Goal: Task Accomplishment & Management: Manage account settings

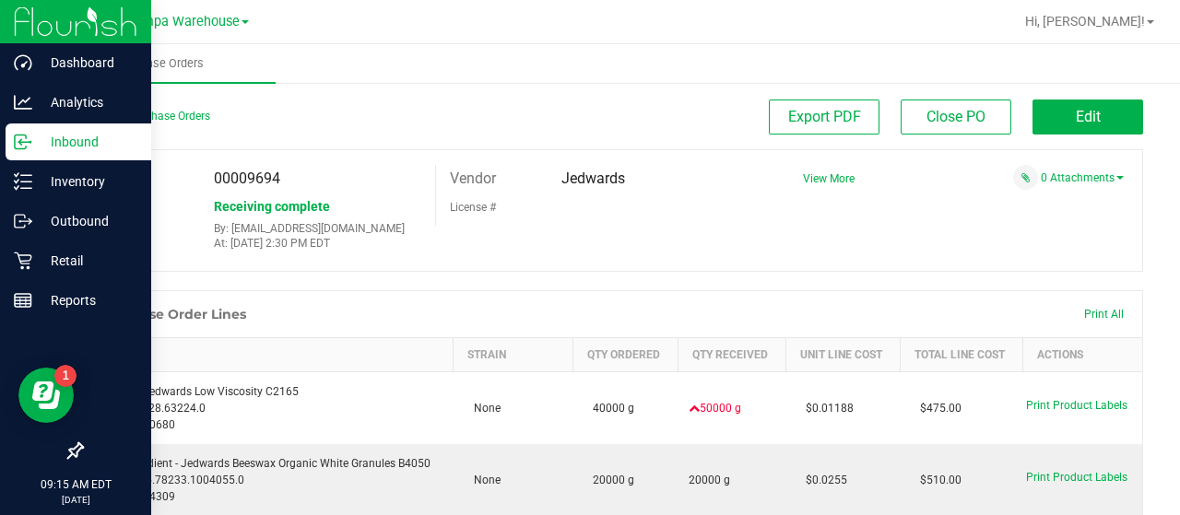
click at [39, 145] on p "Inbound" at bounding box center [87, 142] width 111 height 22
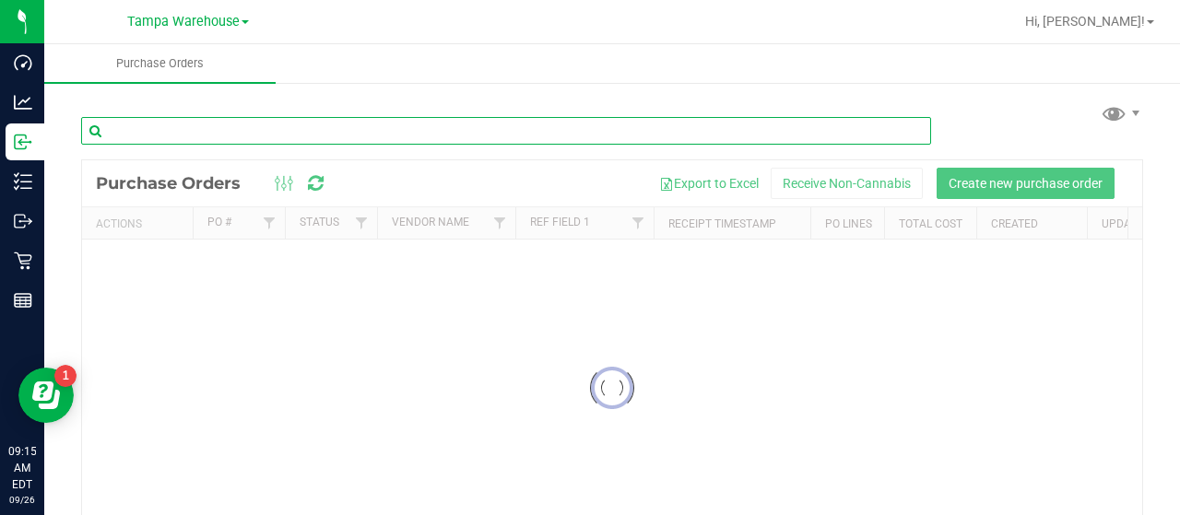
click at [489, 134] on input "text" at bounding box center [506, 131] width 850 height 28
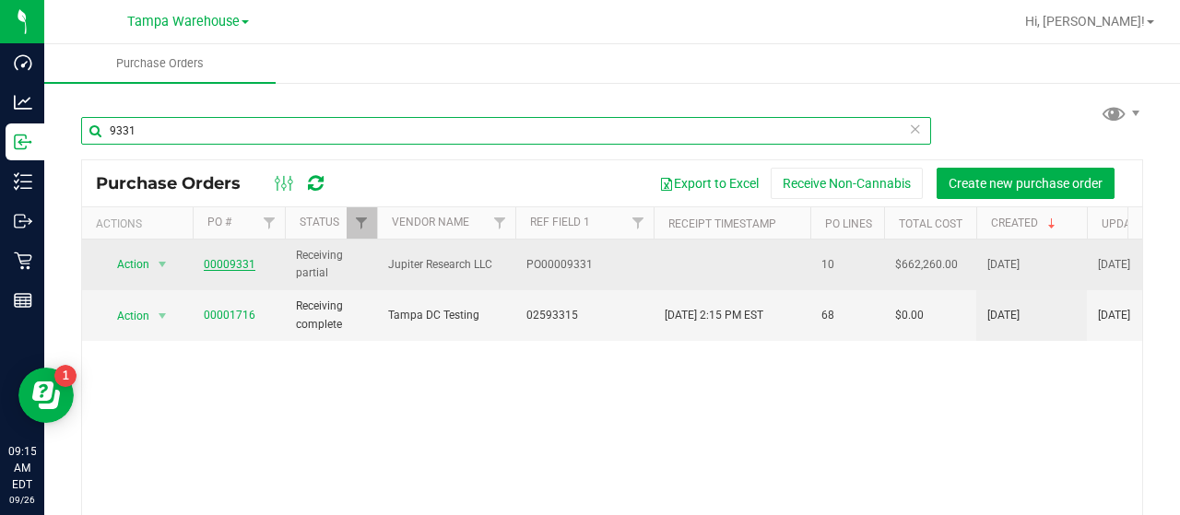
type input "9331"
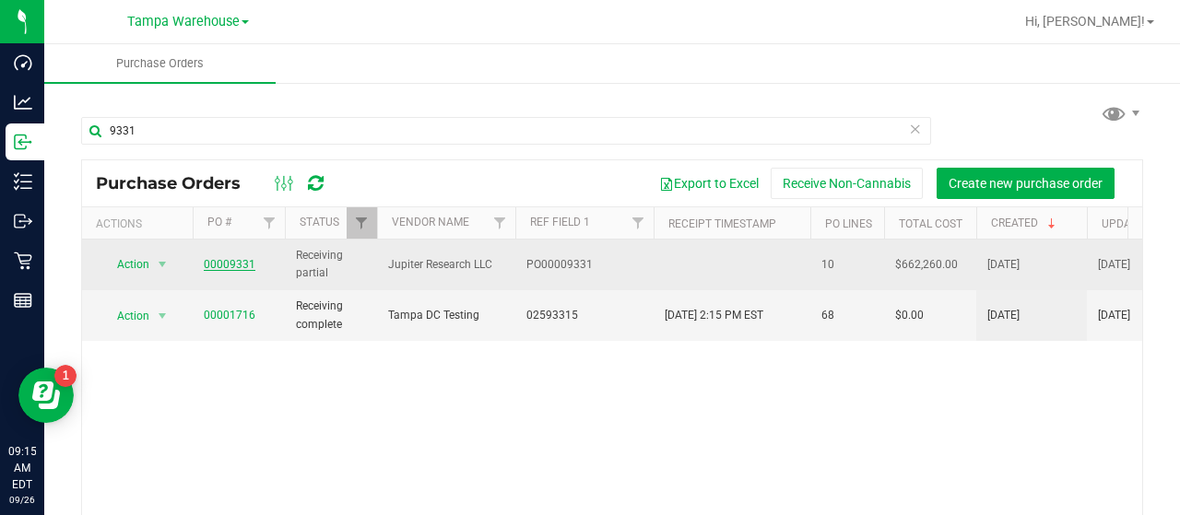
click at [227, 266] on link "00009331" at bounding box center [230, 264] width 52 height 13
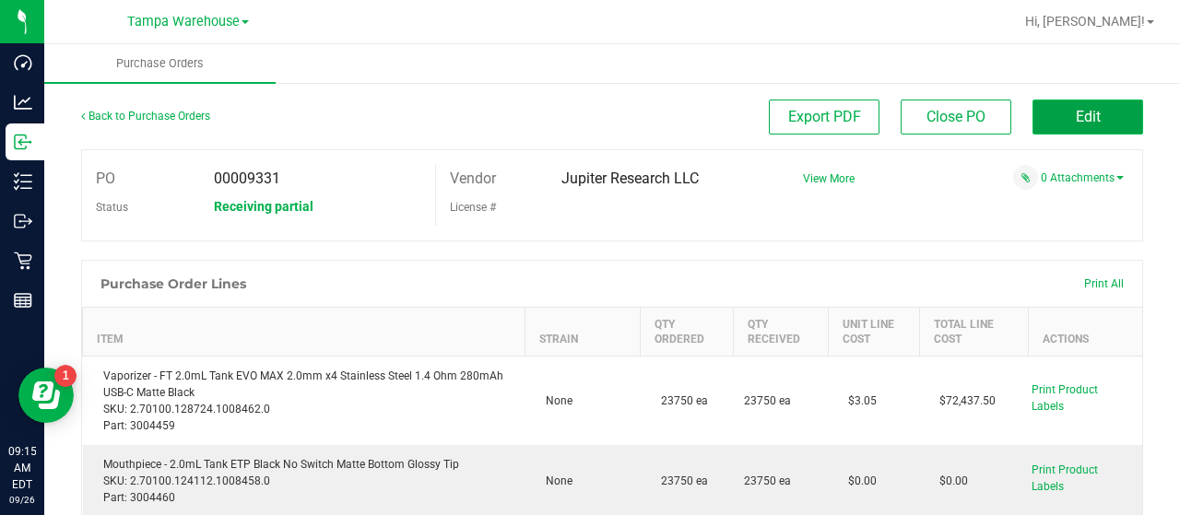
click at [1086, 114] on span "Edit" at bounding box center [1088, 117] width 25 height 18
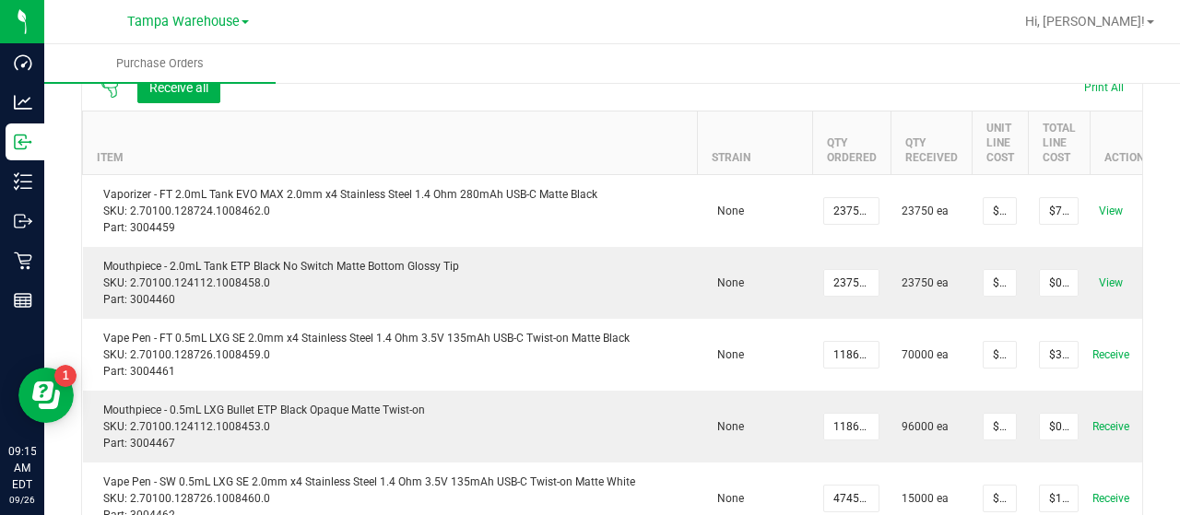
scroll to position [0, 63]
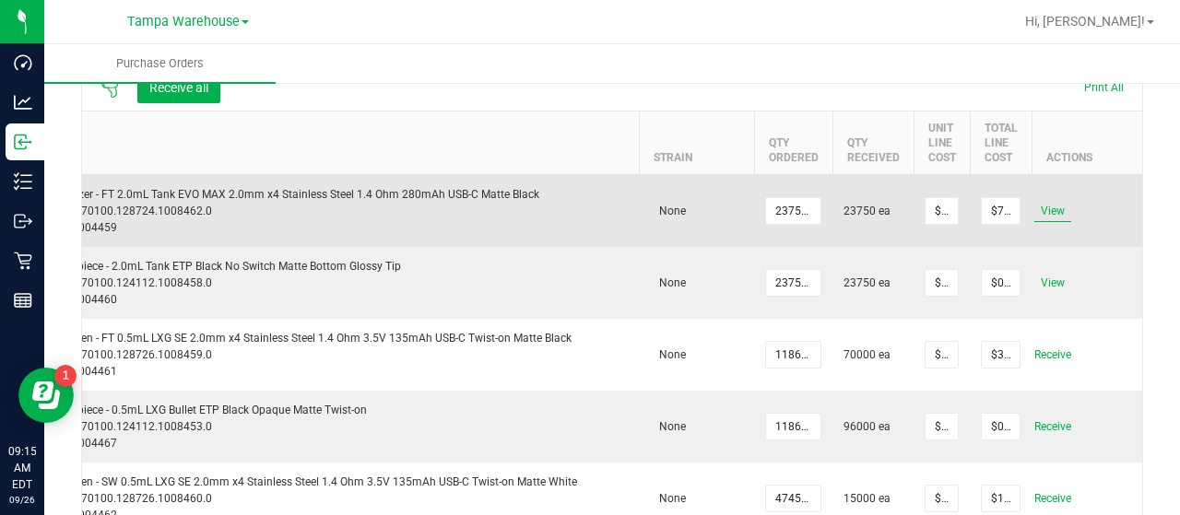
click at [1040, 209] on span "View" at bounding box center [1052, 211] width 37 height 22
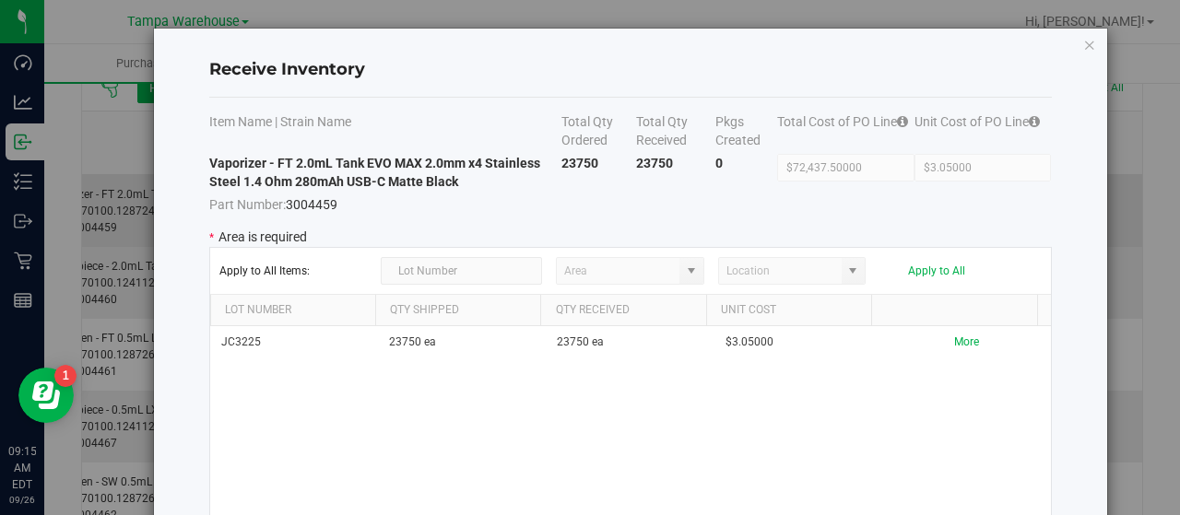
type input "State Pantry 1"
click at [1083, 39] on icon "Close modal" at bounding box center [1089, 44] width 13 height 22
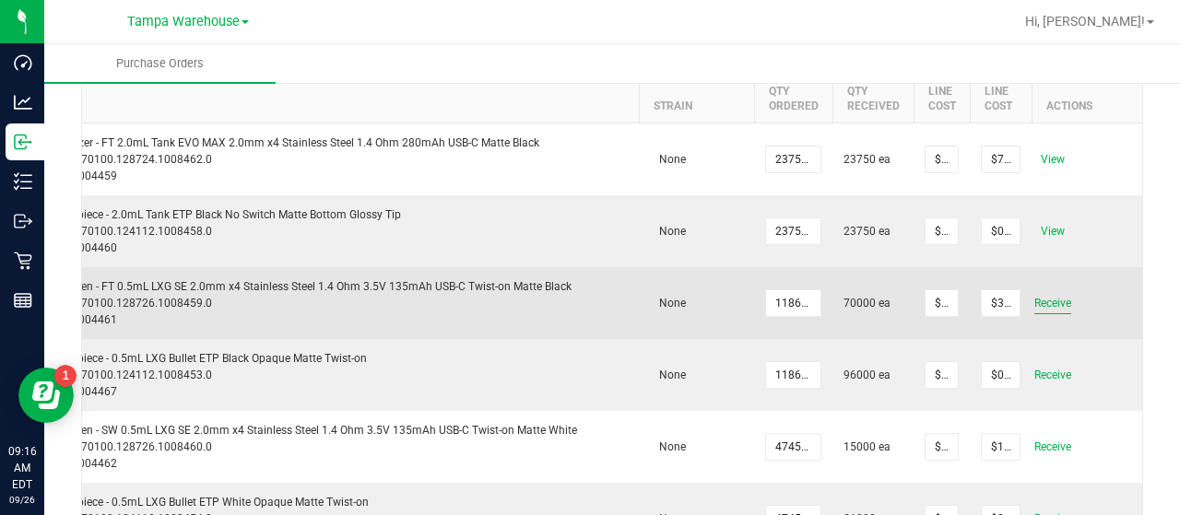
click at [1044, 305] on span "Receive" at bounding box center [1052, 303] width 37 height 22
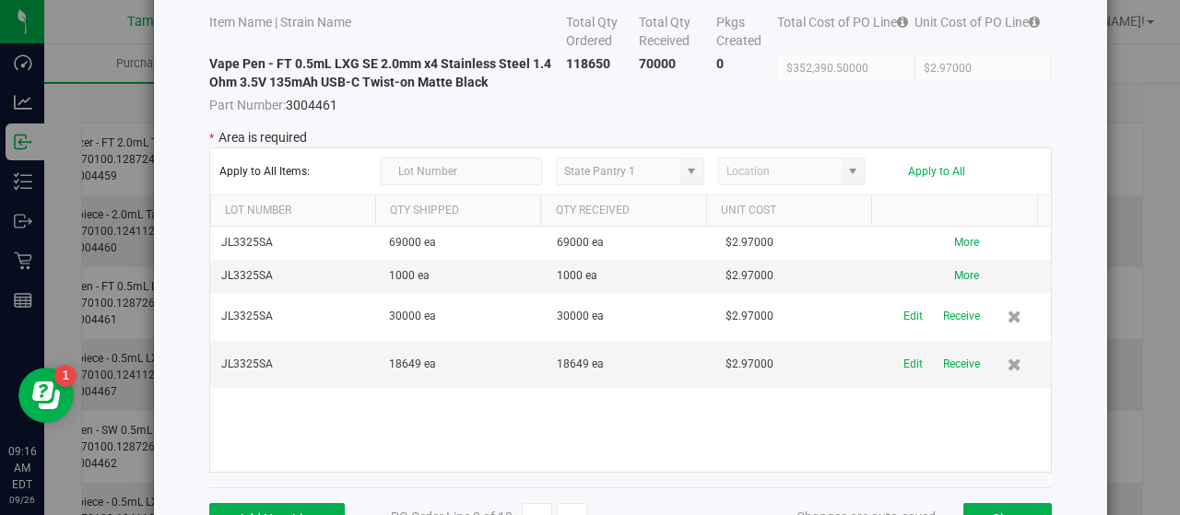
scroll to position [4, 0]
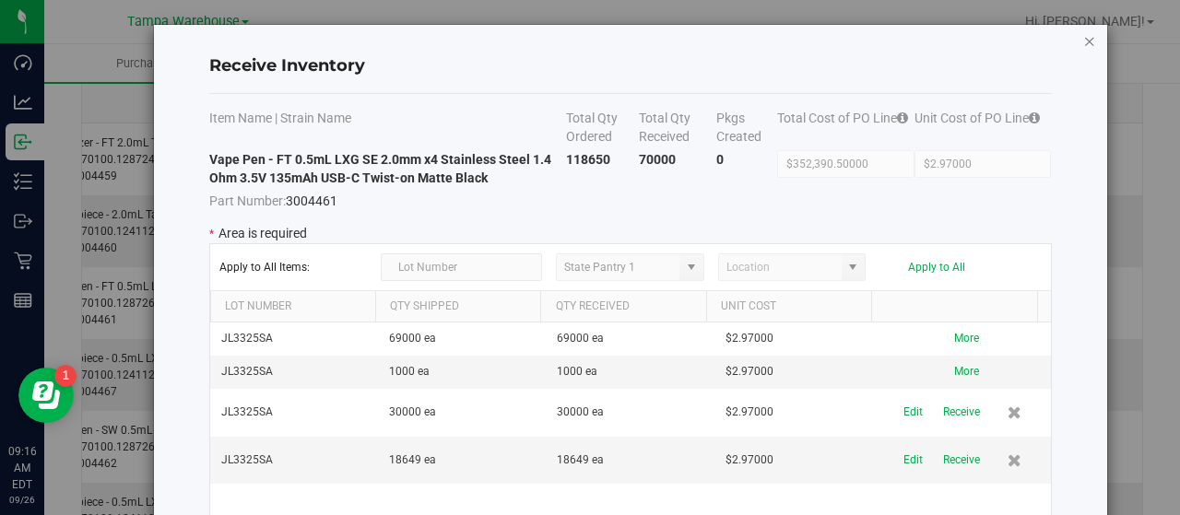
click at [1083, 45] on icon "Close modal" at bounding box center [1089, 40] width 13 height 22
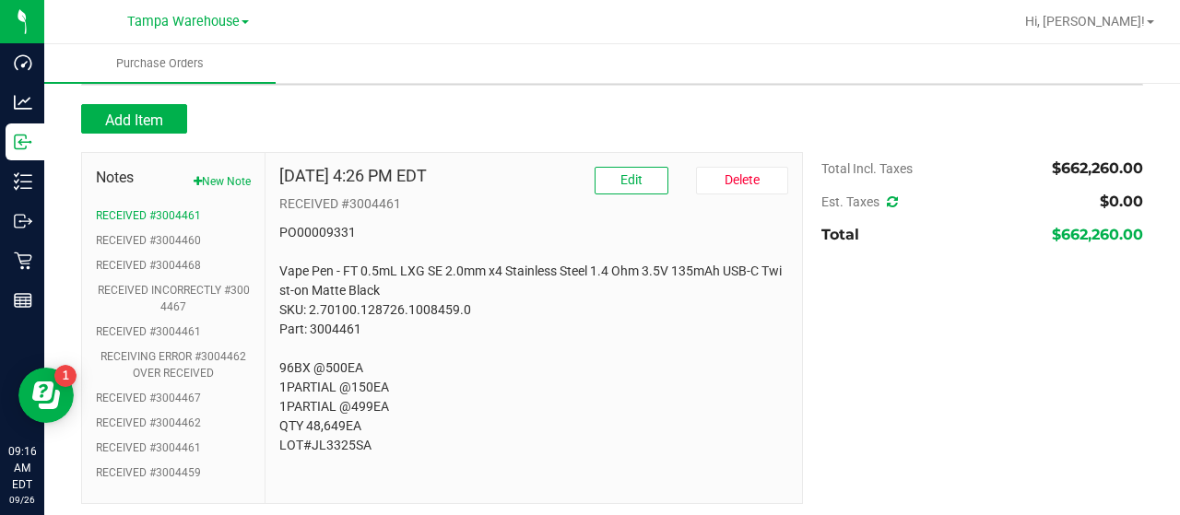
scroll to position [935, 0]
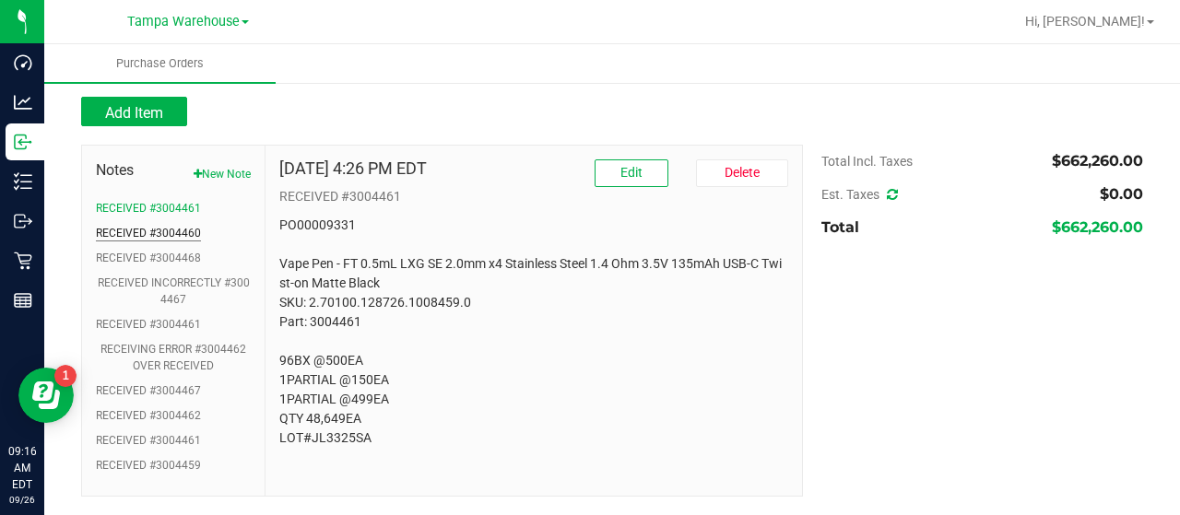
click at [181, 231] on button "RECEIVED #3004460" at bounding box center [148, 233] width 105 height 17
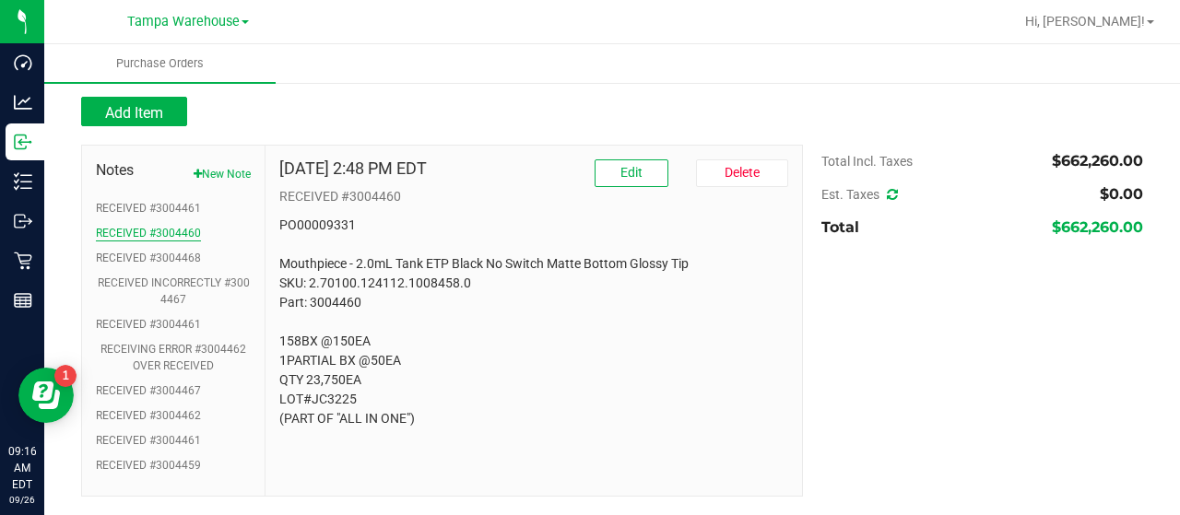
click at [162, 231] on button "RECEIVED #3004460" at bounding box center [148, 233] width 105 height 17
click at [166, 209] on button "RECEIVED #3004461" at bounding box center [148, 208] width 105 height 17
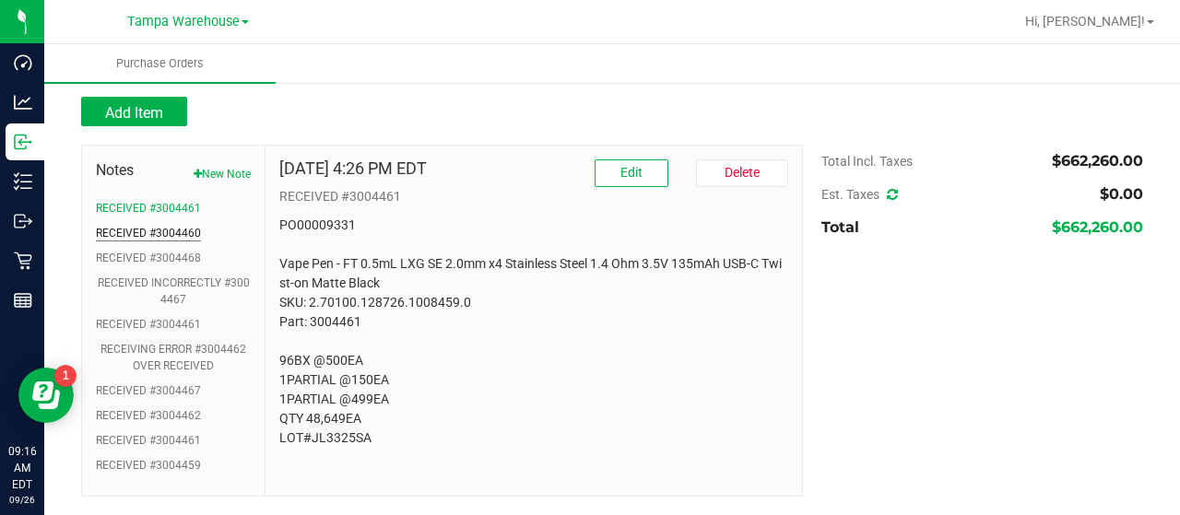
click at [163, 233] on button "RECEIVED #3004460" at bounding box center [148, 233] width 105 height 17
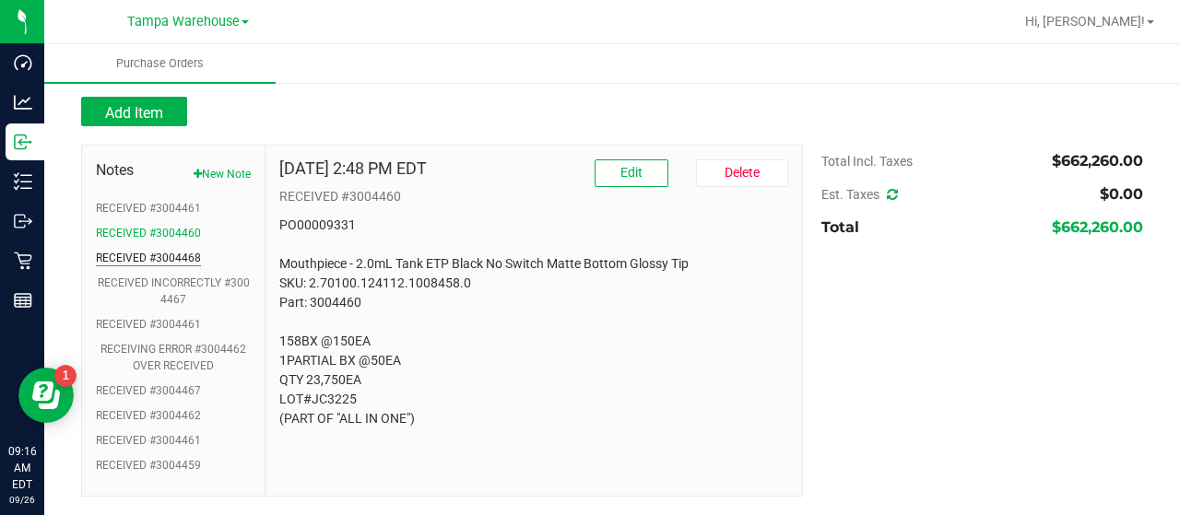
click at [165, 253] on button "RECEIVED #3004468" at bounding box center [148, 258] width 105 height 17
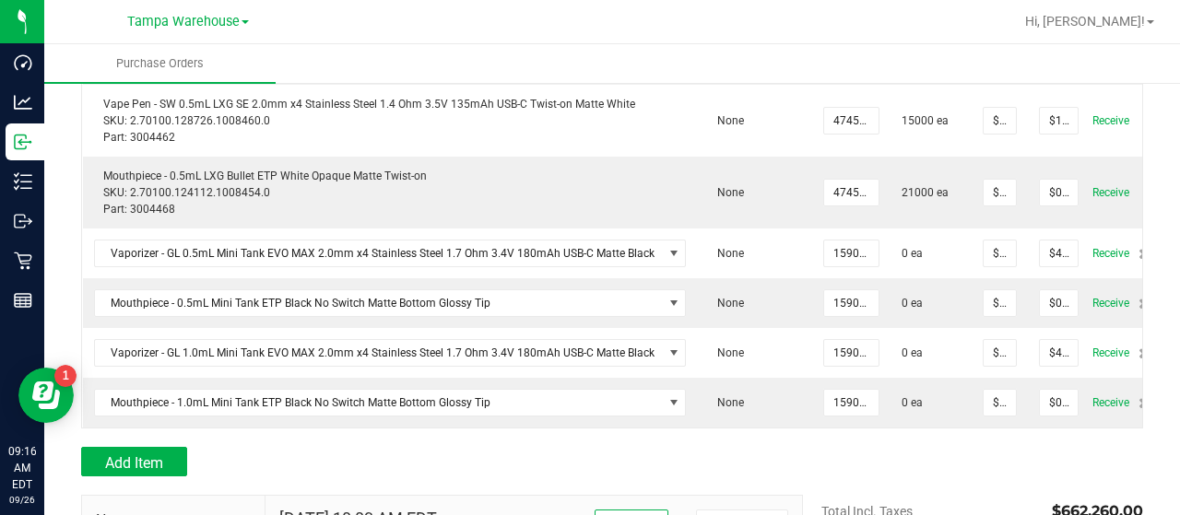
scroll to position [0, 63]
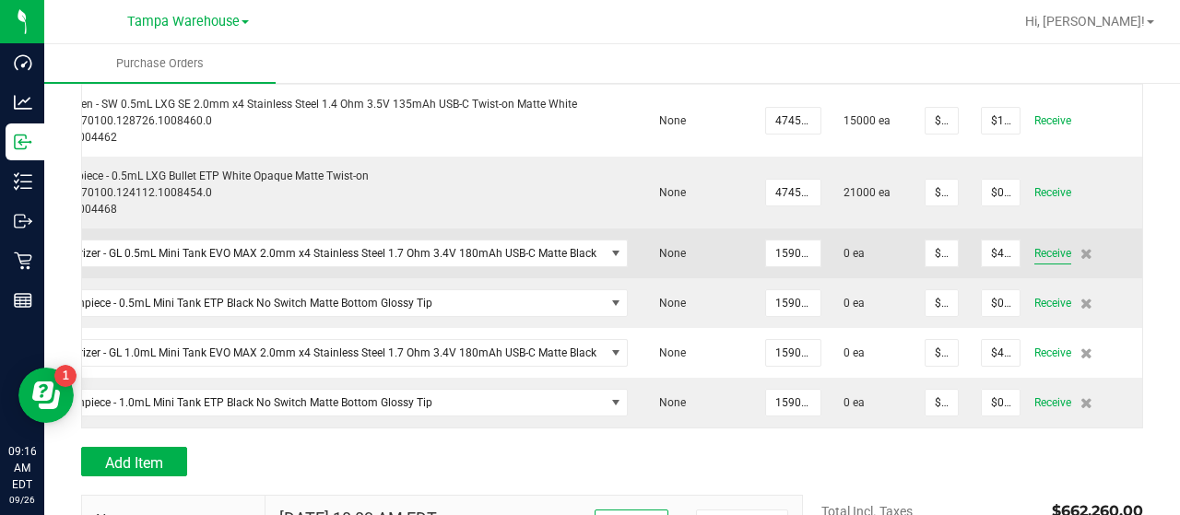
click at [1038, 250] on span "Receive" at bounding box center [1052, 253] width 37 height 22
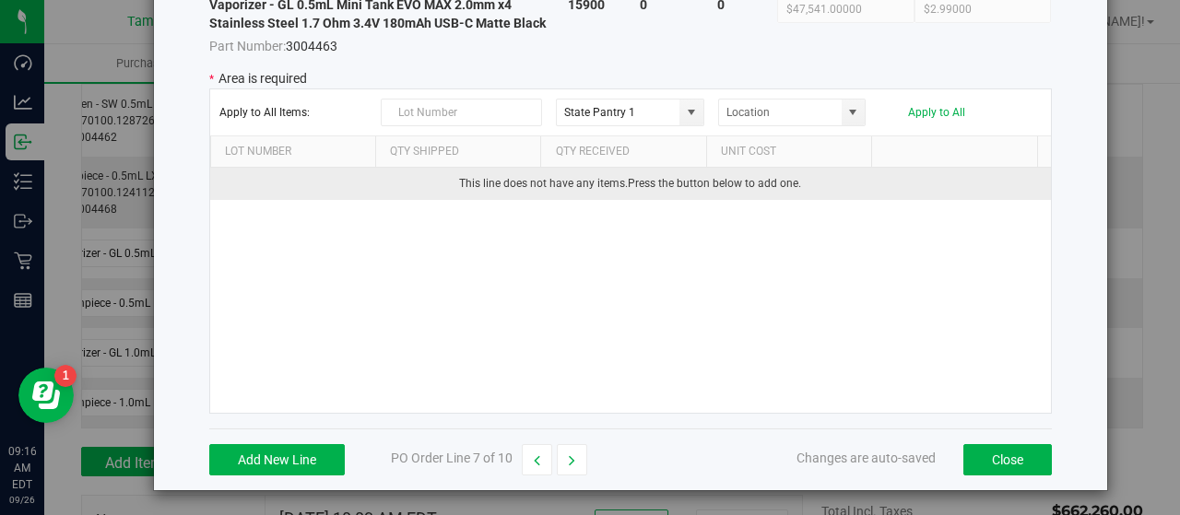
scroll to position [0, 0]
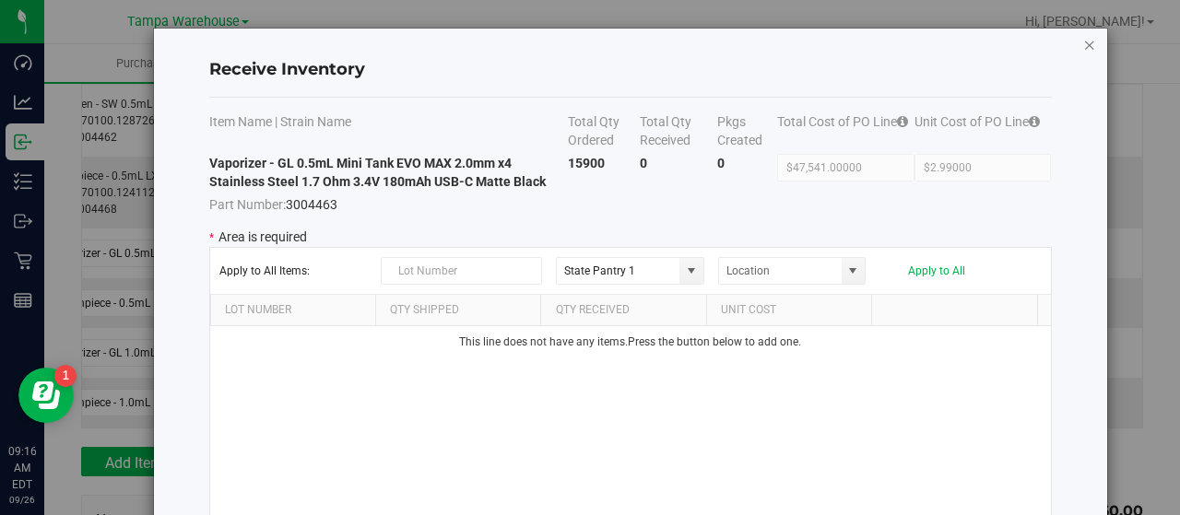
click at [1083, 49] on icon "Close modal" at bounding box center [1089, 44] width 13 height 22
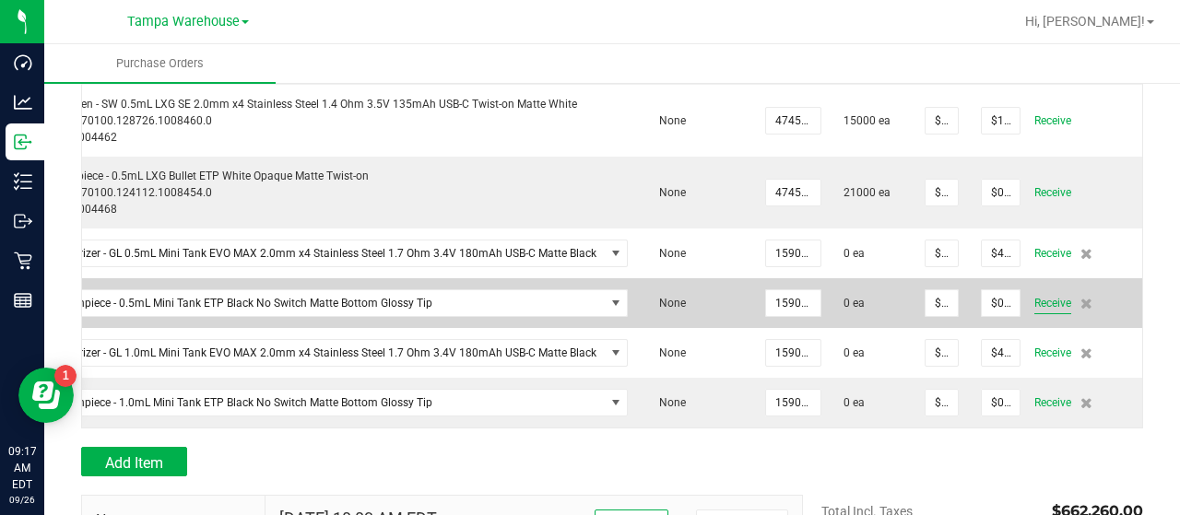
click at [1036, 297] on span "Receive" at bounding box center [1052, 303] width 37 height 22
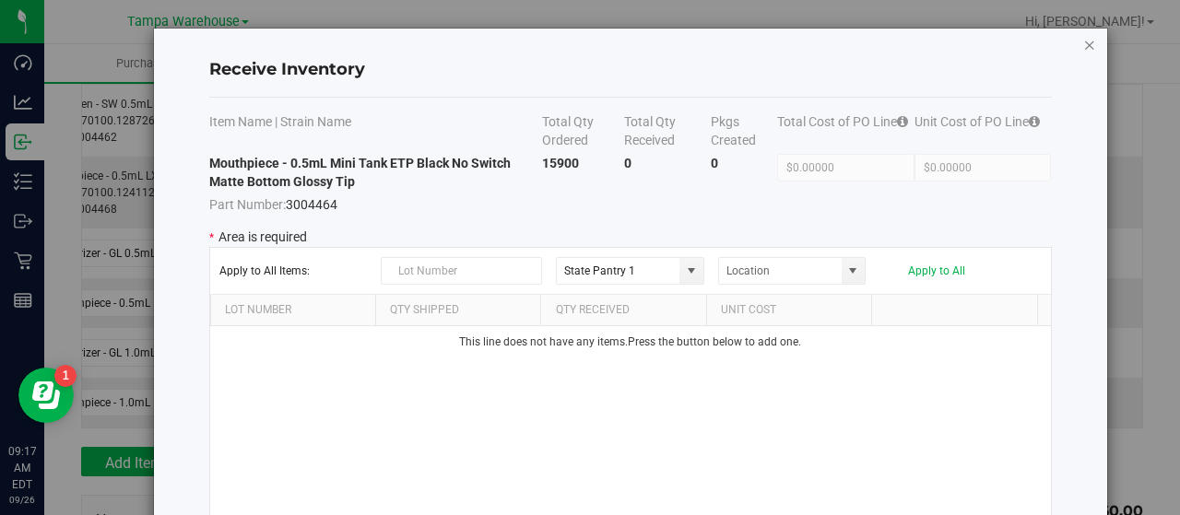
click at [1083, 38] on icon "Close modal" at bounding box center [1089, 44] width 13 height 22
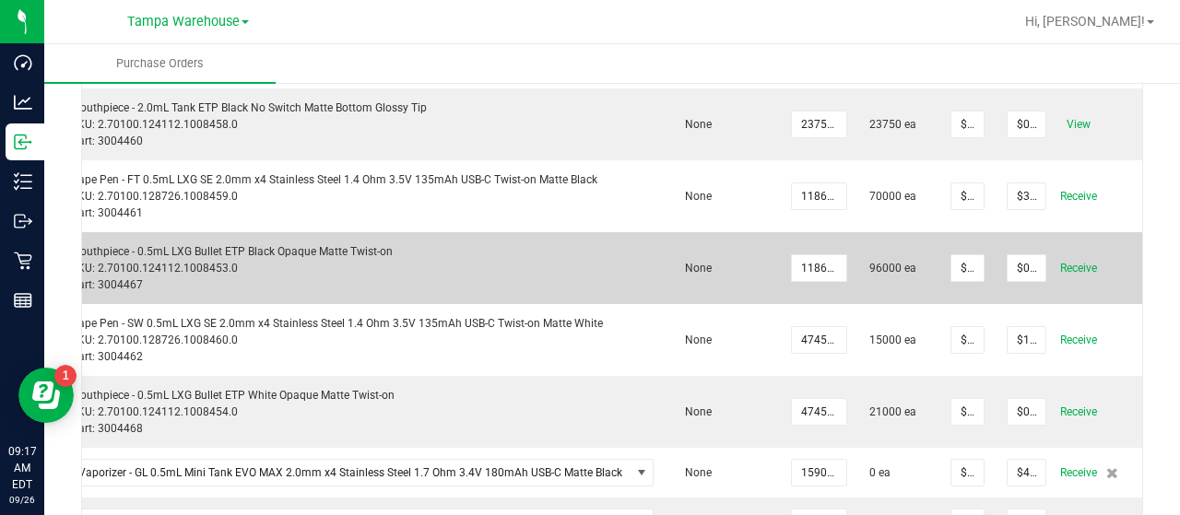
scroll to position [0, 42]
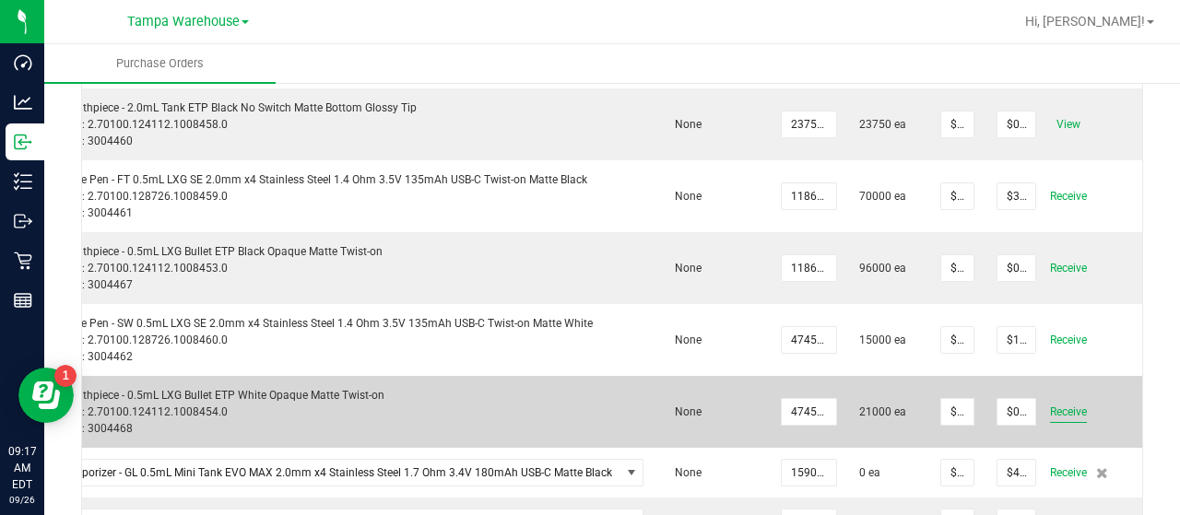
click at [1066, 408] on span "Receive" at bounding box center [1068, 412] width 37 height 22
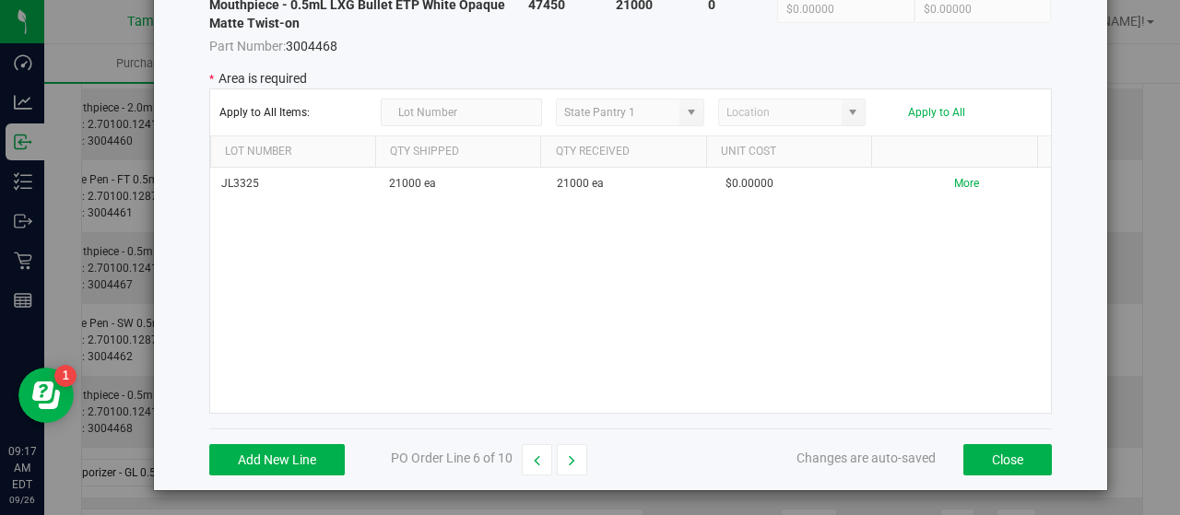
scroll to position [0, 0]
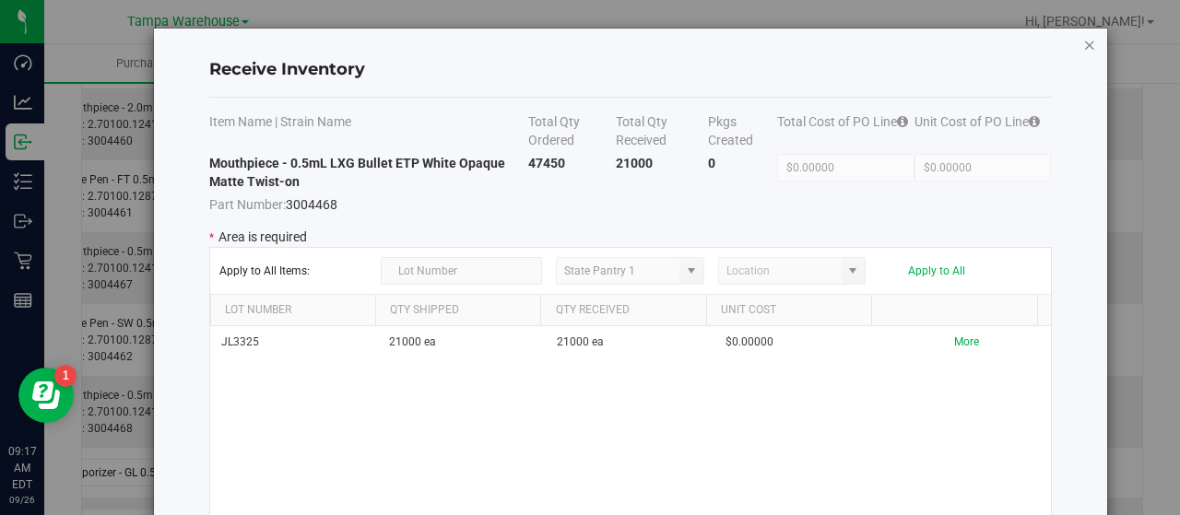
click at [1083, 42] on icon "Close modal" at bounding box center [1089, 44] width 13 height 22
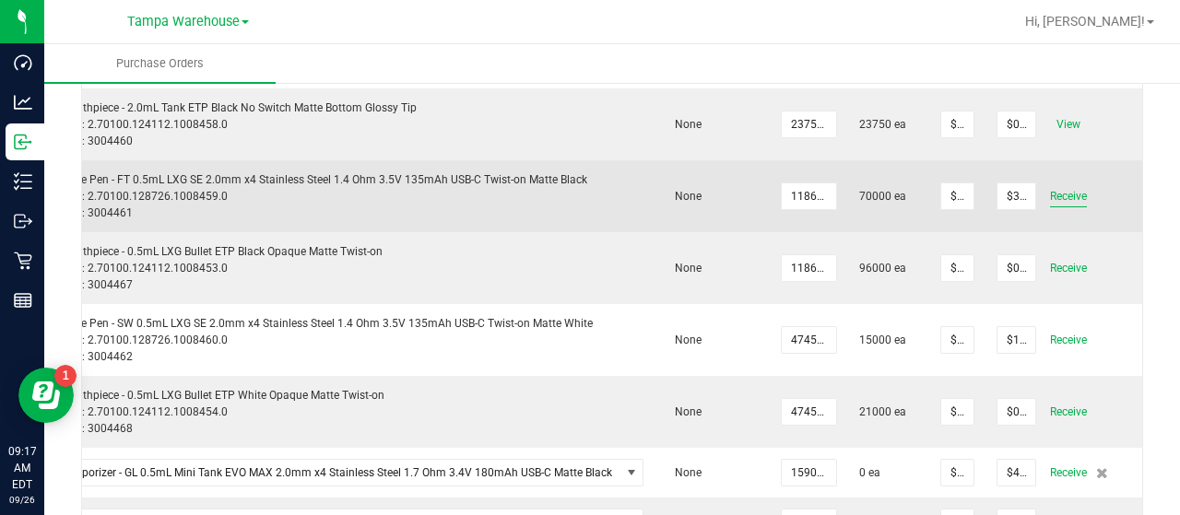
click at [1062, 199] on span "Receive" at bounding box center [1068, 196] width 37 height 22
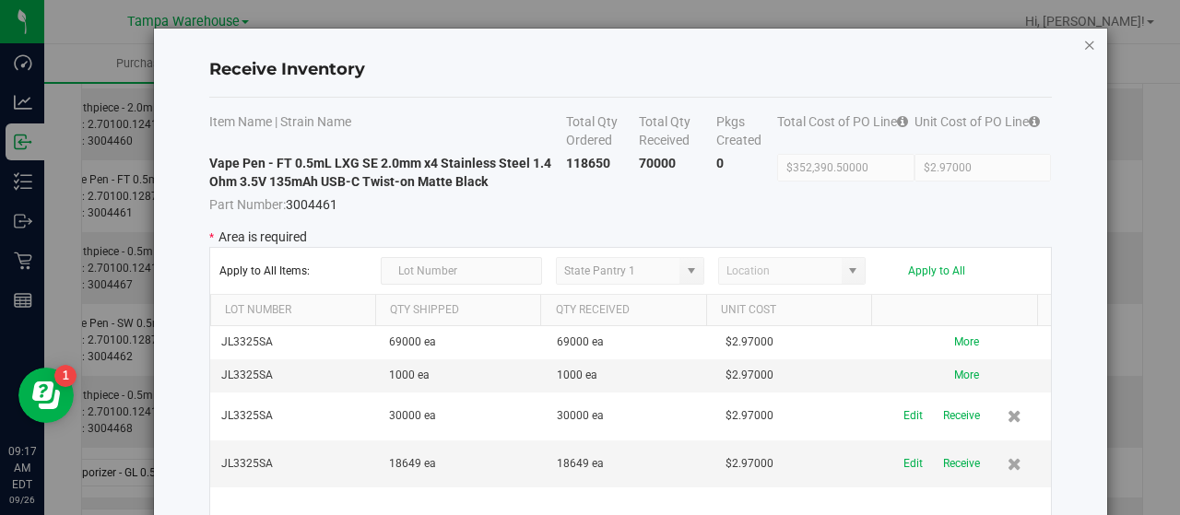
click at [1083, 43] on icon "Close modal" at bounding box center [1089, 44] width 13 height 22
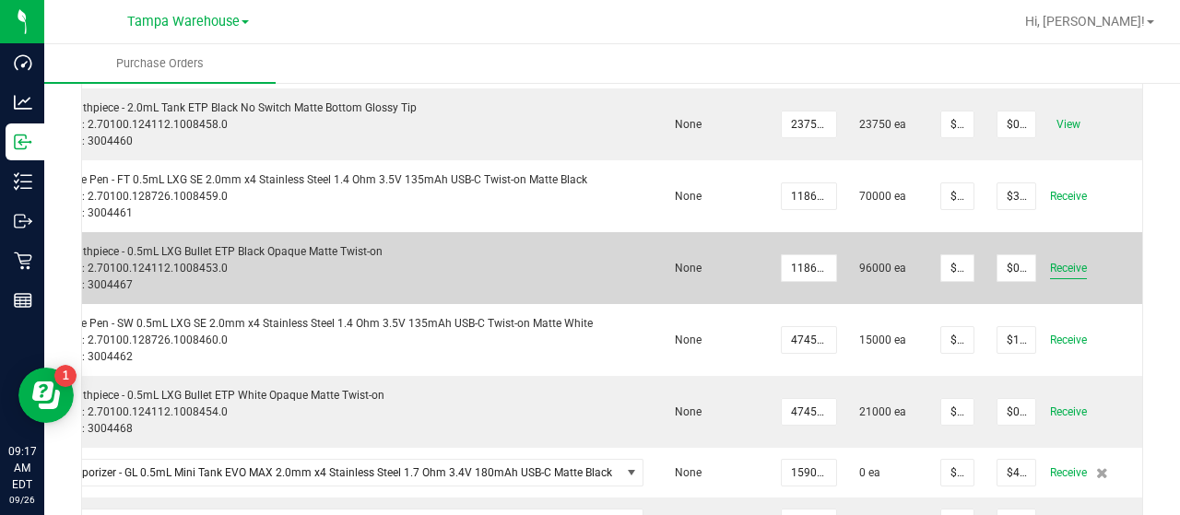
click at [1056, 261] on span "Receive" at bounding box center [1068, 268] width 37 height 22
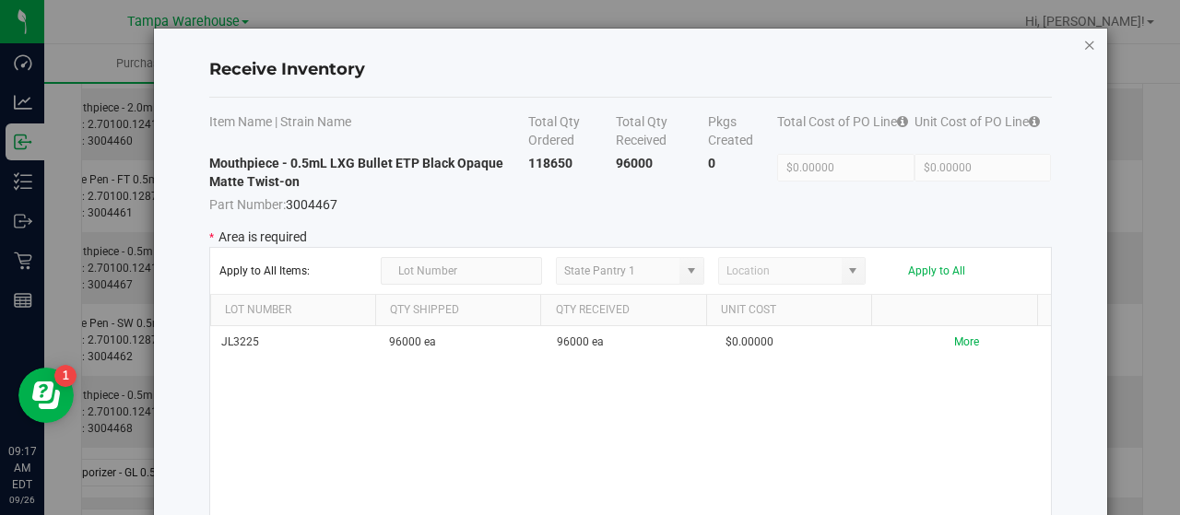
click at [1083, 41] on icon "Close modal" at bounding box center [1089, 44] width 13 height 22
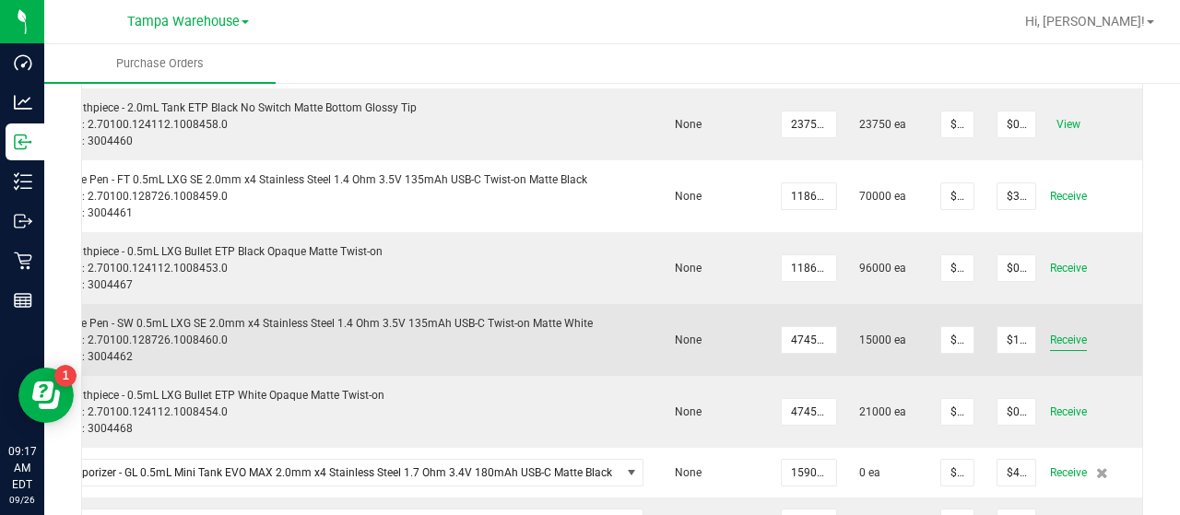
click at [1068, 348] on span "Receive" at bounding box center [1068, 340] width 37 height 22
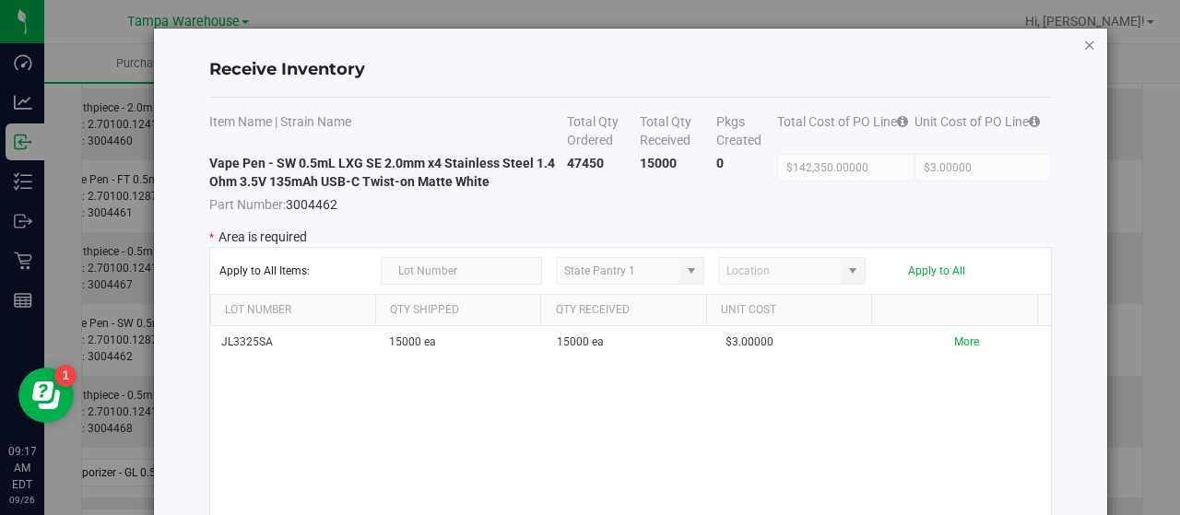
click at [1083, 43] on icon "Close modal" at bounding box center [1089, 44] width 13 height 22
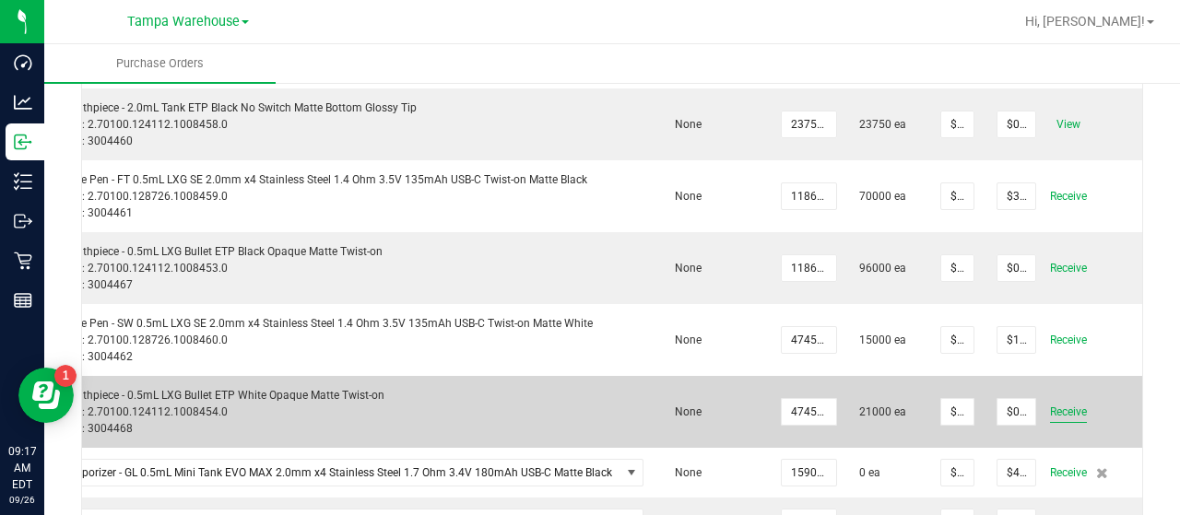
click at [1056, 418] on span "Receive" at bounding box center [1068, 412] width 37 height 22
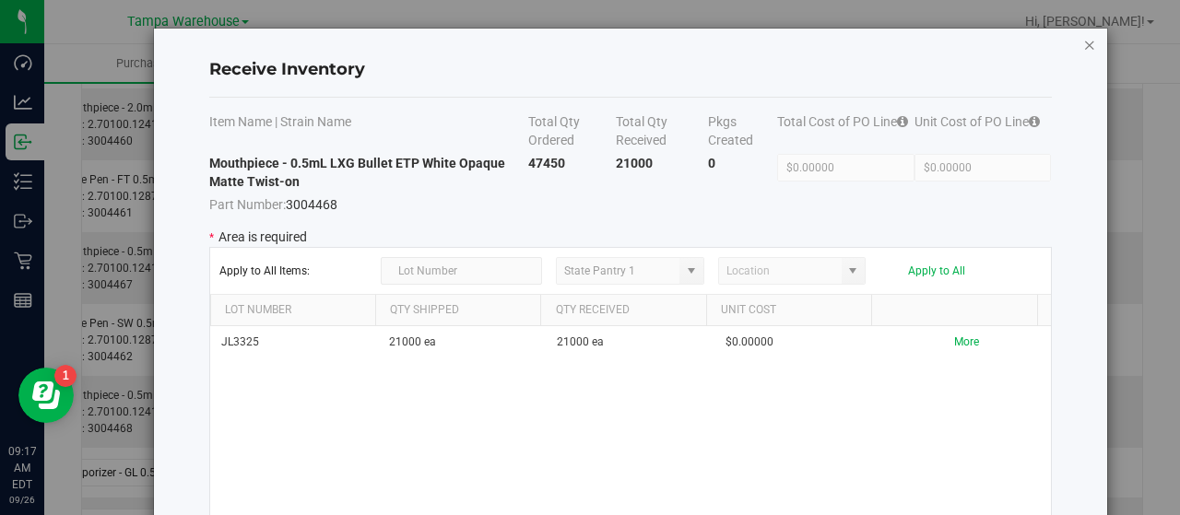
click at [1083, 40] on icon "Close modal" at bounding box center [1089, 44] width 13 height 22
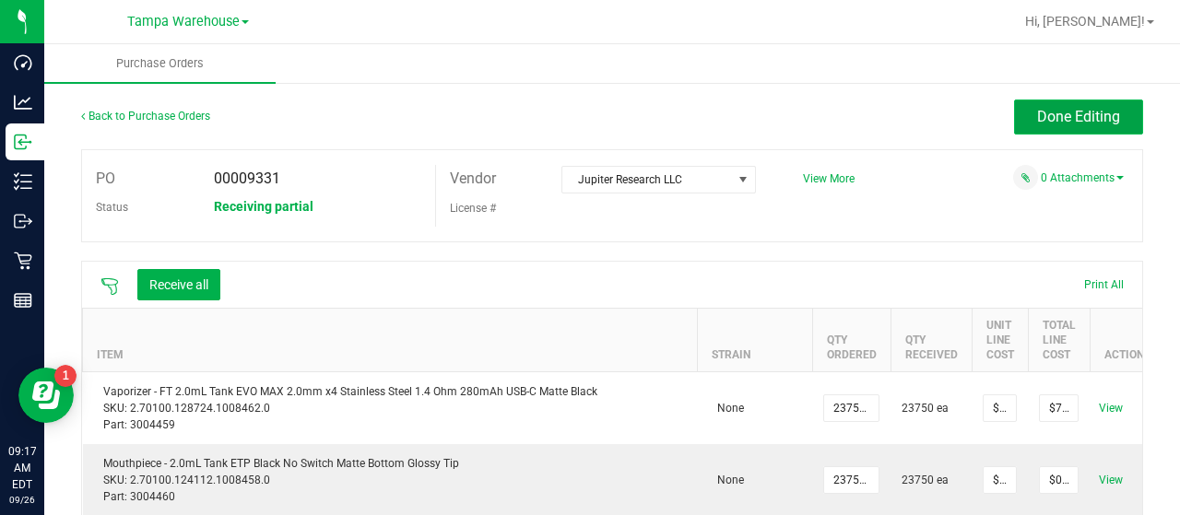
click at [1019, 117] on button "Done Editing" at bounding box center [1078, 117] width 129 height 35
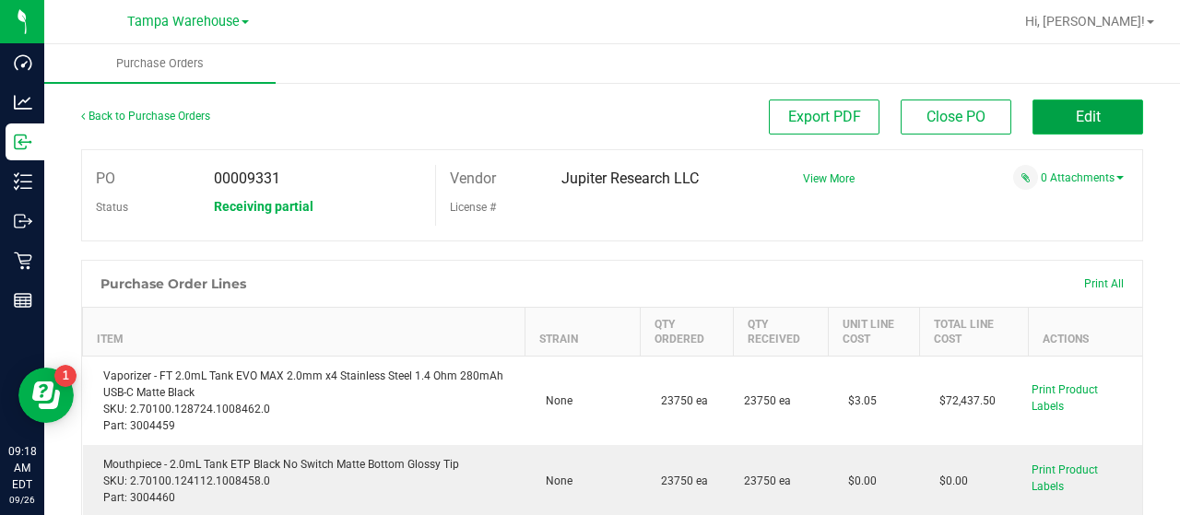
click at [1056, 119] on button "Edit" at bounding box center [1087, 117] width 111 height 35
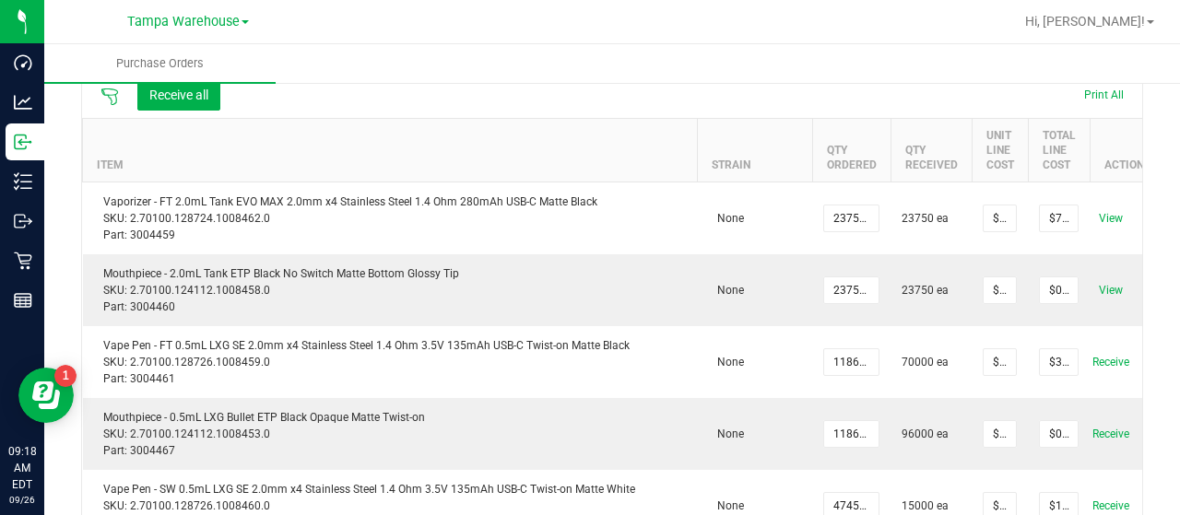
scroll to position [0, 63]
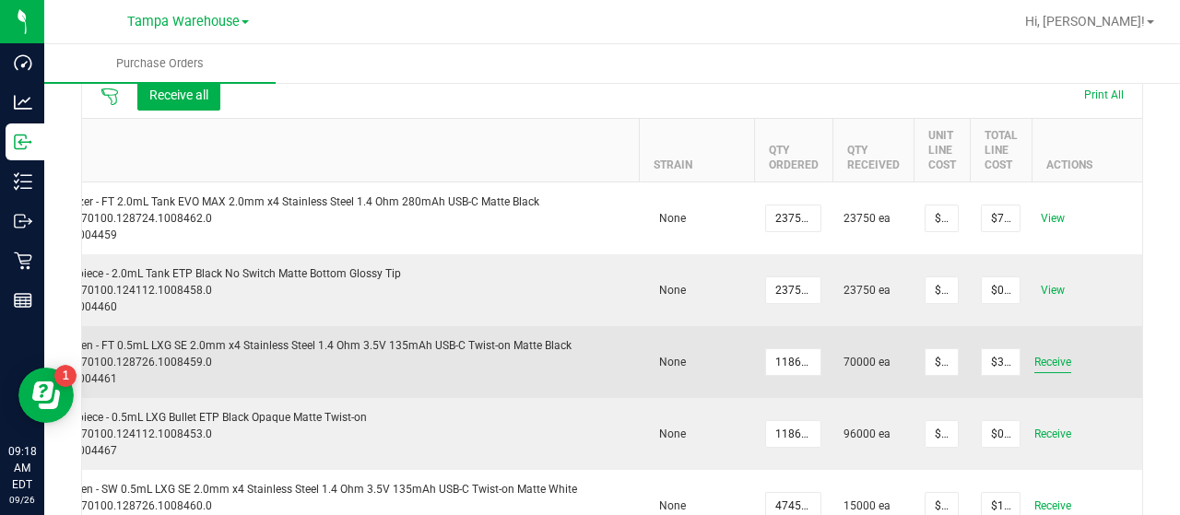
click at [1039, 351] on span "Receive" at bounding box center [1052, 362] width 37 height 22
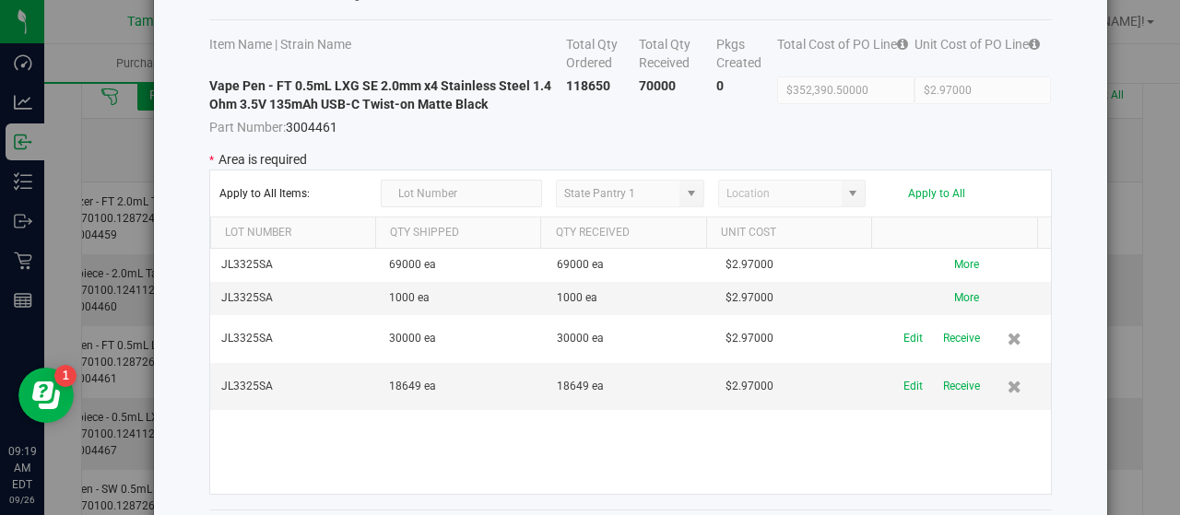
scroll to position [0, 0]
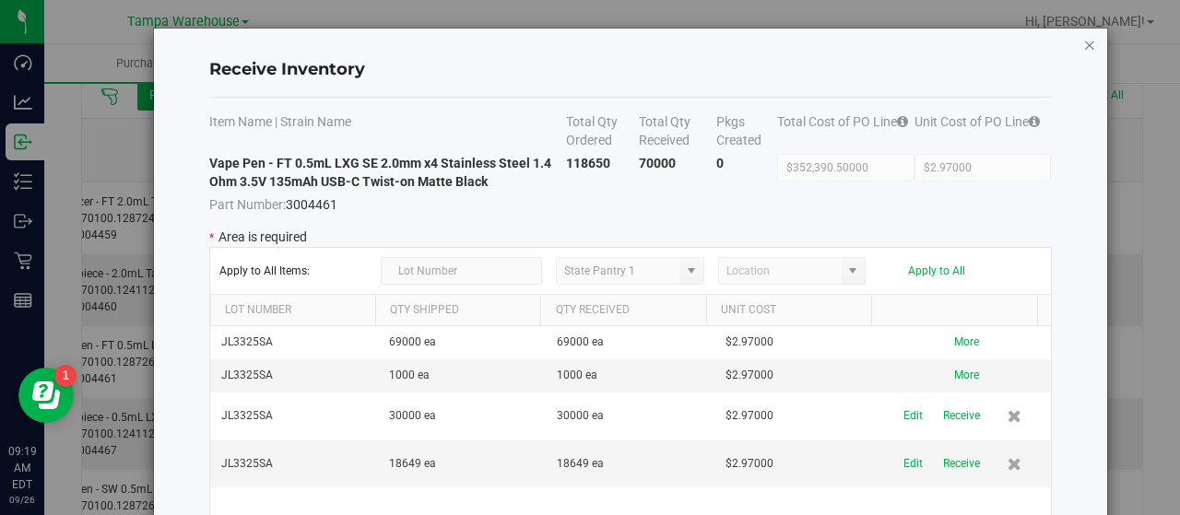
click at [1083, 45] on icon "Close modal" at bounding box center [1089, 44] width 13 height 22
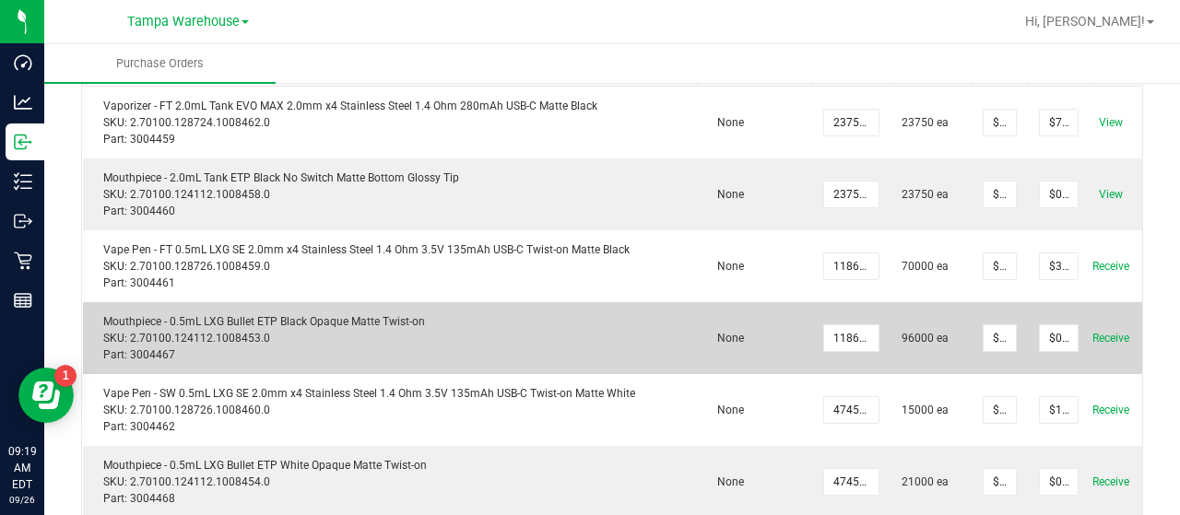
scroll to position [0, 63]
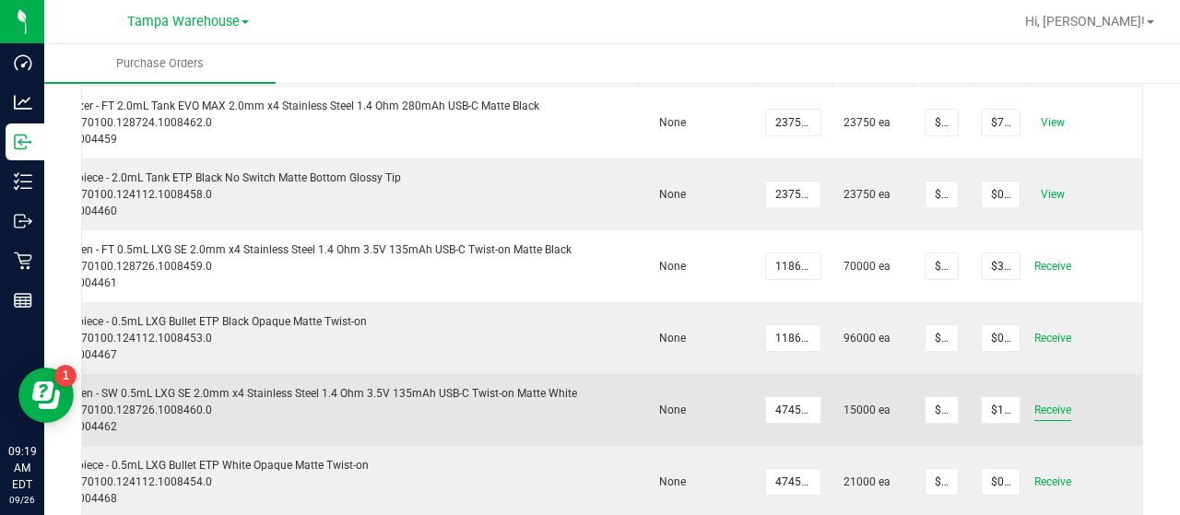
click at [1044, 408] on span "Receive" at bounding box center [1052, 410] width 37 height 22
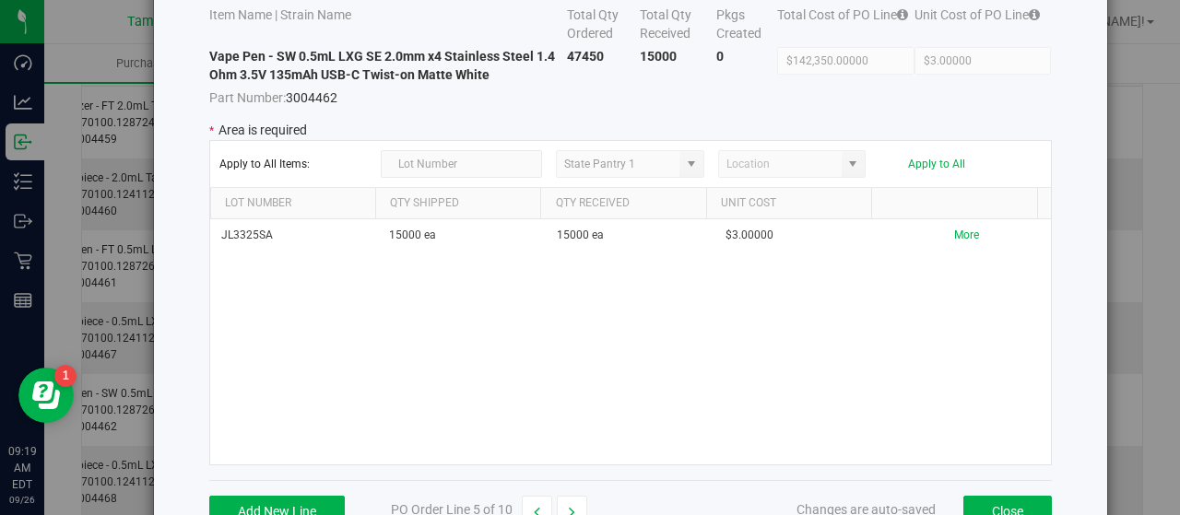
scroll to position [159, 0]
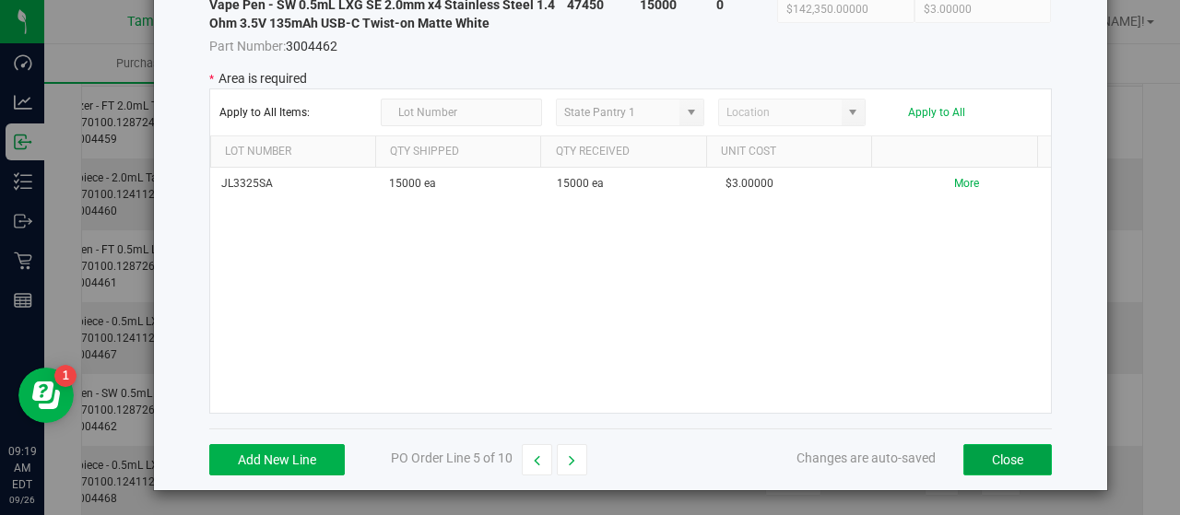
click at [1002, 461] on button "Close" at bounding box center [1007, 459] width 88 height 31
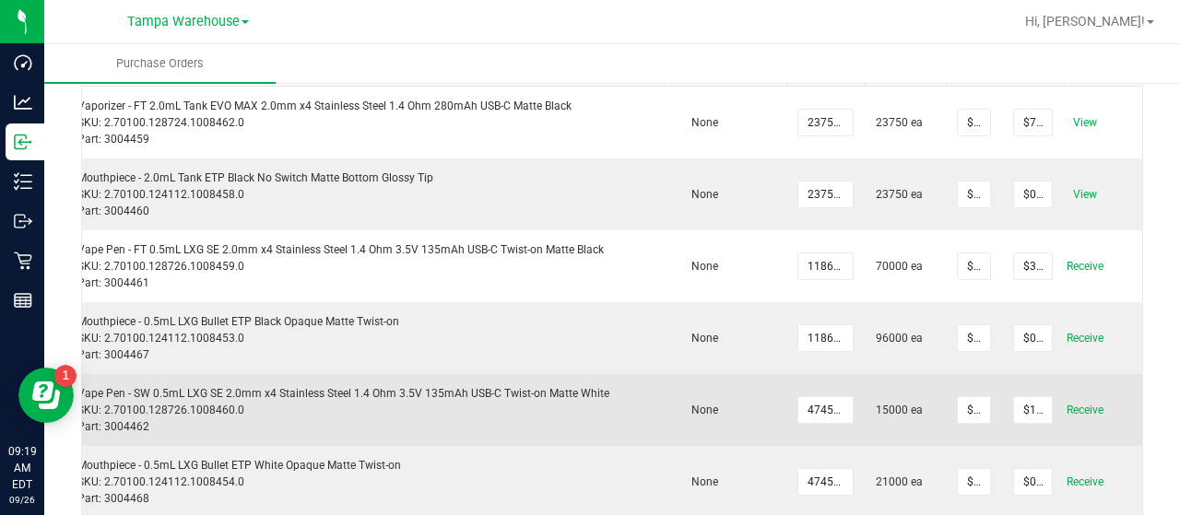
scroll to position [0, 0]
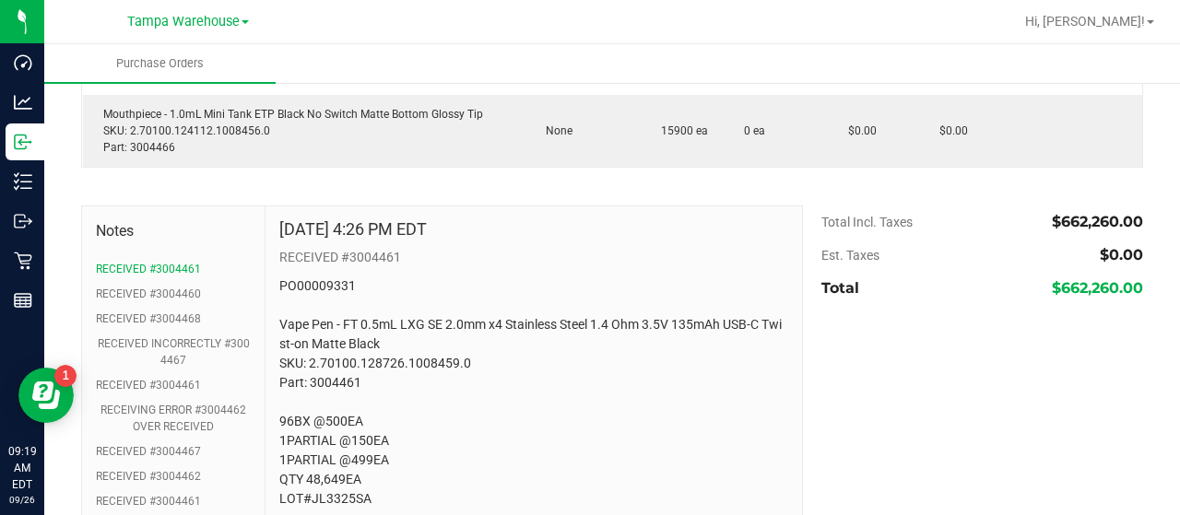
scroll to position [1051, 0]
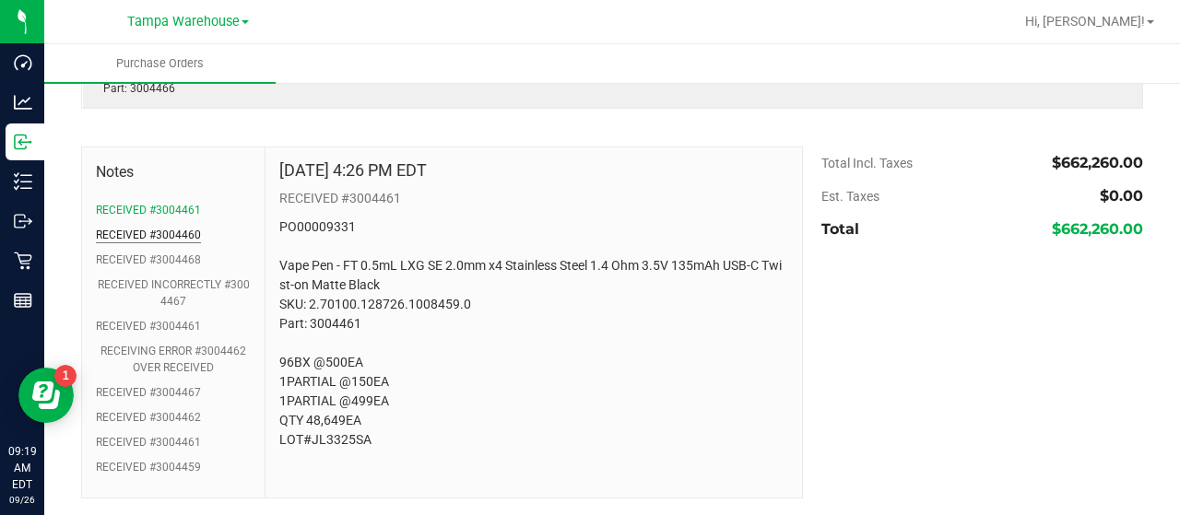
click at [173, 227] on button "RECEIVED #3004460" at bounding box center [148, 235] width 105 height 17
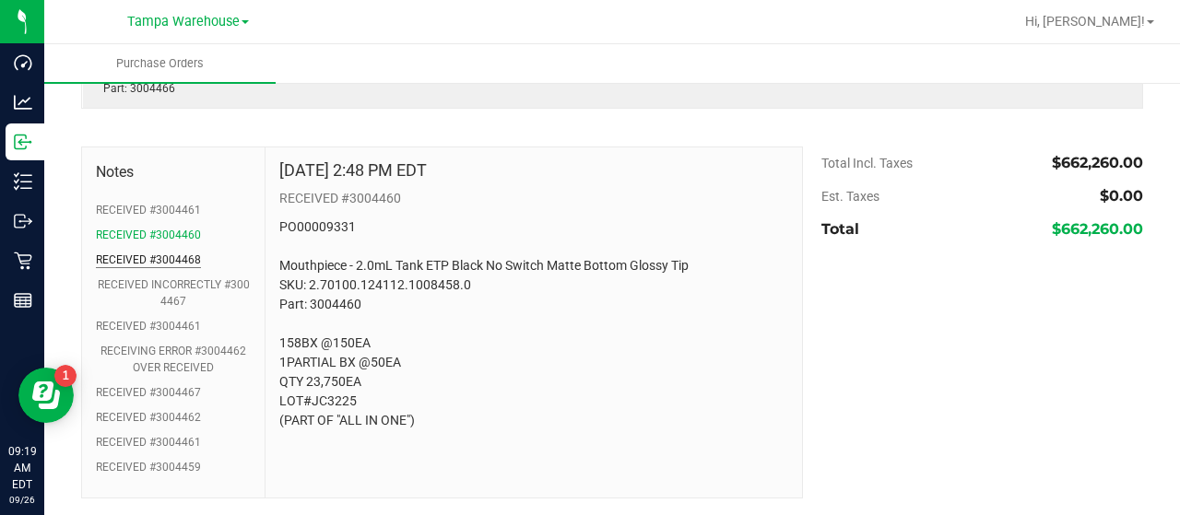
click at [173, 256] on button "RECEIVED #3004468" at bounding box center [148, 260] width 105 height 17
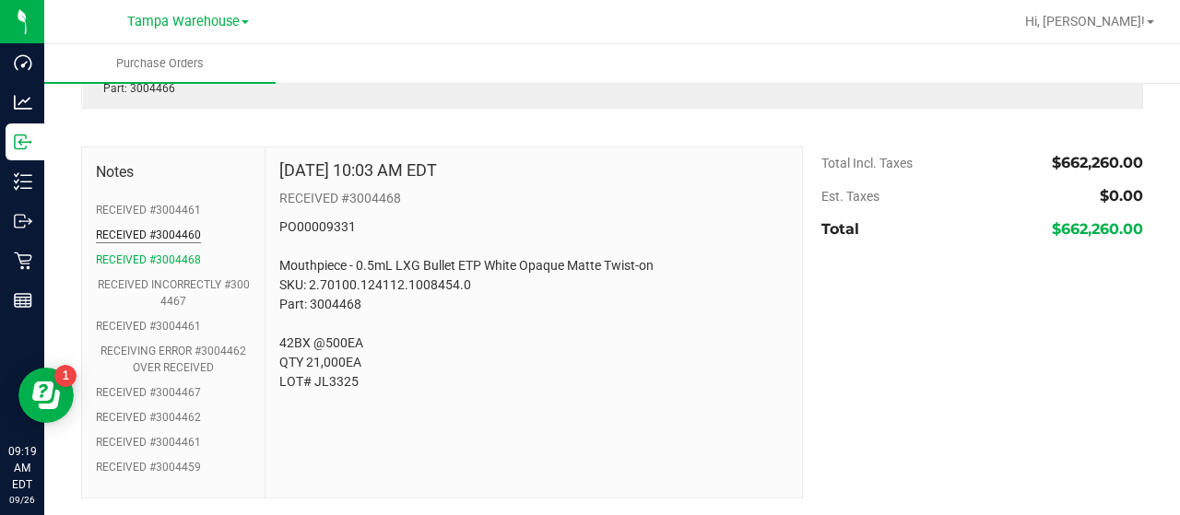
click at [167, 231] on button "RECEIVED #3004460" at bounding box center [148, 235] width 105 height 17
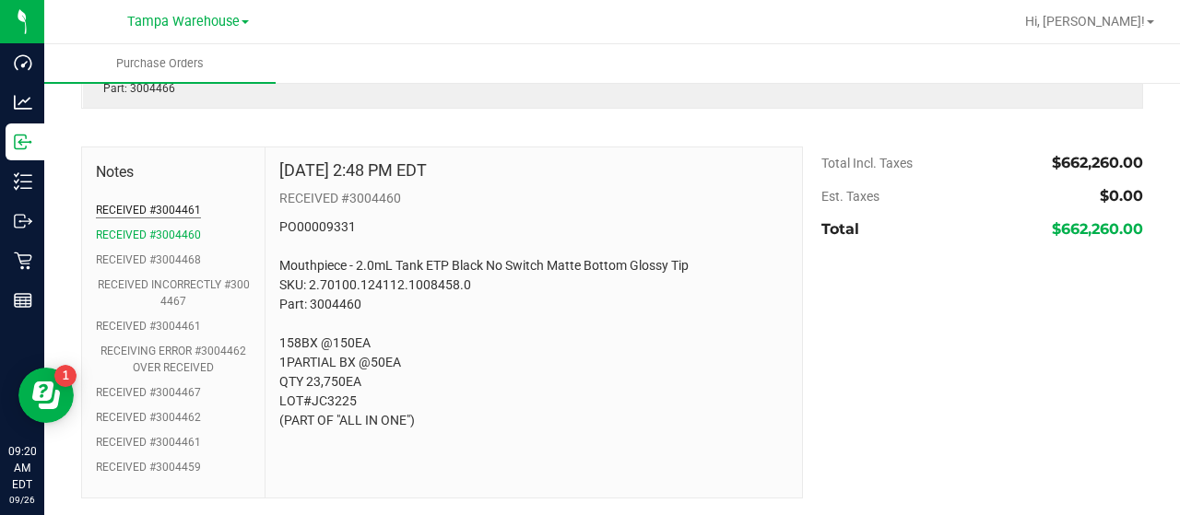
click at [177, 214] on button "RECEIVED #3004461" at bounding box center [148, 210] width 105 height 17
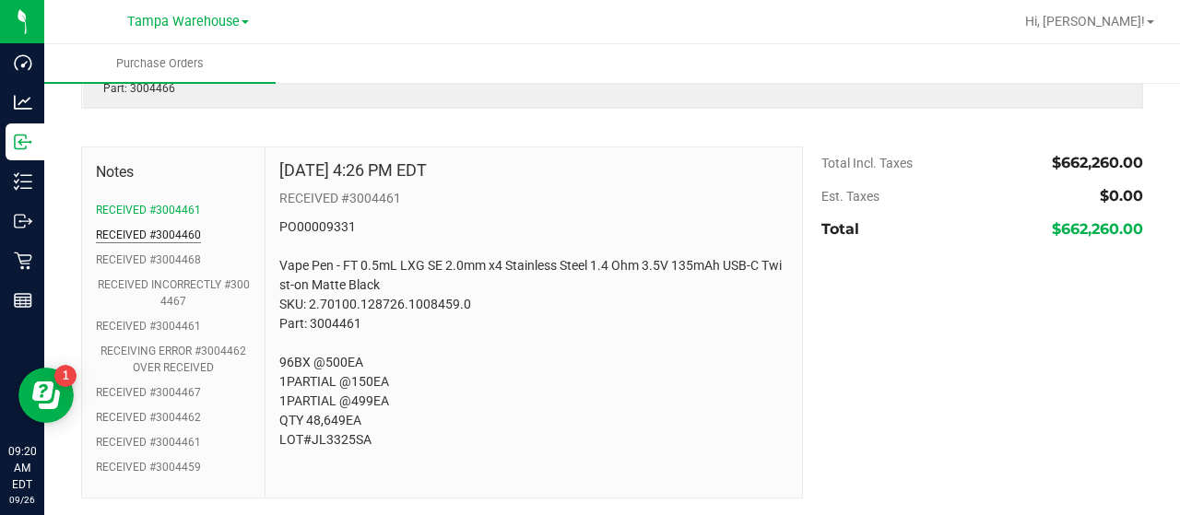
click at [169, 228] on button "RECEIVED #3004460" at bounding box center [148, 235] width 105 height 17
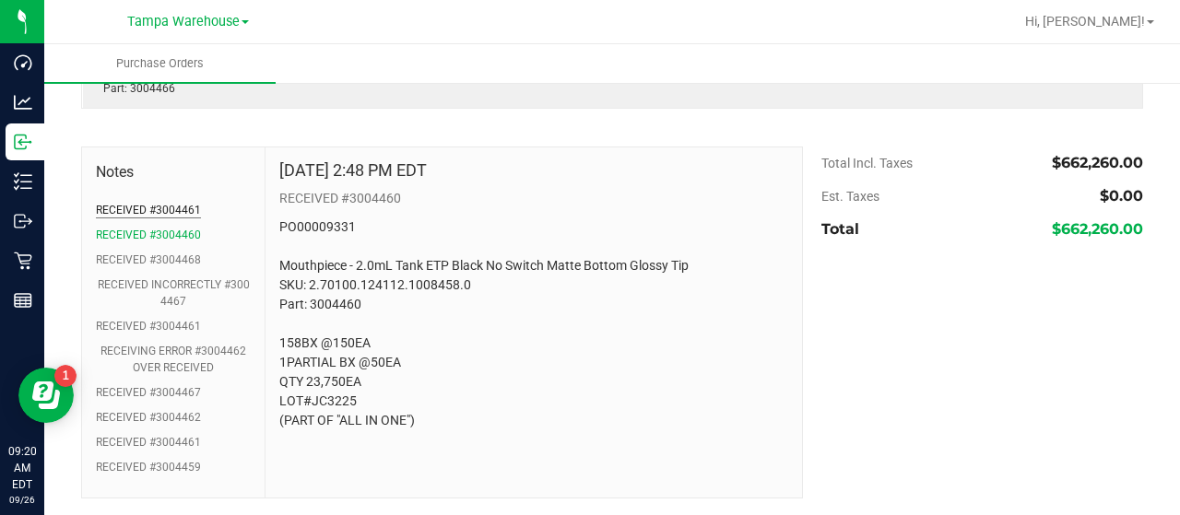
click at [169, 212] on button "RECEIVED #3004461" at bounding box center [148, 210] width 105 height 17
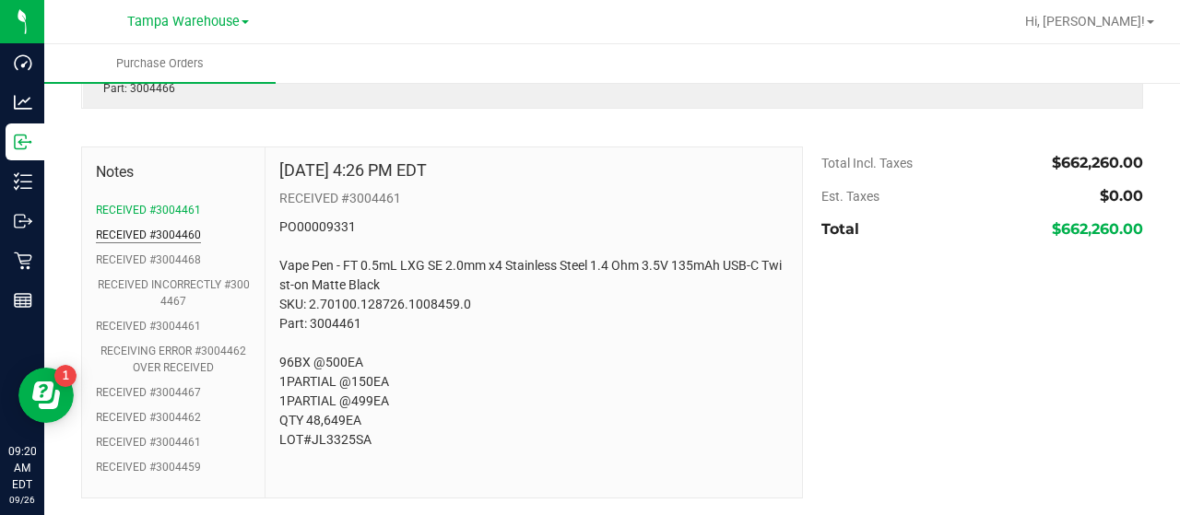
click at [168, 227] on button "RECEIVED #3004460" at bounding box center [148, 235] width 105 height 17
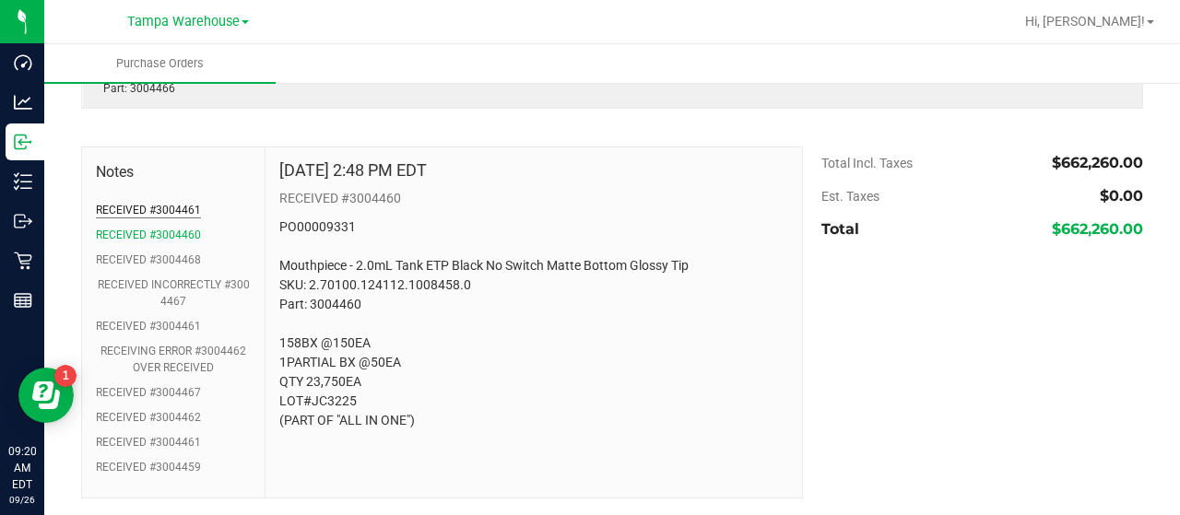
click at [169, 207] on button "RECEIVED #3004461" at bounding box center [148, 210] width 105 height 17
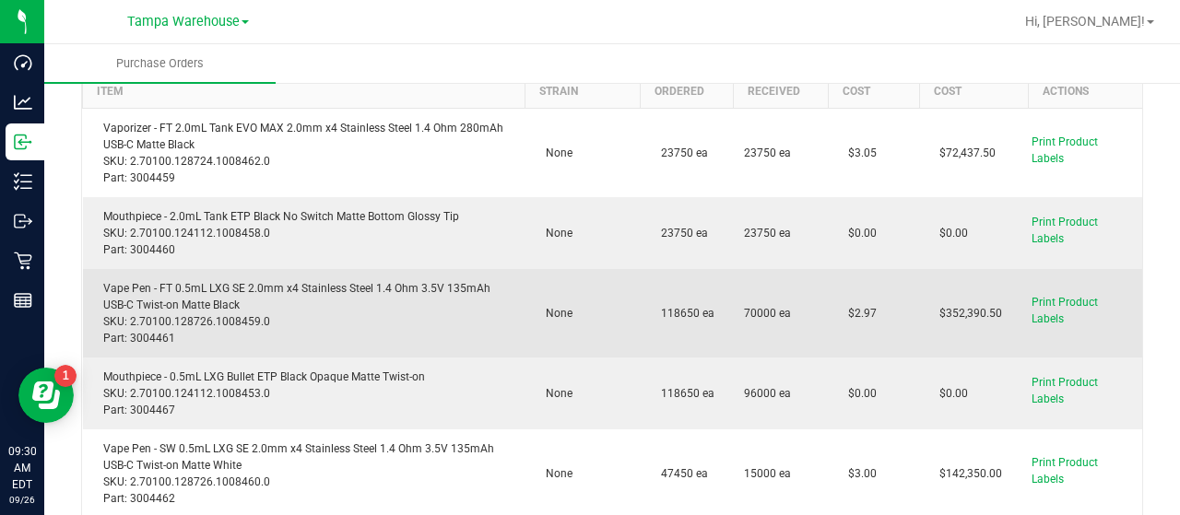
scroll to position [0, 0]
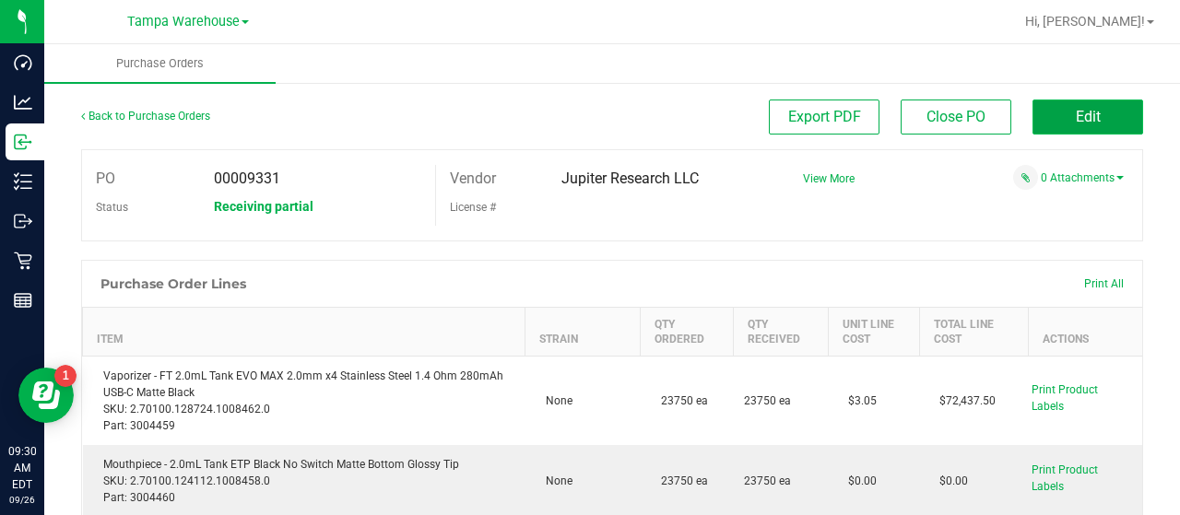
click at [1053, 107] on button "Edit" at bounding box center [1087, 117] width 111 height 35
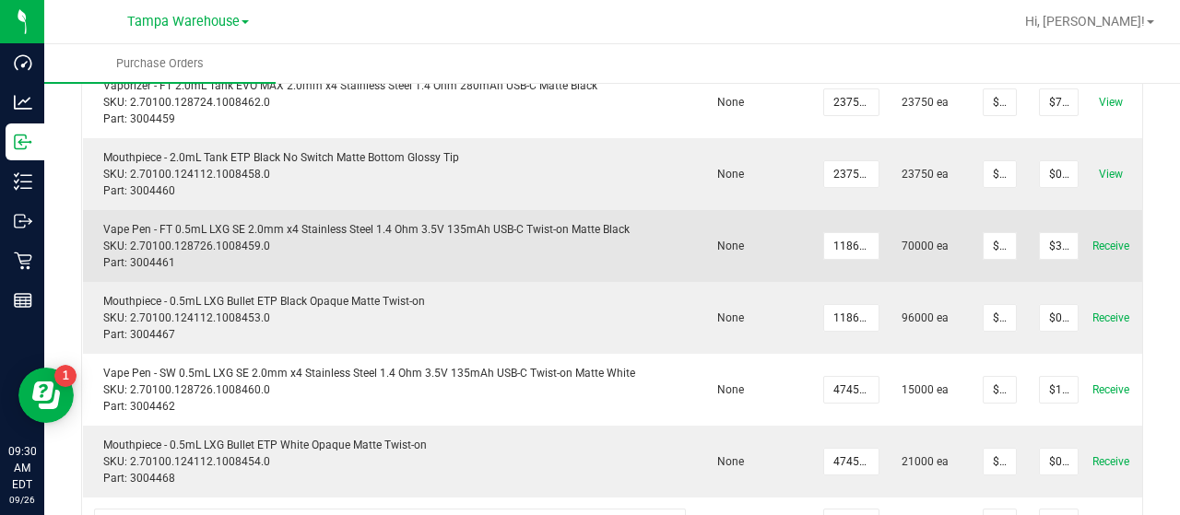
scroll to position [0, 63]
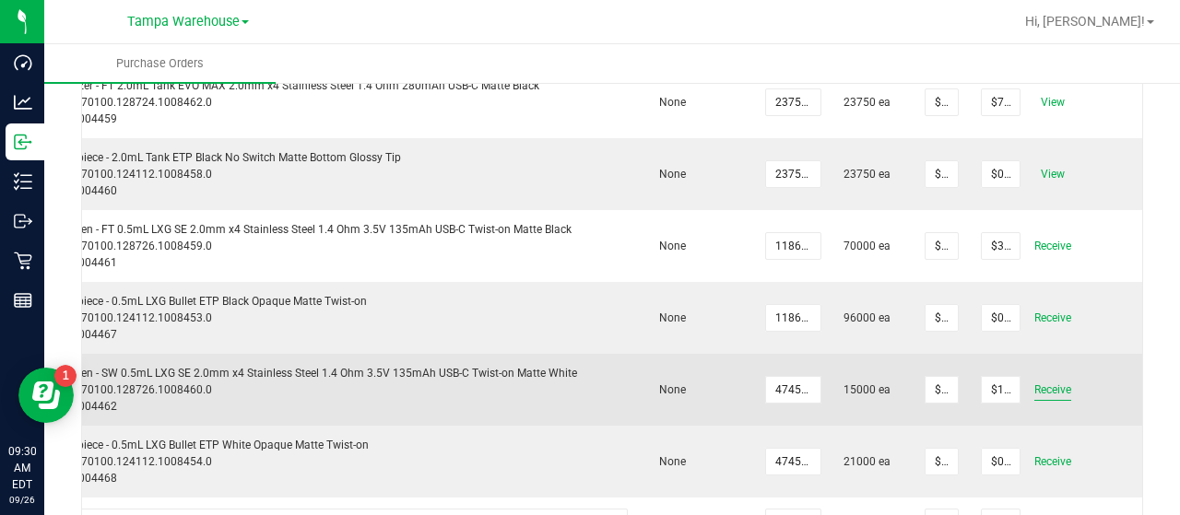
click at [1053, 394] on span "Receive" at bounding box center [1052, 390] width 37 height 22
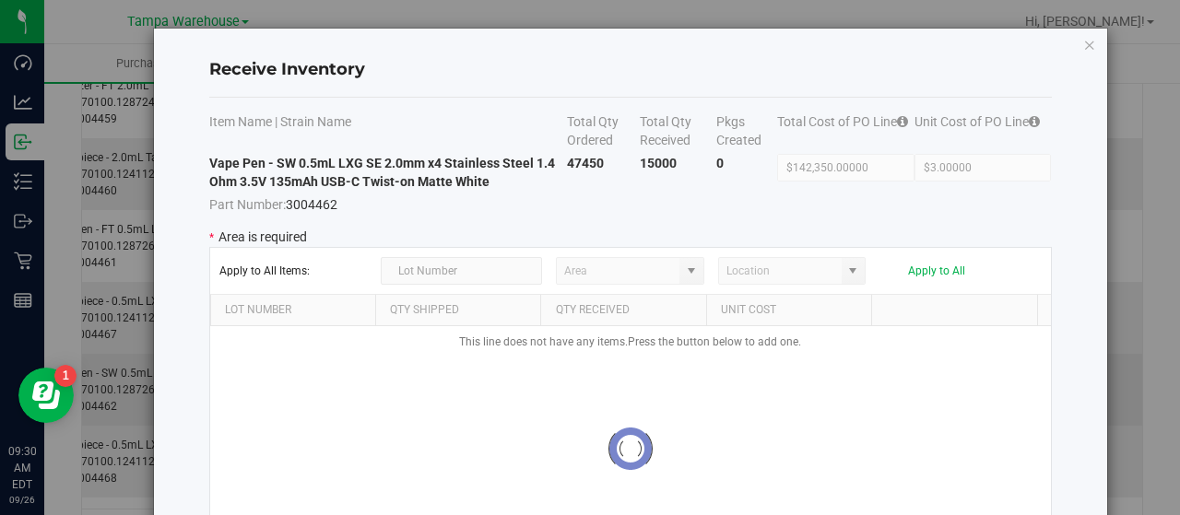
type input "State Pantry 1"
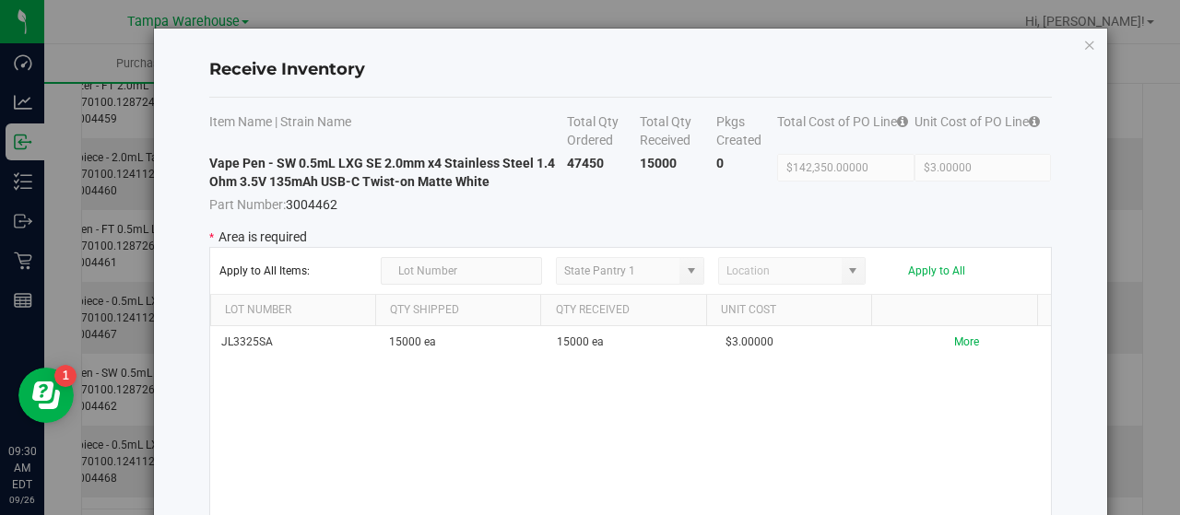
scroll to position [159, 0]
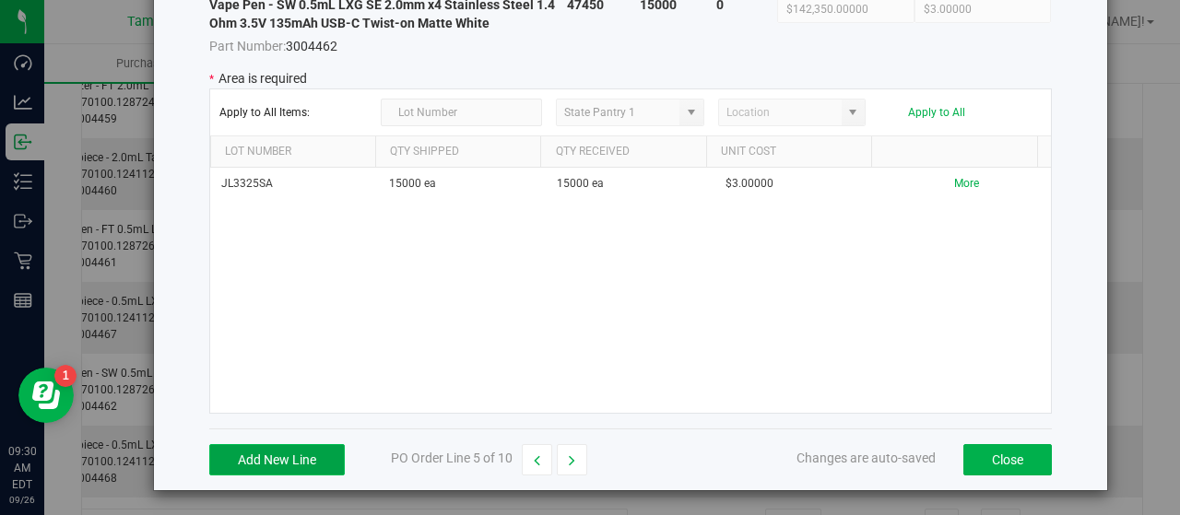
click at [318, 462] on button "Add New Line" at bounding box center [276, 459] width 135 height 31
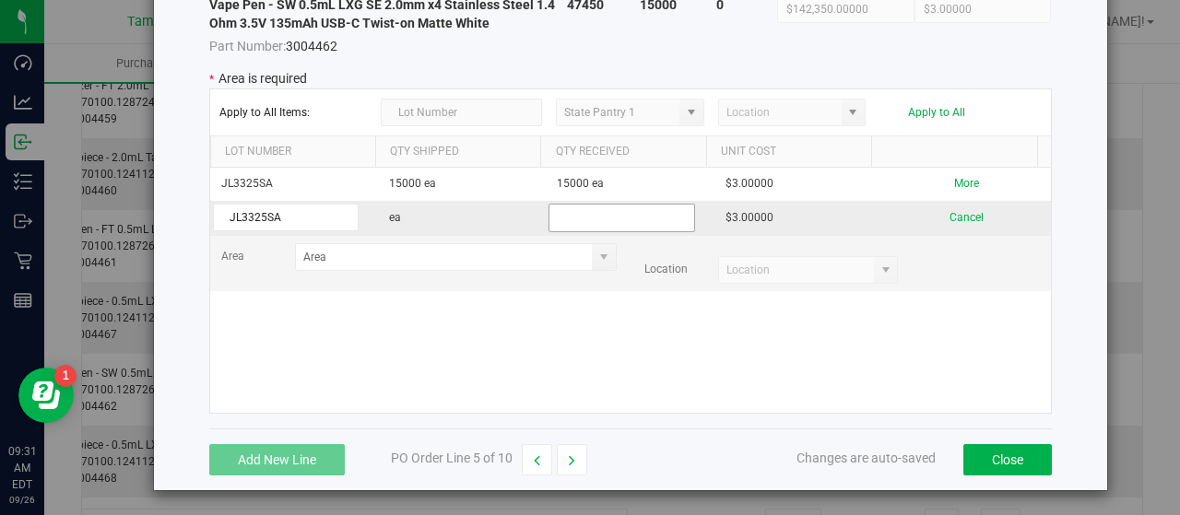
type input "JL3325SA"
click at [557, 206] on input "text" at bounding box center [621, 218] width 146 height 29
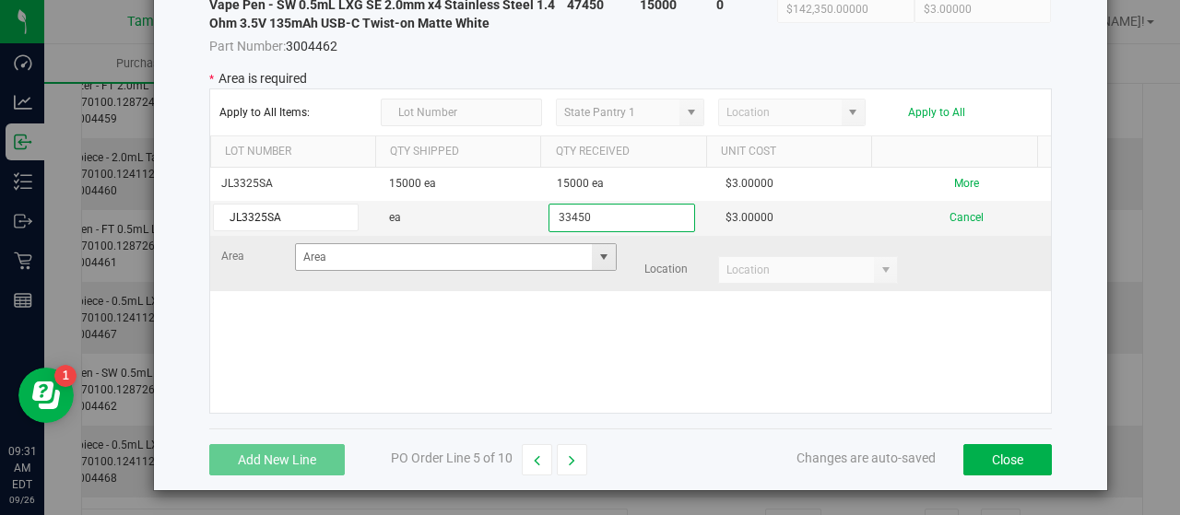
click at [596, 253] on span at bounding box center [603, 257] width 15 height 15
type input "33450"
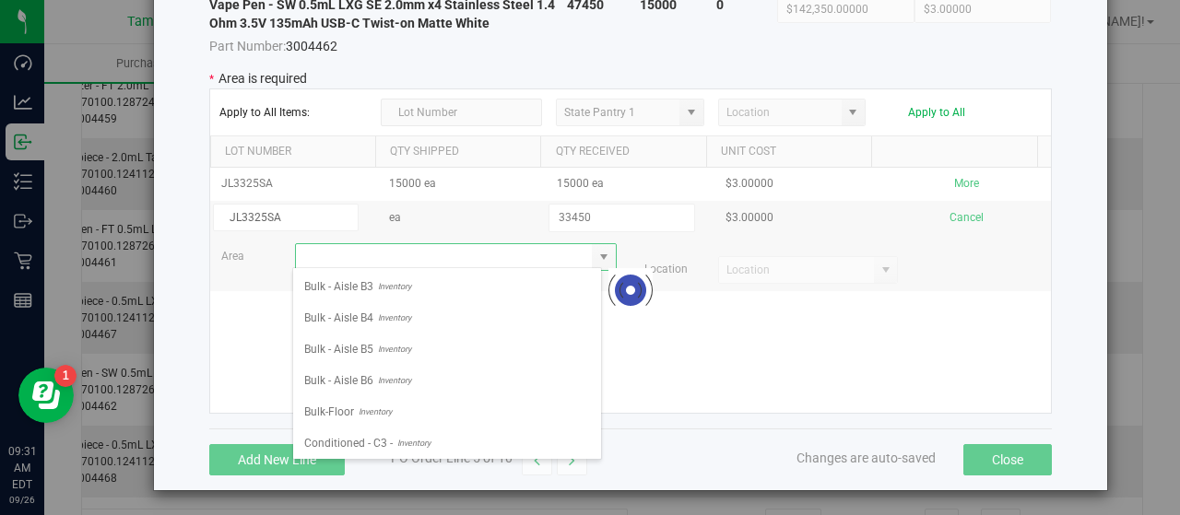
scroll to position [175, 0]
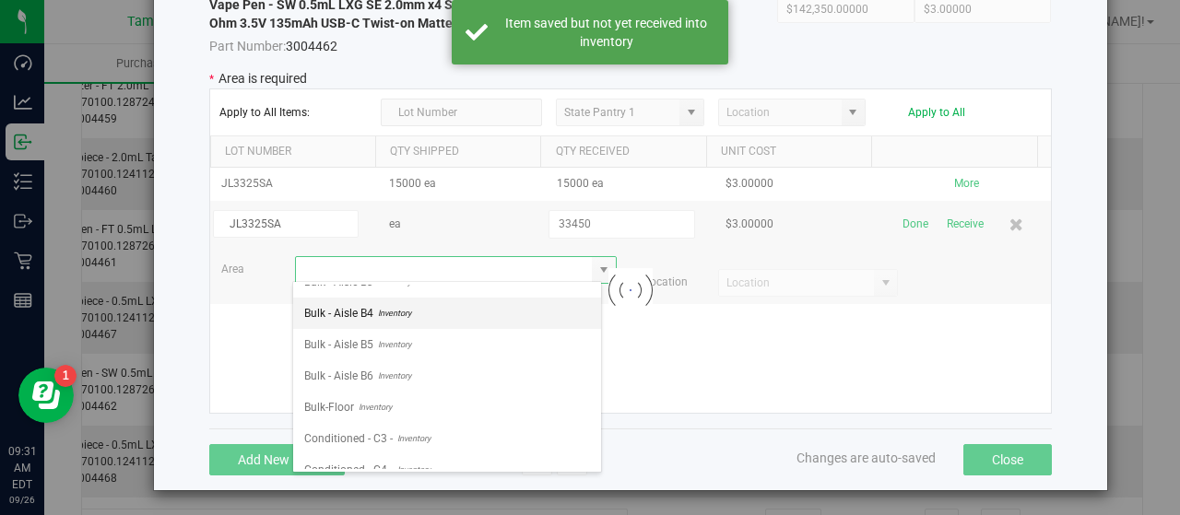
click at [456, 315] on li "Bulk - Aisle B4 Inventory" at bounding box center [447, 313] width 308 height 31
type input "Bulk - Aisle B4"
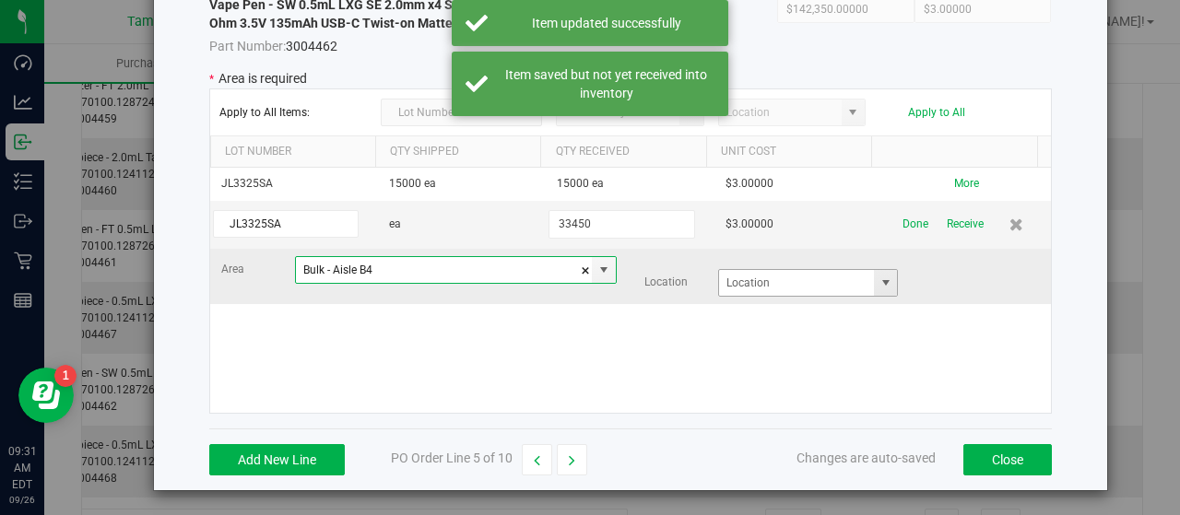
click at [870, 284] on kendo-grid-list "JL3325SA 15000 ea 15000 ea $3.00000 More JL3325SA ea 33450 $3.00000 Done Receiv…" at bounding box center [630, 290] width 841 height 245
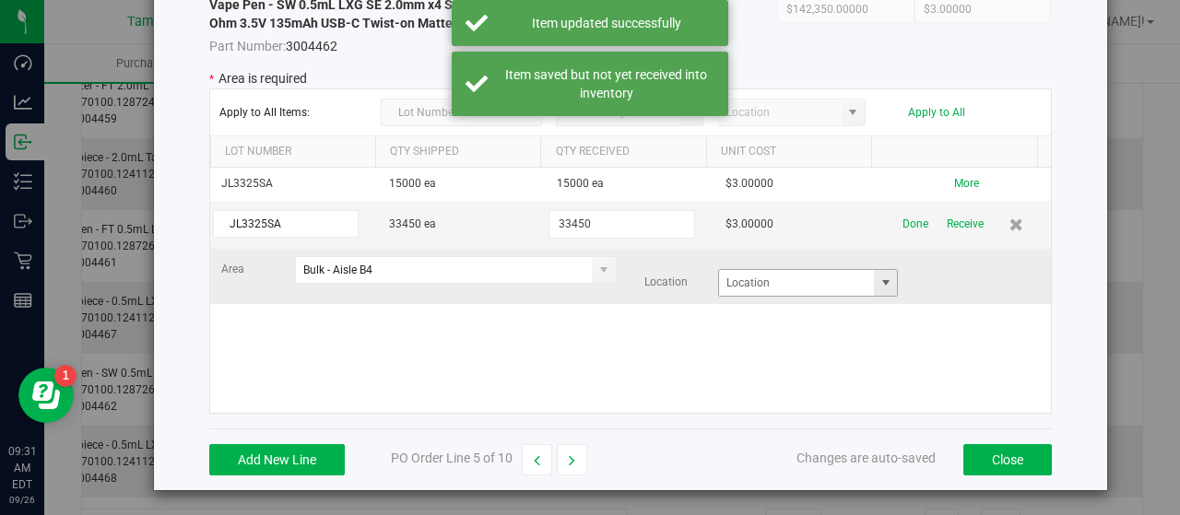
click at [878, 286] on span at bounding box center [885, 283] width 15 height 15
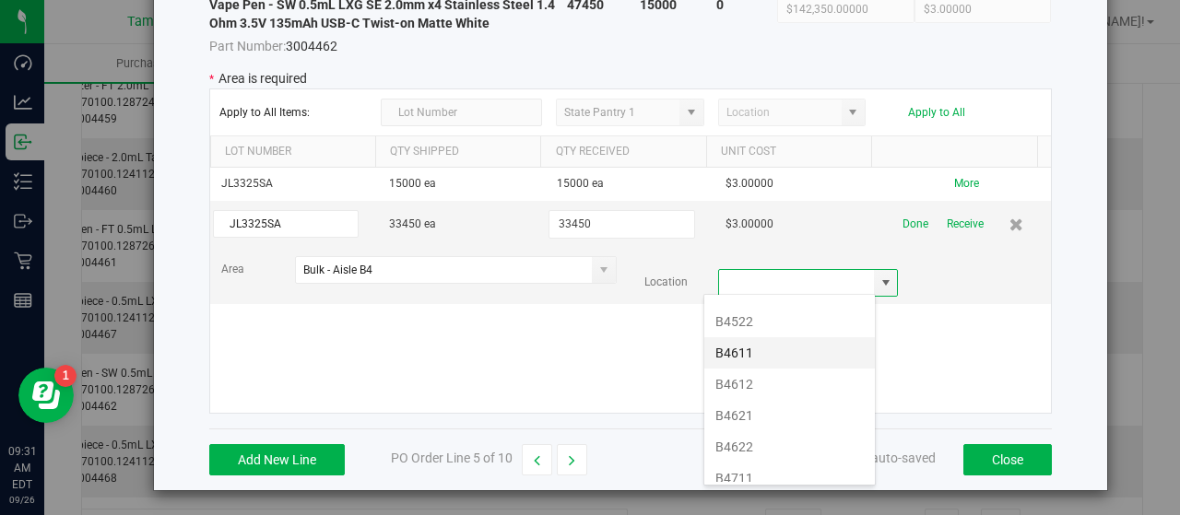
scroll to position [586, 0]
click at [743, 403] on li "B4621" at bounding box center [789, 416] width 171 height 31
type input "B4621"
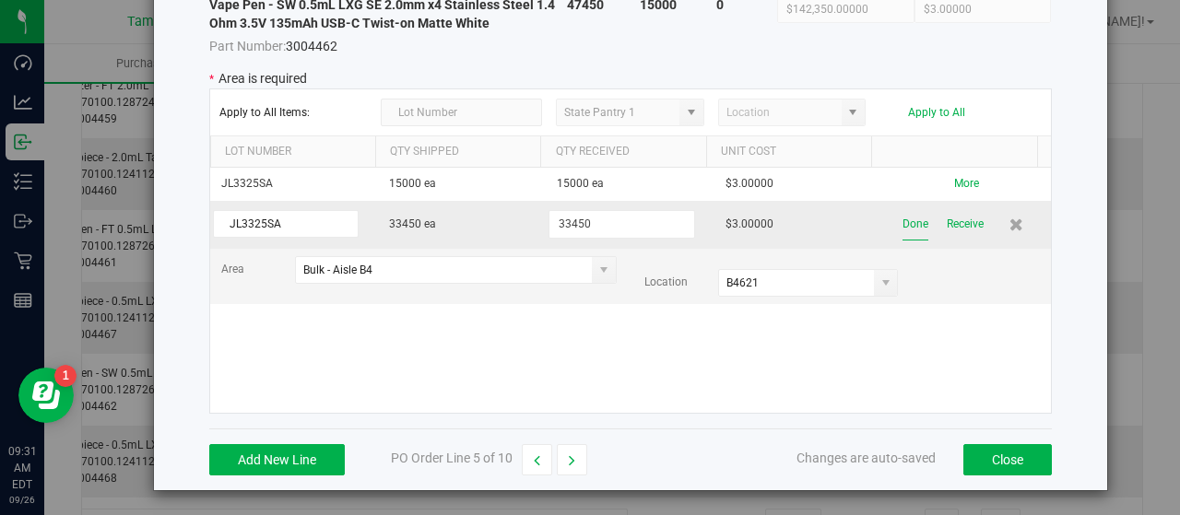
click at [902, 226] on button "Done" at bounding box center [915, 224] width 26 height 32
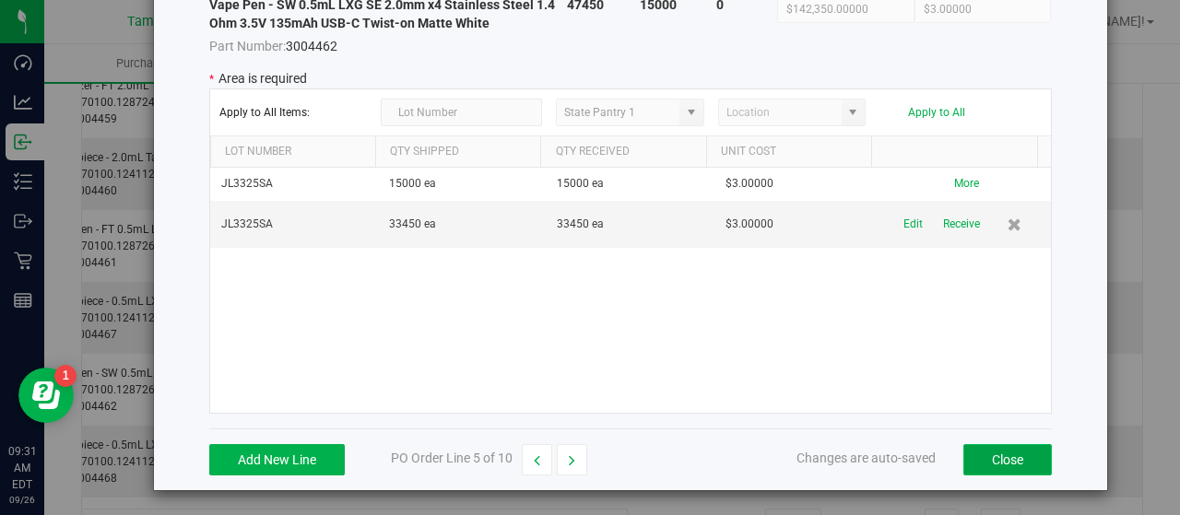
click at [1014, 454] on button "Close" at bounding box center [1007, 459] width 88 height 31
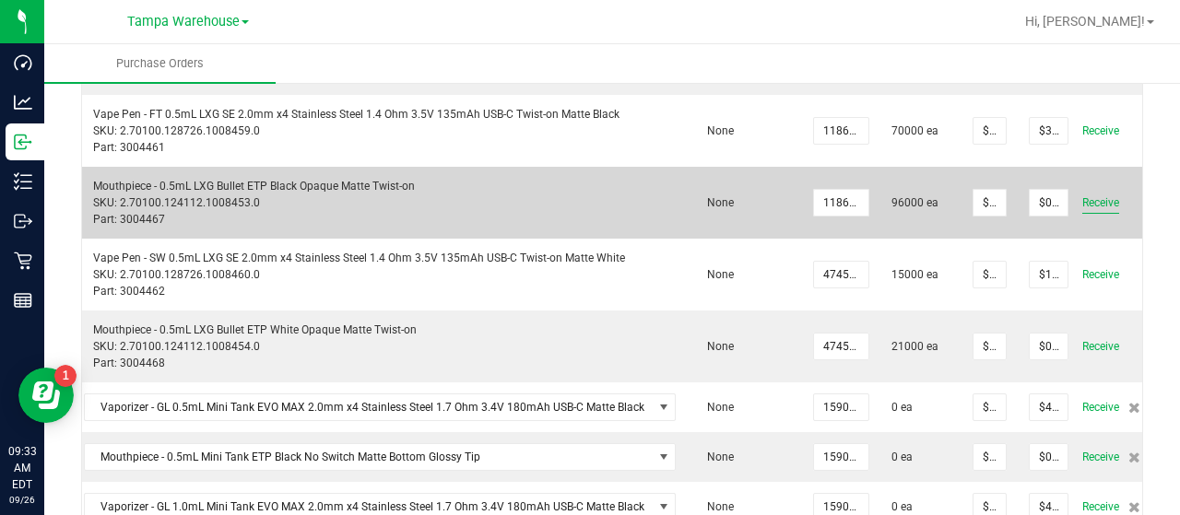
scroll to position [0, 9]
click at [1093, 202] on span "Receive" at bounding box center [1101, 203] width 37 height 22
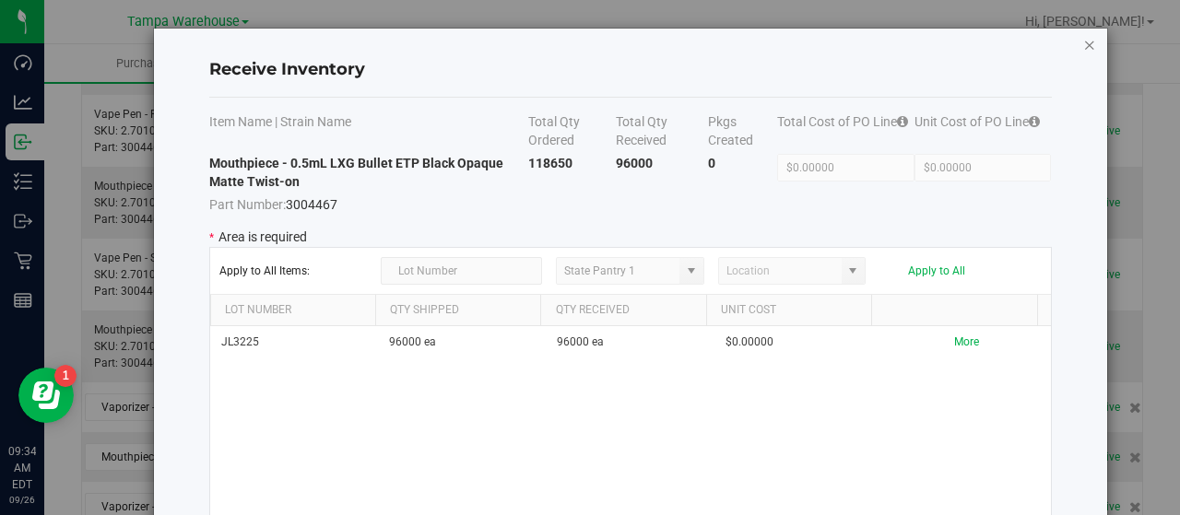
click at [1083, 49] on icon "Close modal" at bounding box center [1089, 44] width 13 height 22
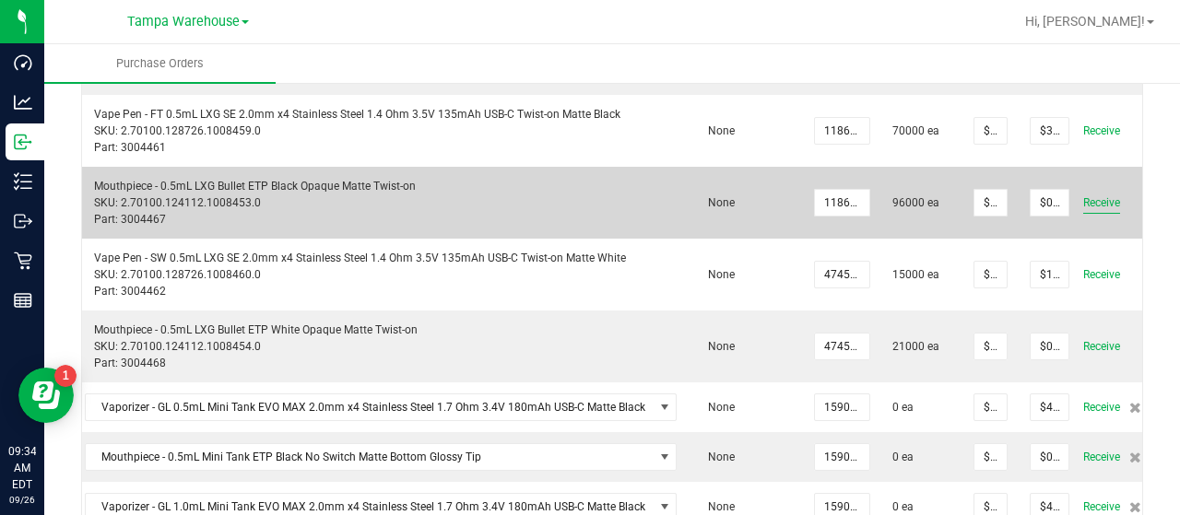
scroll to position [0, 63]
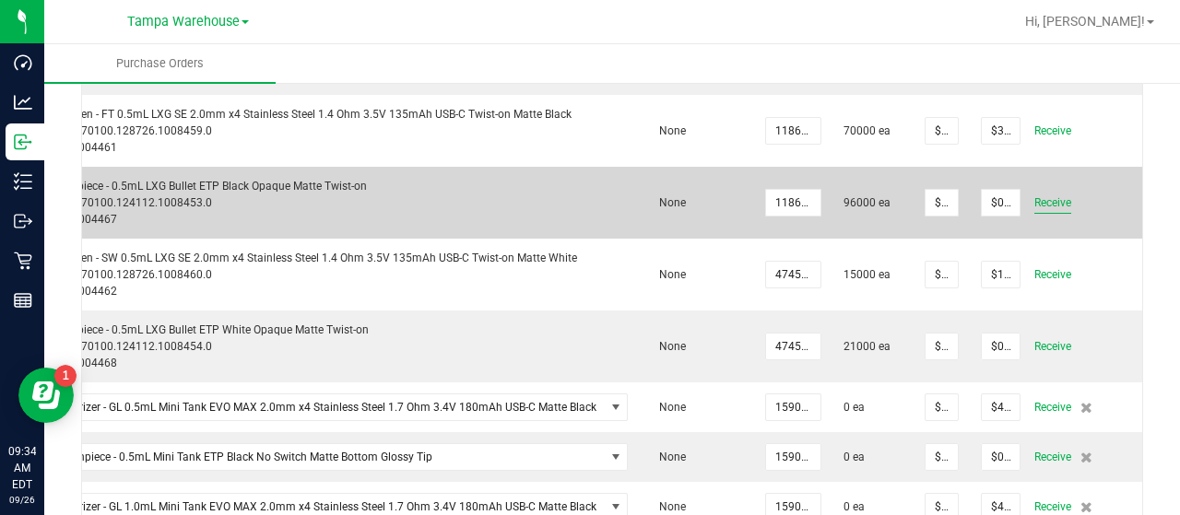
click at [1045, 203] on span "Receive" at bounding box center [1052, 203] width 37 height 22
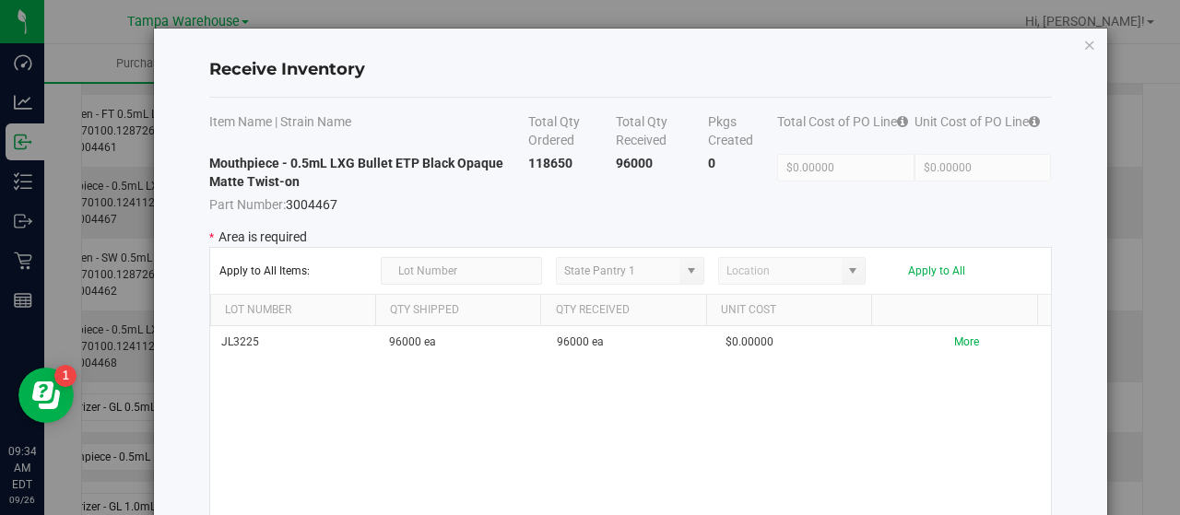
scroll to position [159, 0]
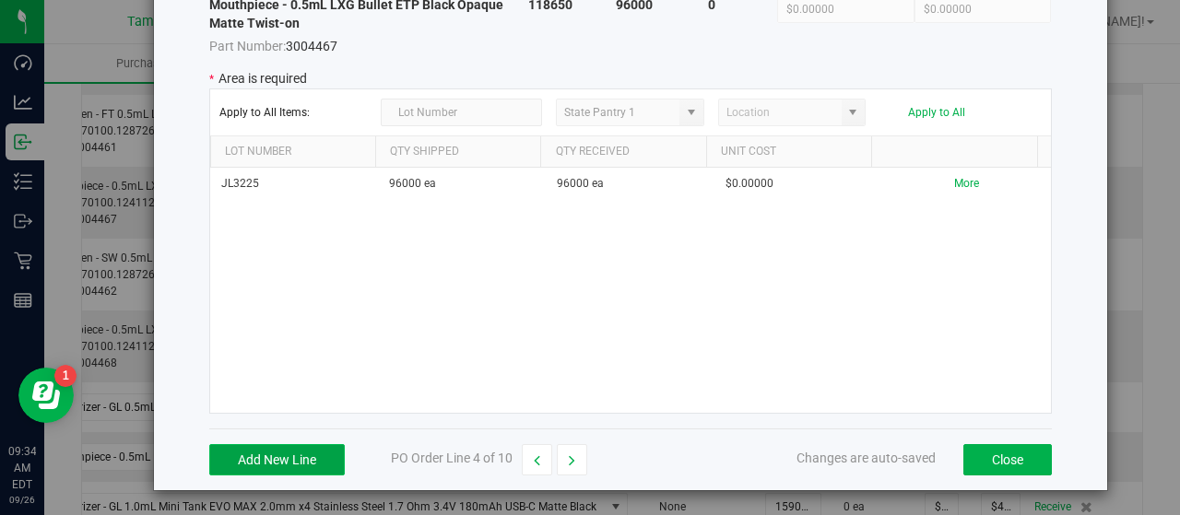
click at [257, 460] on button "Add New Line" at bounding box center [276, 459] width 135 height 31
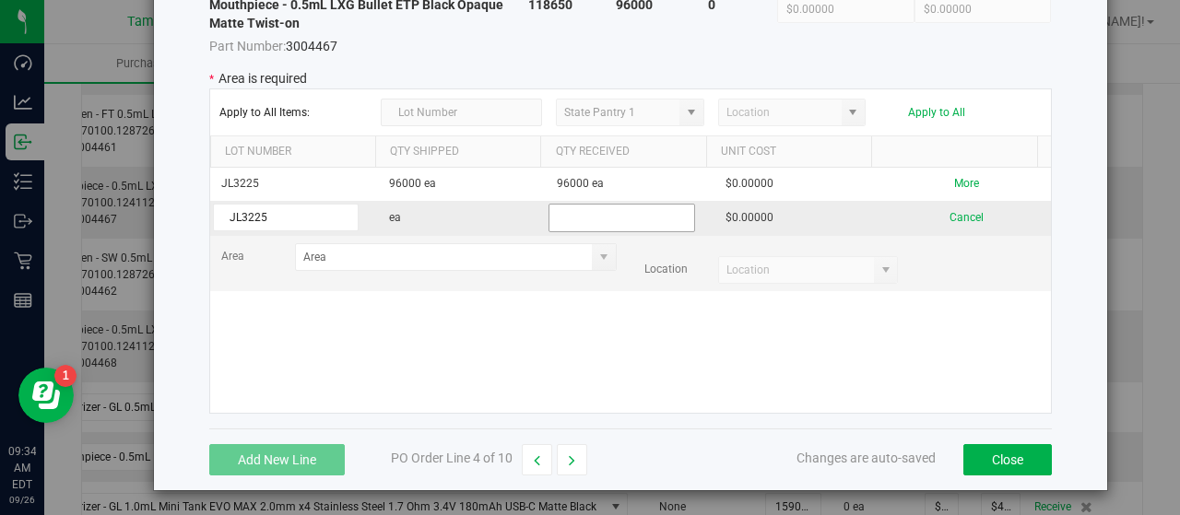
type input "JL3225"
click at [583, 220] on input "text" at bounding box center [621, 218] width 146 height 29
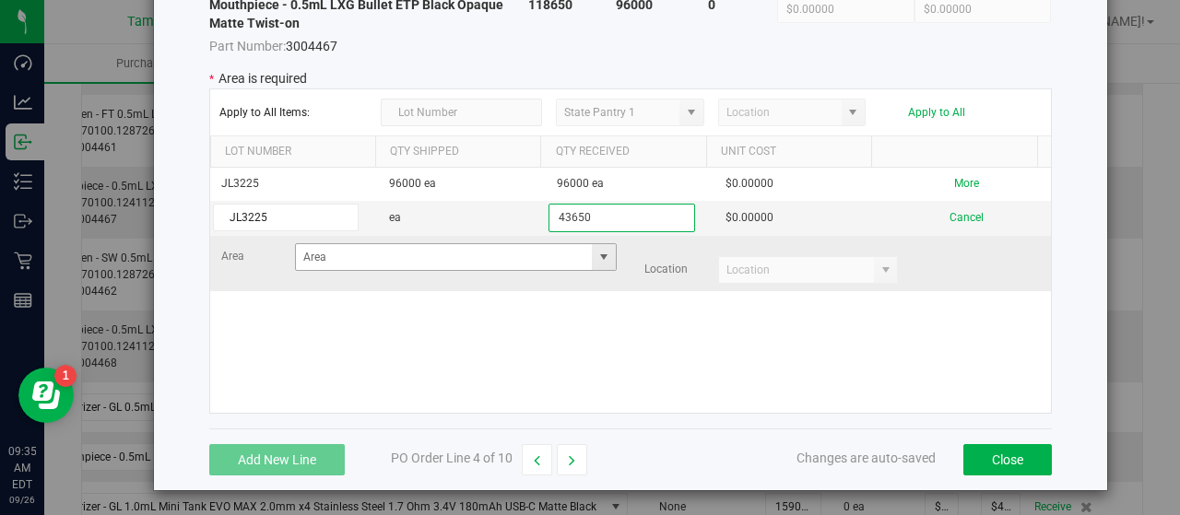
click at [596, 256] on span at bounding box center [603, 257] width 15 height 15
type input "43650"
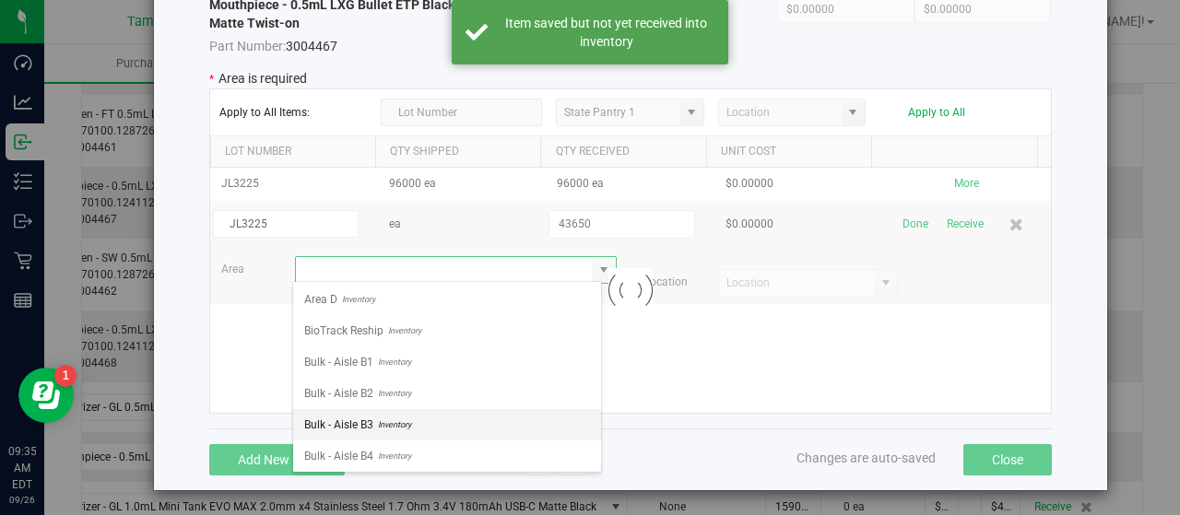
scroll to position [33, 0]
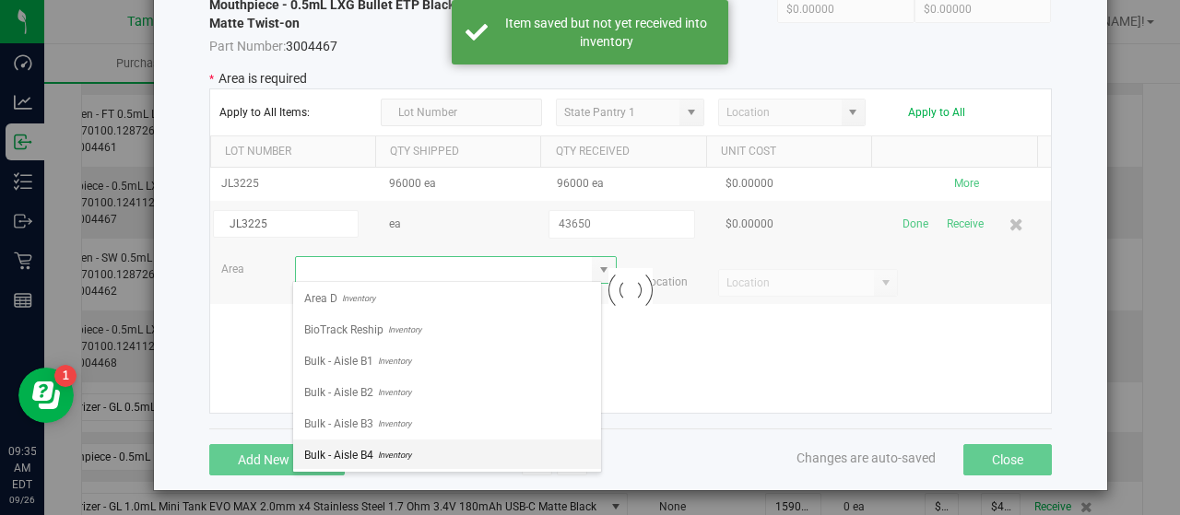
click at [397, 445] on span "Inventory" at bounding box center [392, 456] width 38 height 28
type input "Bulk - Aisle B4"
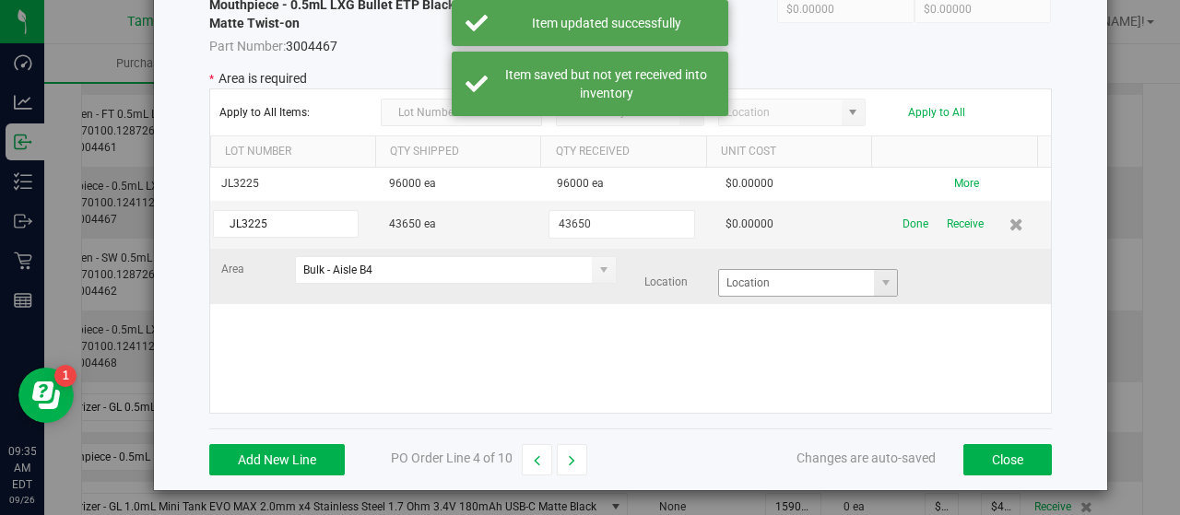
click at [874, 289] on span at bounding box center [885, 283] width 23 height 26
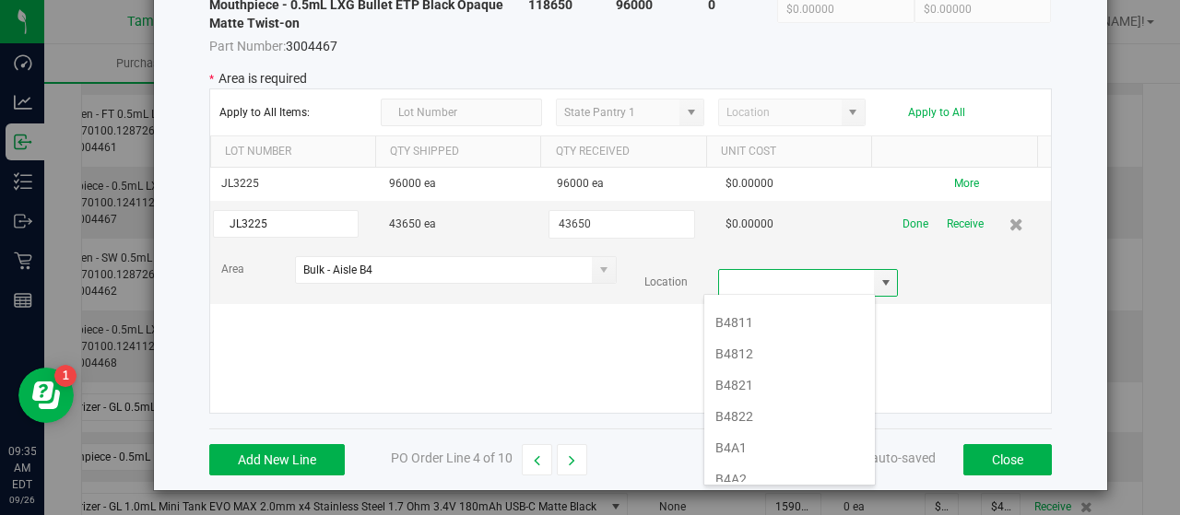
scroll to position [881, 0]
click at [724, 357] on li "B4821" at bounding box center [789, 372] width 171 height 31
type input "B4821"
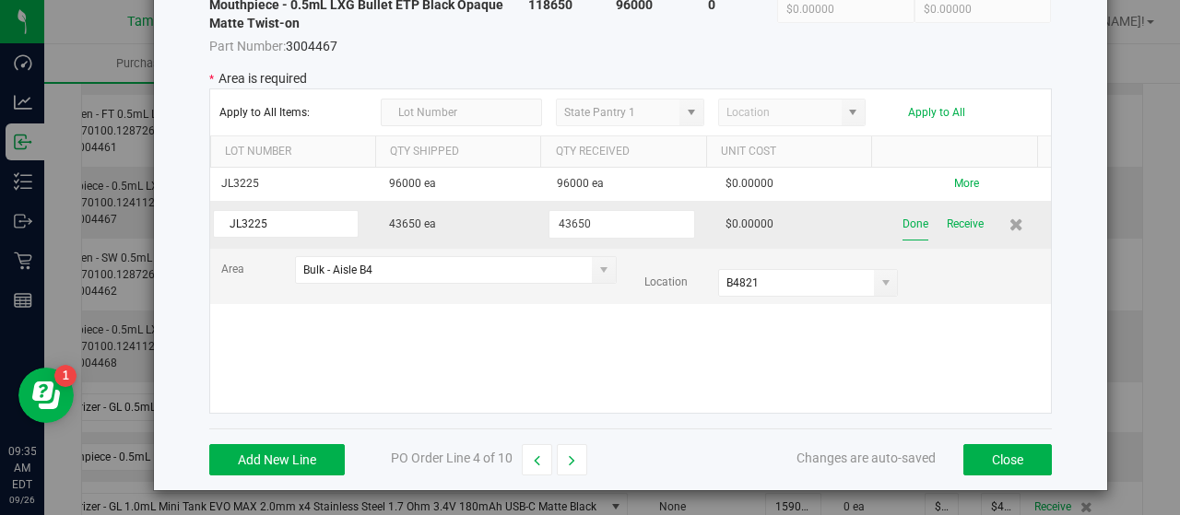
click at [902, 220] on button "Done" at bounding box center [915, 224] width 26 height 32
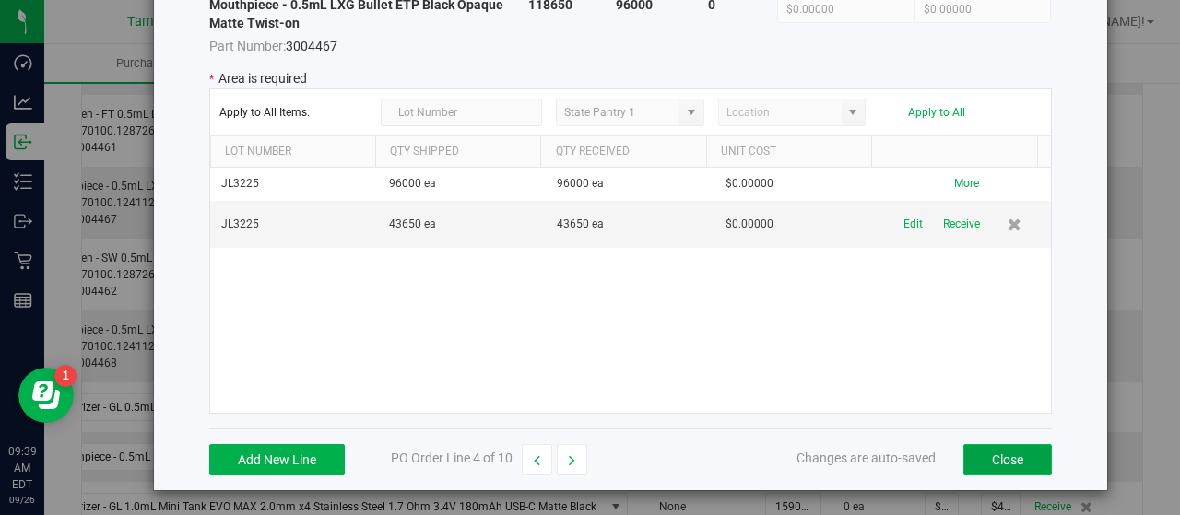
click at [979, 465] on button "Close" at bounding box center [1007, 459] width 88 height 31
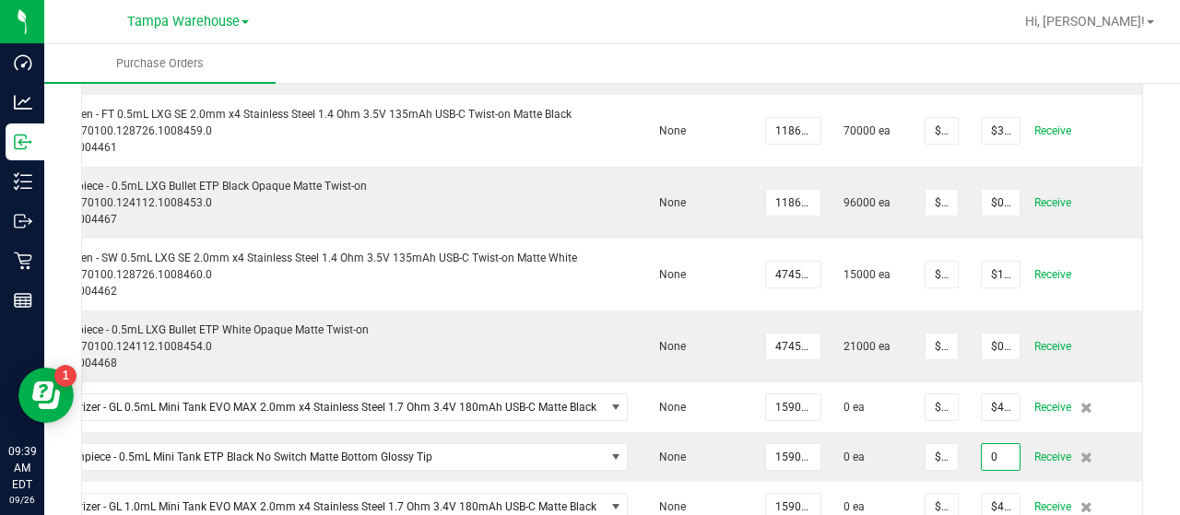
click at [982, 465] on input "0" at bounding box center [1001, 457] width 38 height 26
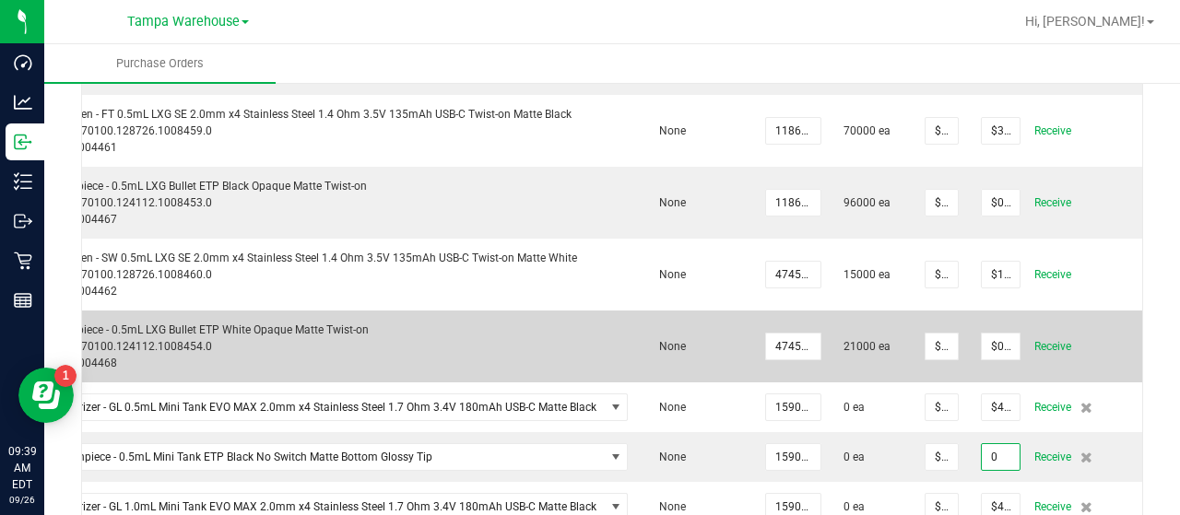
type input "$0.00000"
click at [688, 318] on td "None" at bounding box center [696, 347] width 115 height 72
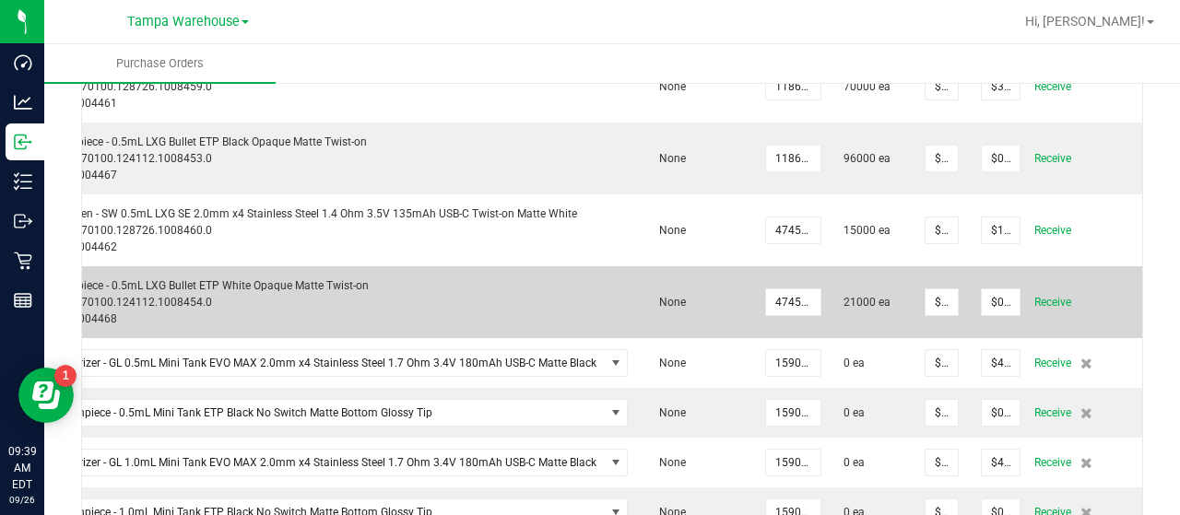
scroll to position [467, 0]
click at [1040, 303] on span "Receive" at bounding box center [1052, 300] width 37 height 22
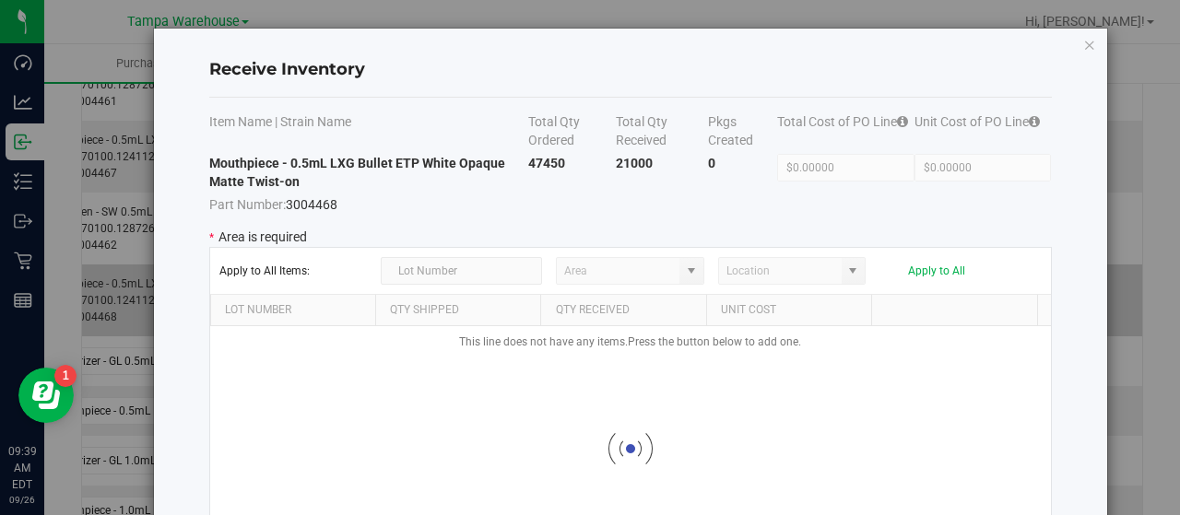
type input "State Pantry 1"
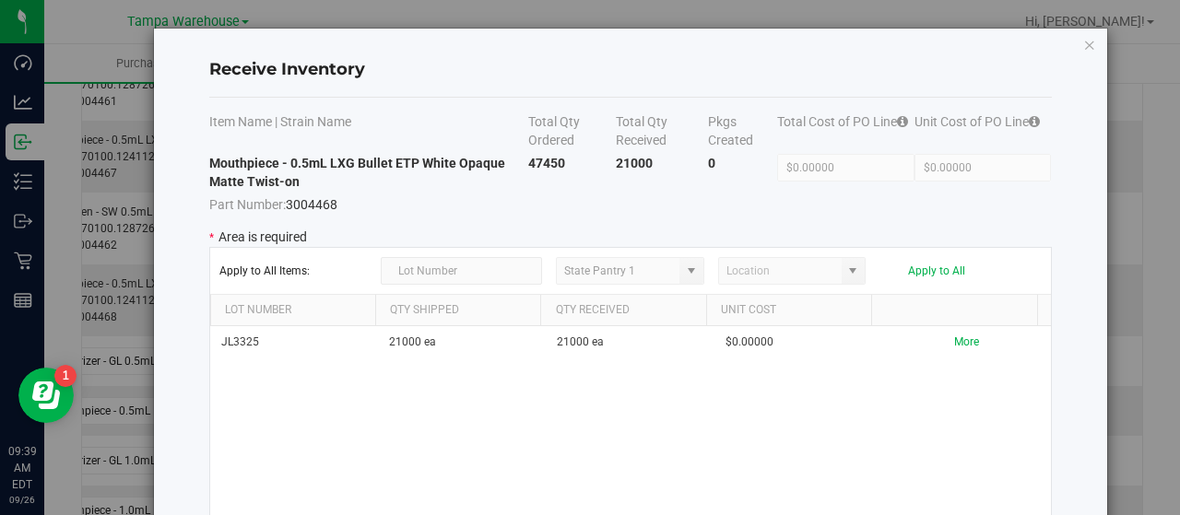
scroll to position [159, 0]
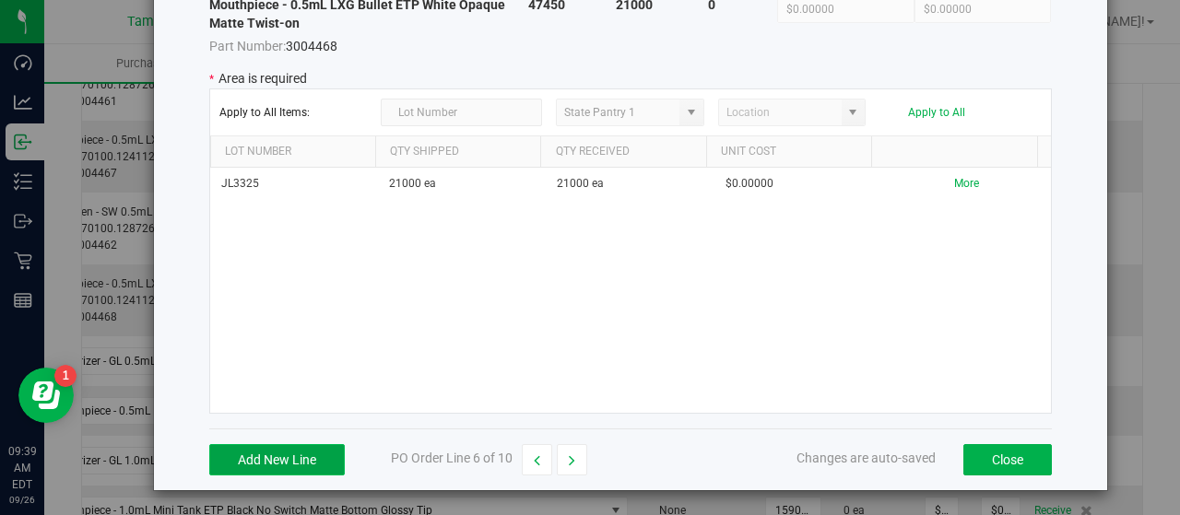
click at [300, 456] on button "Add New Line" at bounding box center [276, 459] width 135 height 31
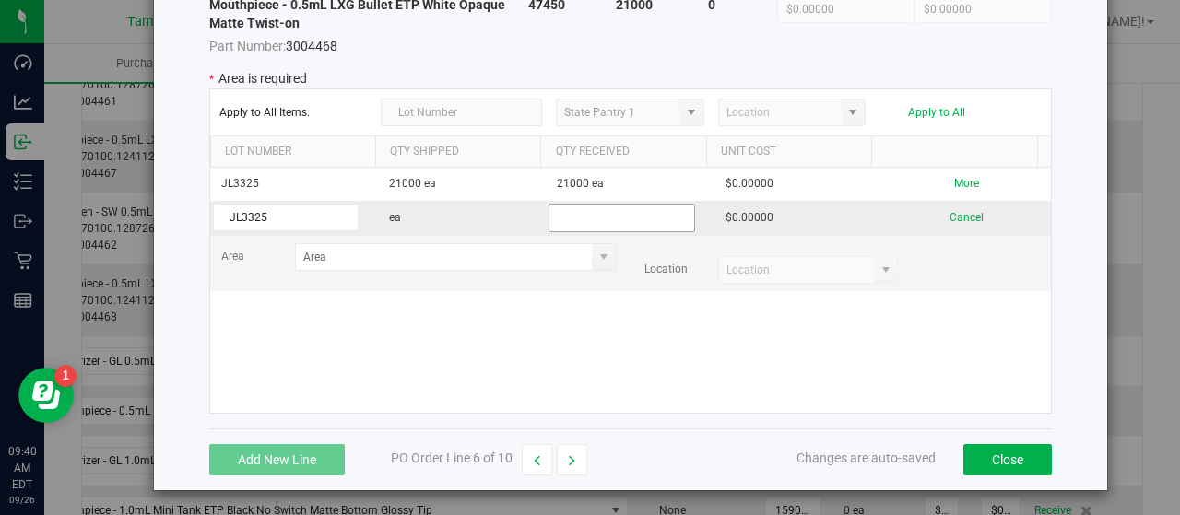
type input "JL3325"
click at [643, 208] on input "text" at bounding box center [621, 218] width 146 height 29
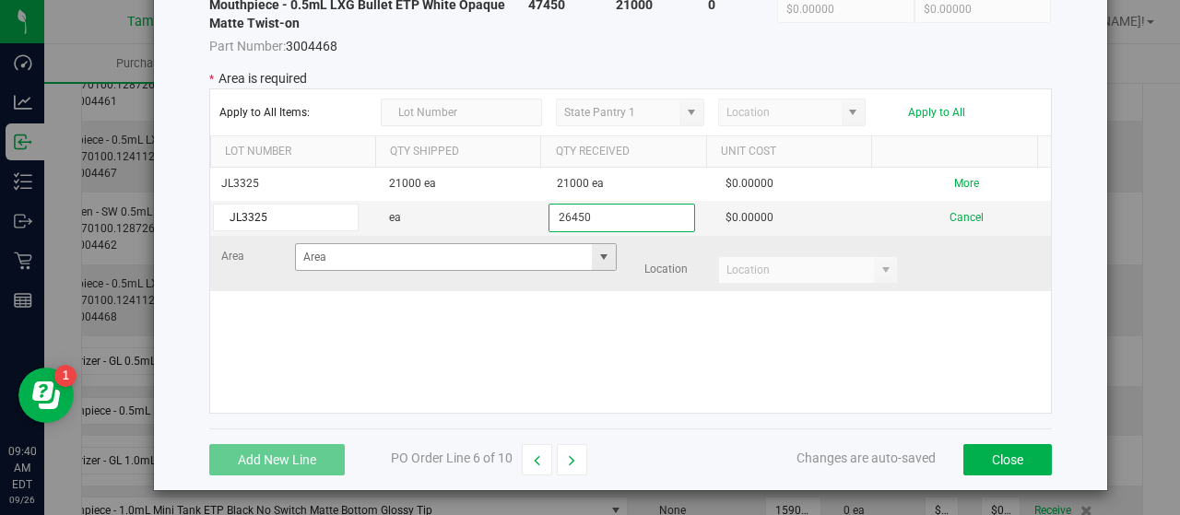
click at [596, 255] on span at bounding box center [603, 257] width 15 height 15
type input "26450"
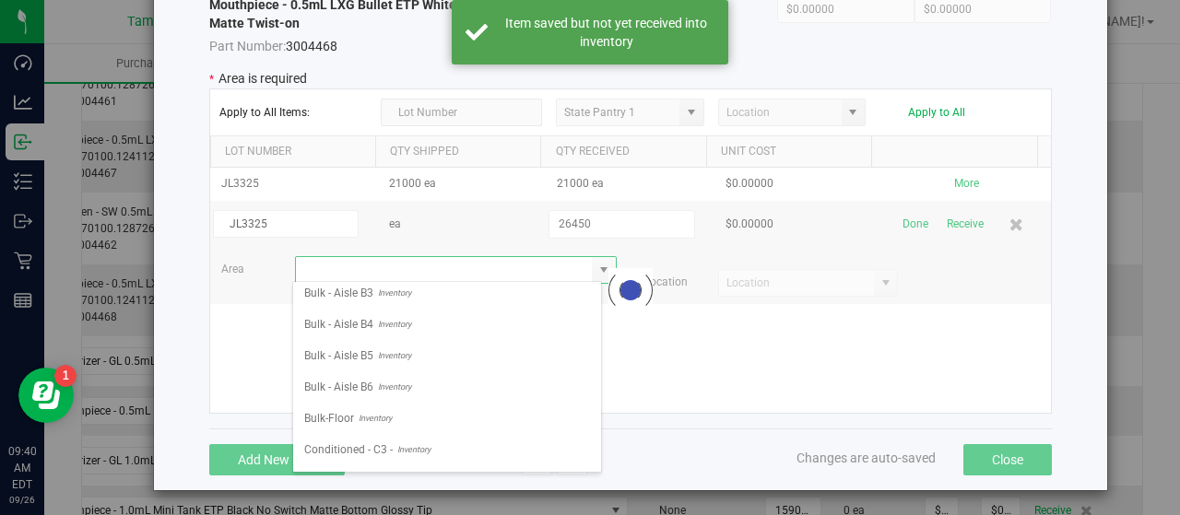
scroll to position [232, 0]
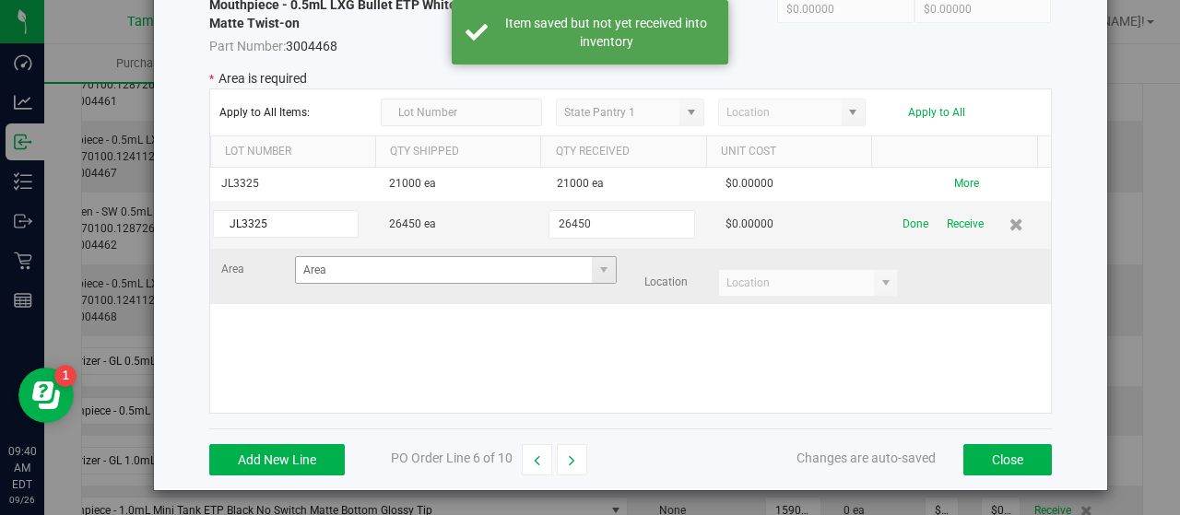
click at [595, 276] on span at bounding box center [603, 270] width 23 height 26
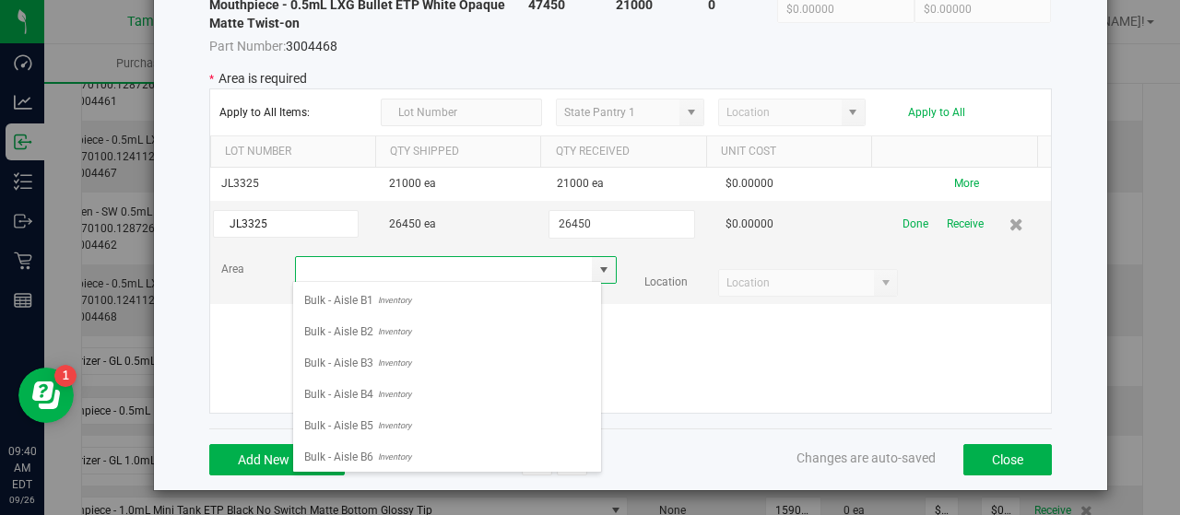
scroll to position [95, 0]
click at [418, 378] on li "Bulk - Aisle B4 Inventory" at bounding box center [447, 393] width 308 height 31
type input "Bulk - Aisle B4"
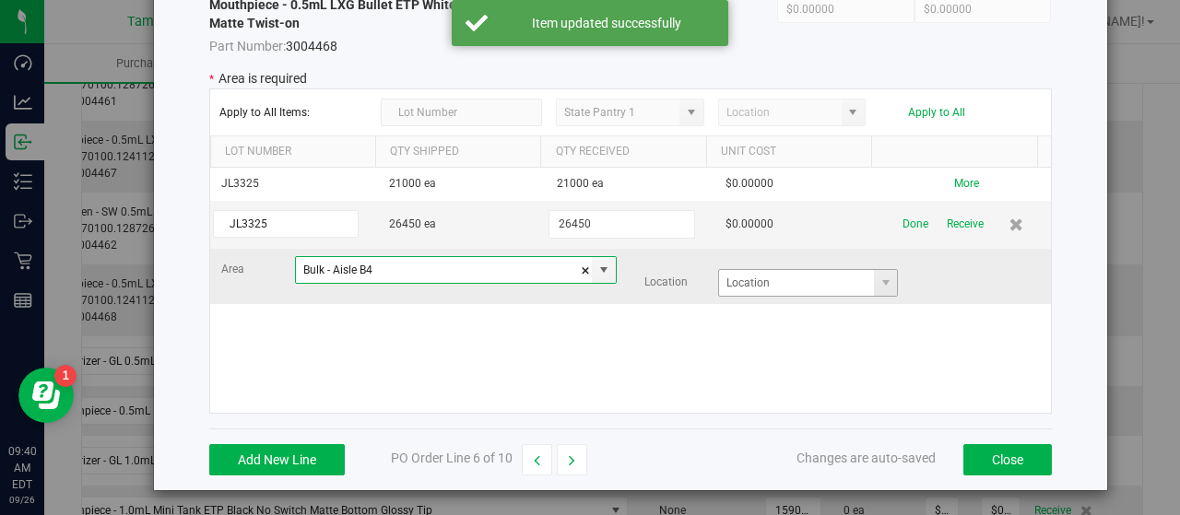
click at [875, 280] on span at bounding box center [885, 283] width 23 height 26
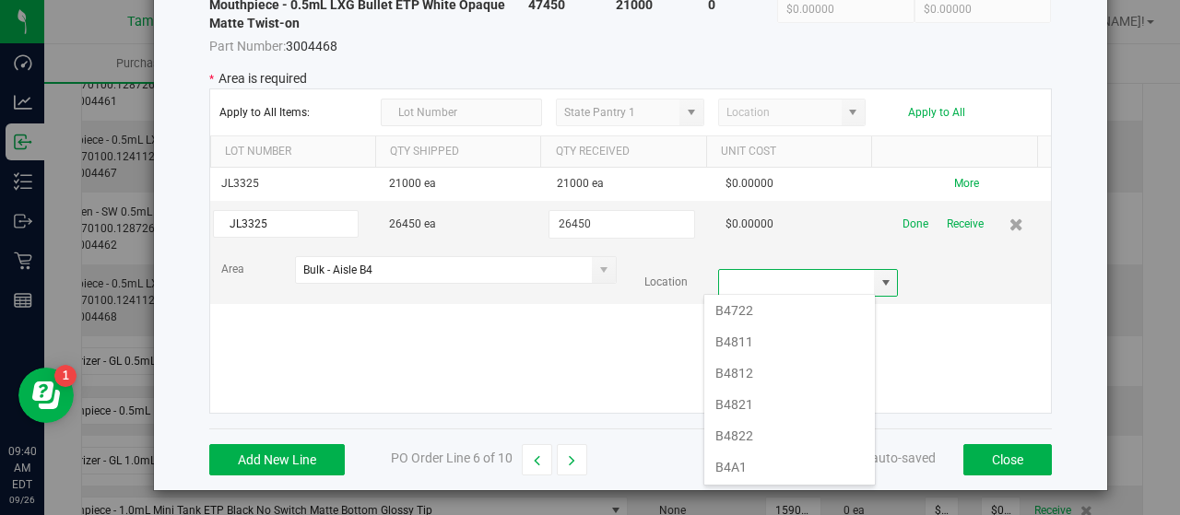
scroll to position [850, 0]
click at [733, 421] on li "B4822" at bounding box center [789, 434] width 171 height 31
type input "B4822"
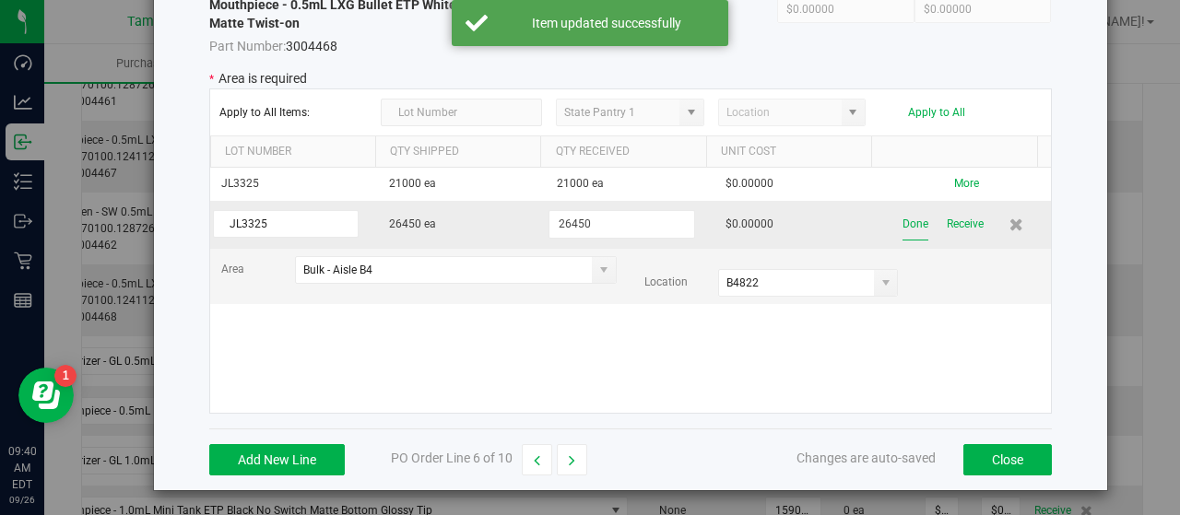
click at [902, 235] on button "Done" at bounding box center [915, 224] width 26 height 32
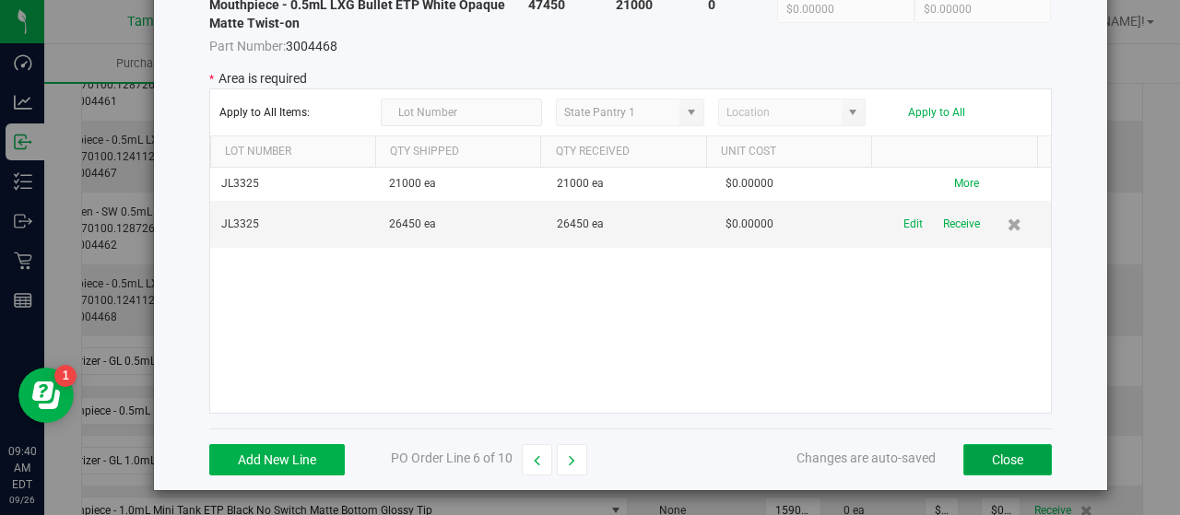
click at [980, 453] on button "Close" at bounding box center [1007, 459] width 88 height 31
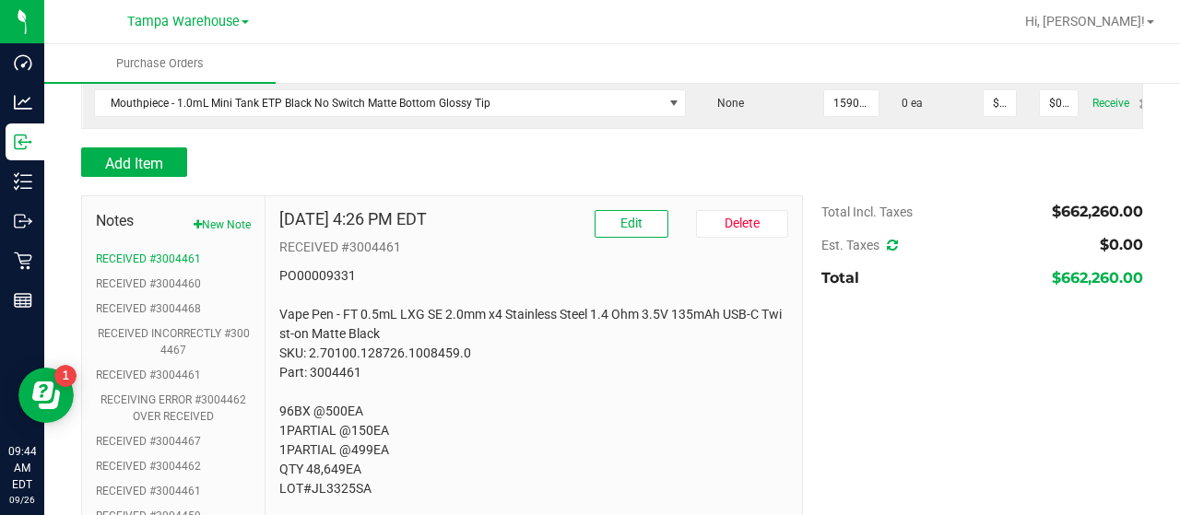
scroll to position [901, 0]
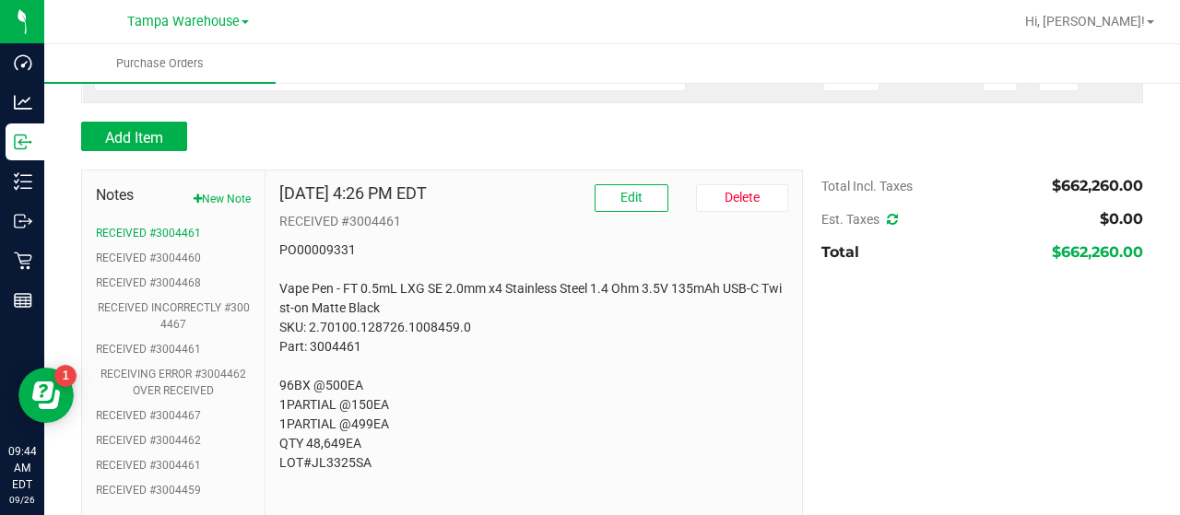
click at [664, 265] on p "PO00009331 Vape Pen - FT 0.5mL LXG SE 2.0mm x4 Stainless Steel 1.4 Ohm 3.5V 135…" at bounding box center [533, 357] width 509 height 232
click at [232, 207] on button "New Note" at bounding box center [222, 199] width 57 height 17
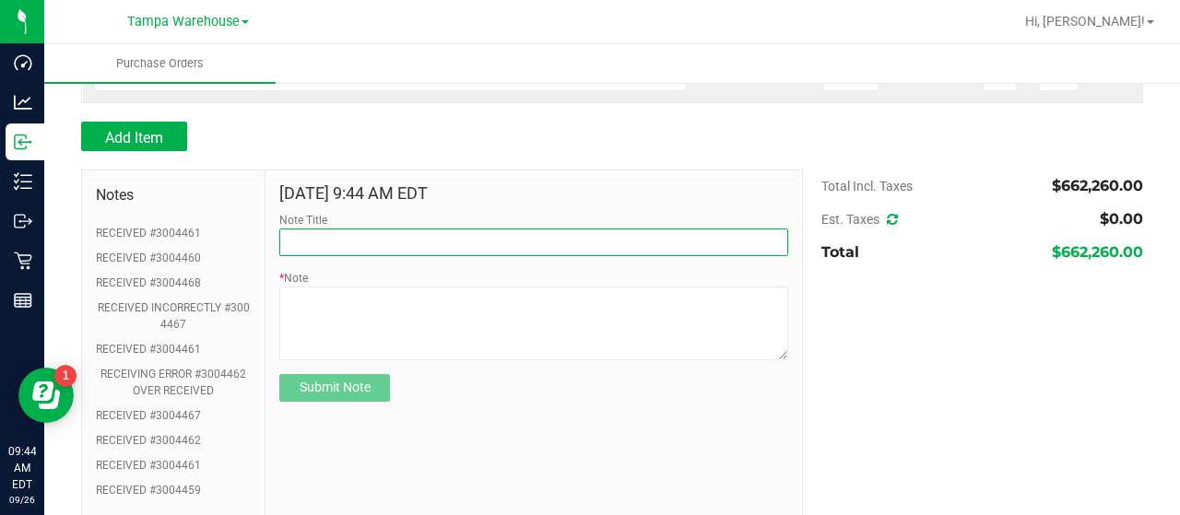
click at [414, 256] on input "Note Title" at bounding box center [533, 243] width 509 height 28
type input "RECEIVED #3004462"
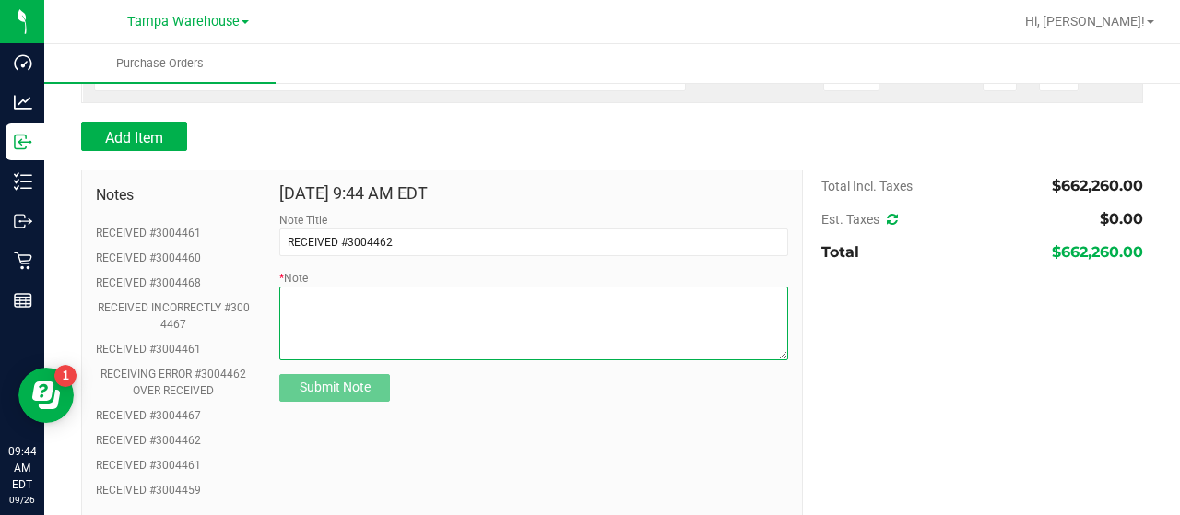
click at [358, 312] on textarea "* Note" at bounding box center [533, 324] width 509 height 74
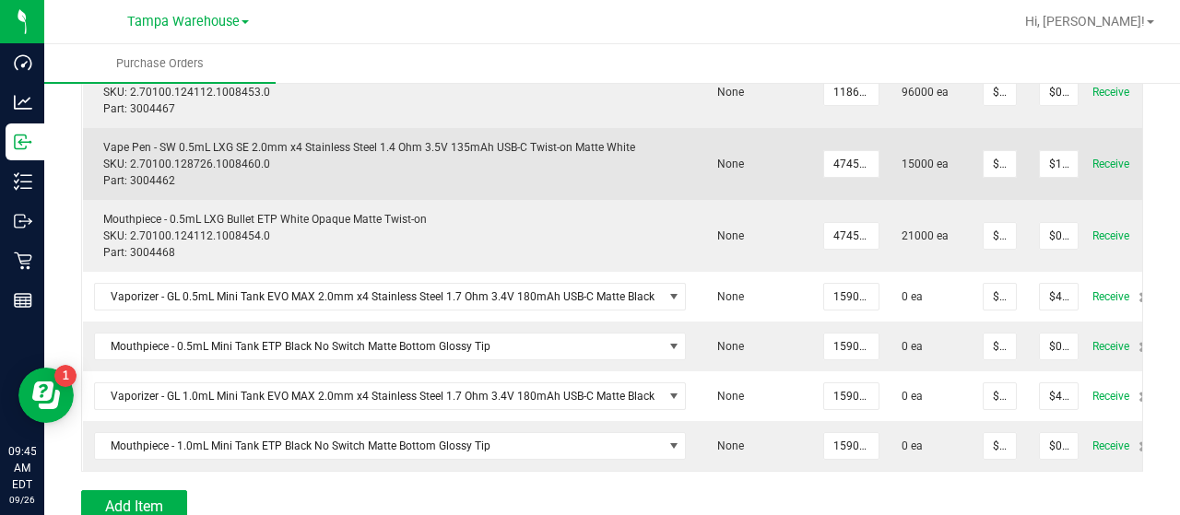
scroll to position [528, 0]
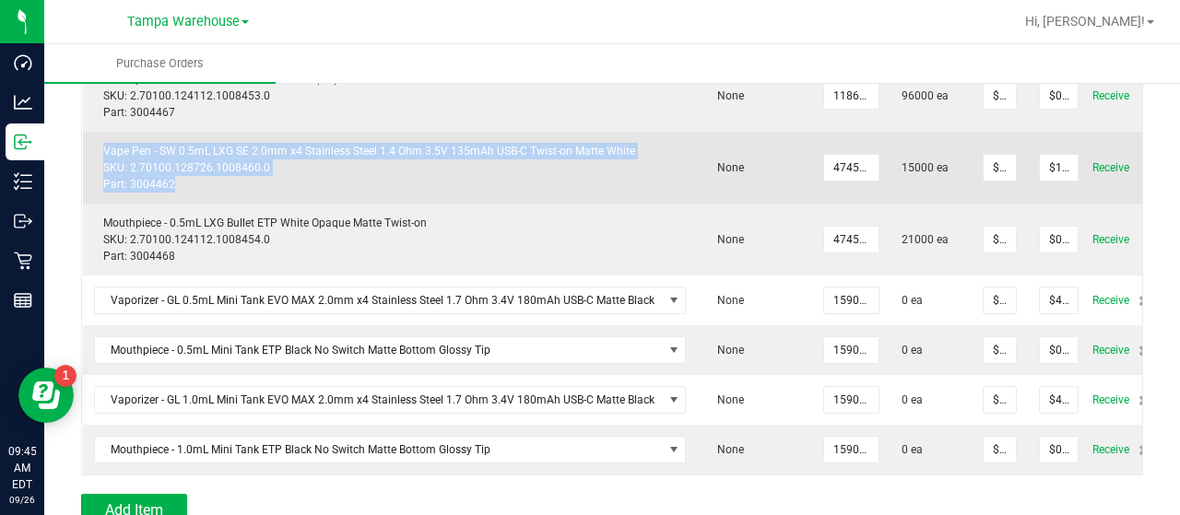
drag, startPoint x: 180, startPoint y: 181, endPoint x: 99, endPoint y: 156, distance: 84.8
click at [99, 156] on div "Vape Pen - SW 0.5mL LXG SE 2.0mm x4 Stainless Steel 1.4 Ohm 3.5V 135mAh USB-C T…" at bounding box center [390, 168] width 593 height 50
copy div "Vape Pen - SW 0.5mL LXG SE 2.0mm x4 Stainless Steel 1.4 Ohm 3.5V 135mAh USB-C T…"
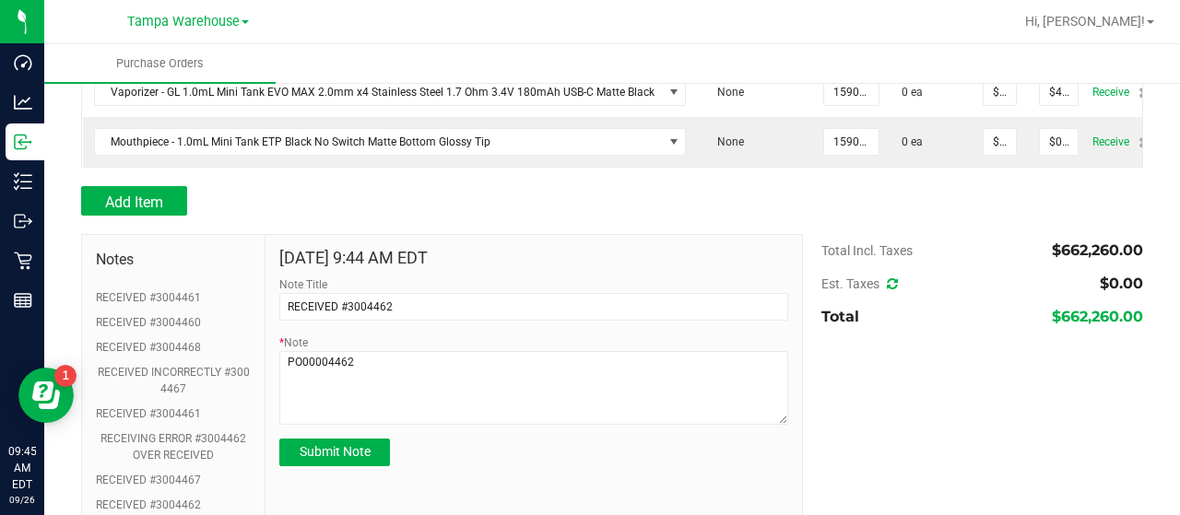
scroll to position [840, 0]
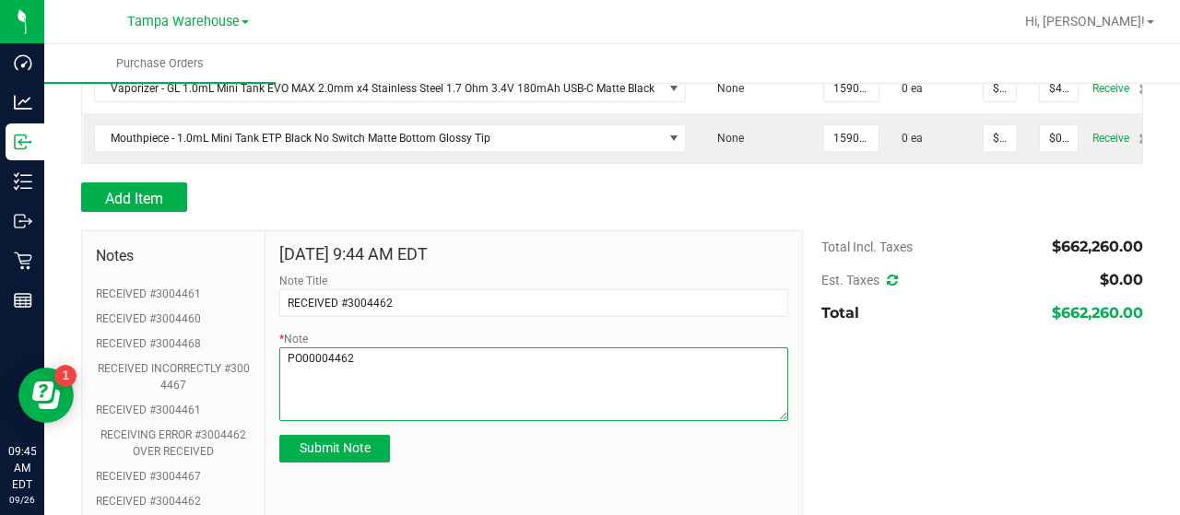
click at [289, 416] on textarea "* Note" at bounding box center [533, 385] width 509 height 74
paste textarea "Vape Pen - SW 0.5mL LXG SE 2.0mm x4 Stainless Steel 1.4 Ohm 3.5V 135mAh USB-C T…"
type textarea "PO00004462 Vape Pen - SW 0.5mL LXG SE 2.0mm x4 Stainless Steel 1.4 Ohm 3.5V 135…"
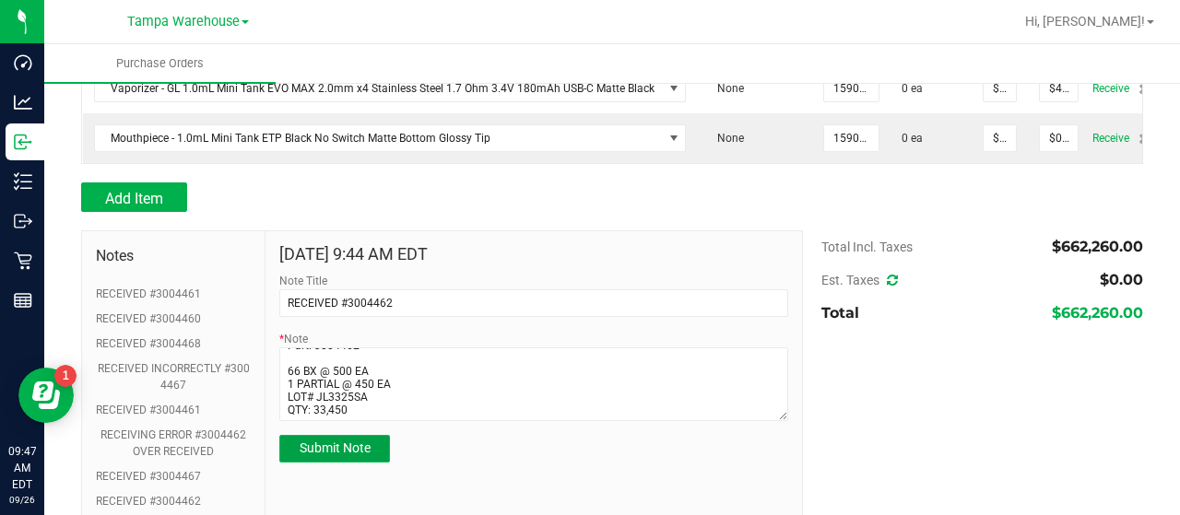
click at [370, 463] on button "Submit Note" at bounding box center [334, 449] width 111 height 28
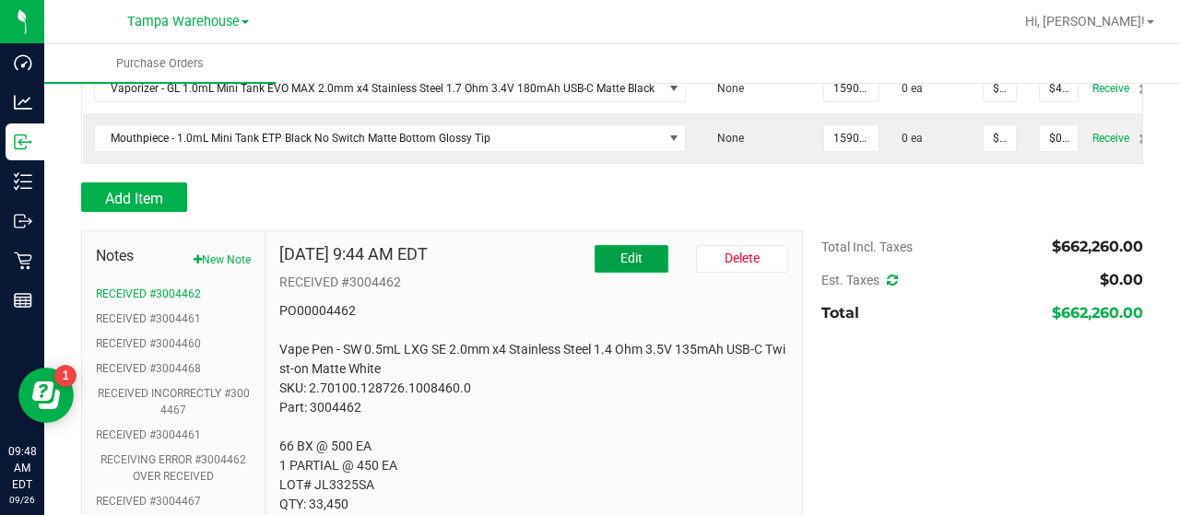
click at [620, 265] on span "Edit" at bounding box center [631, 258] width 22 height 15
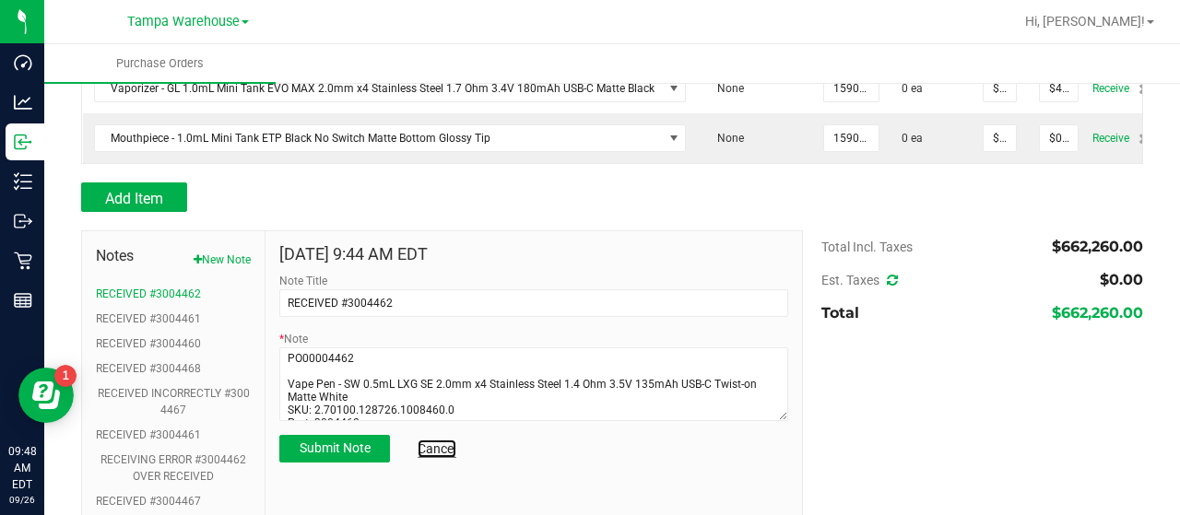
click at [447, 458] on link "Cancel" at bounding box center [437, 449] width 39 height 18
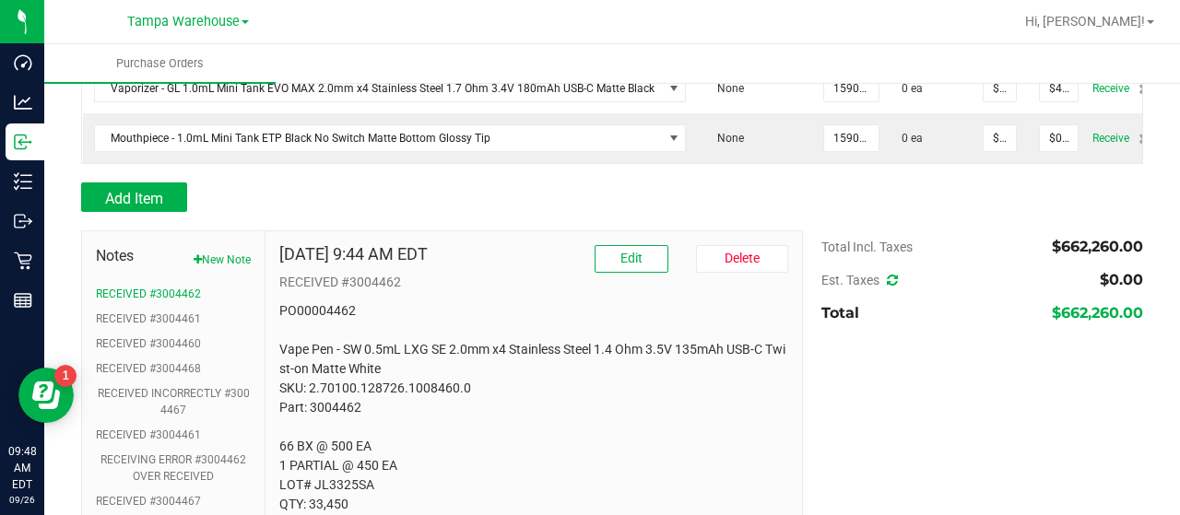
scroll to position [831, 0]
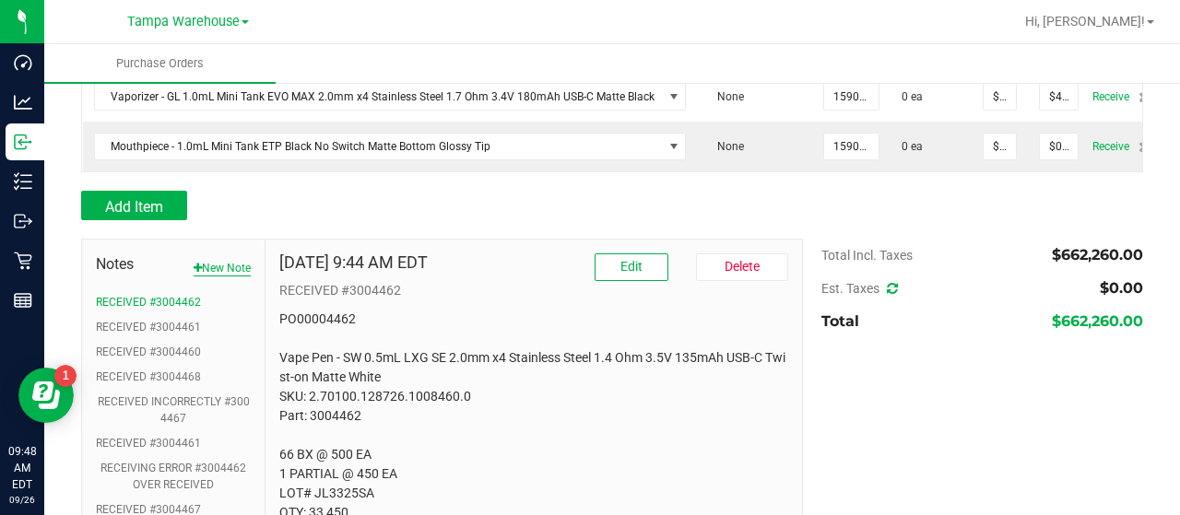
click at [221, 277] on button "New Note" at bounding box center [222, 268] width 57 height 17
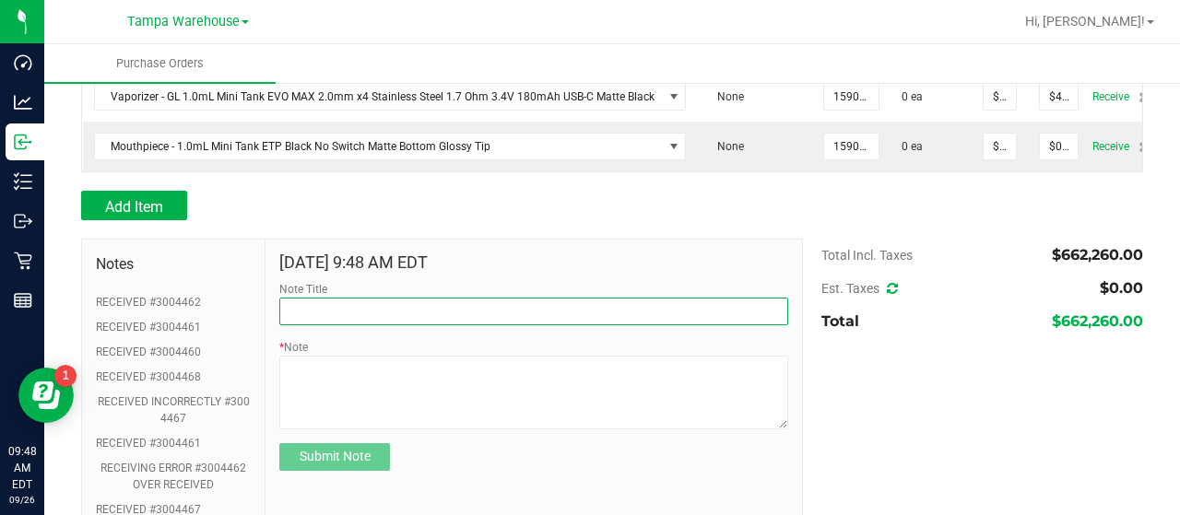
click at [379, 324] on input "Note Title" at bounding box center [533, 312] width 509 height 28
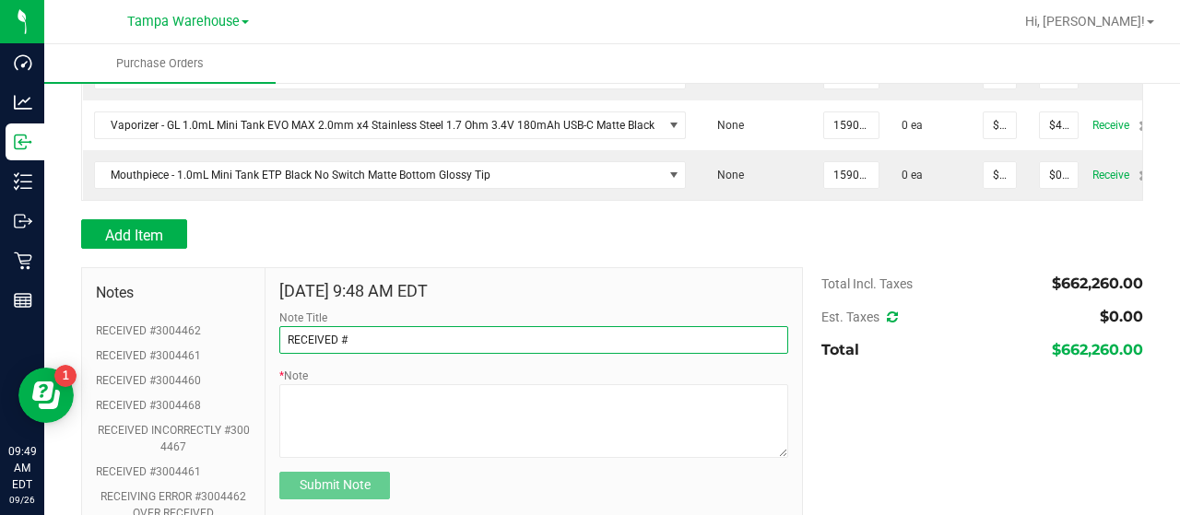
scroll to position [804, 0]
type input "RECEIVED #3004467"
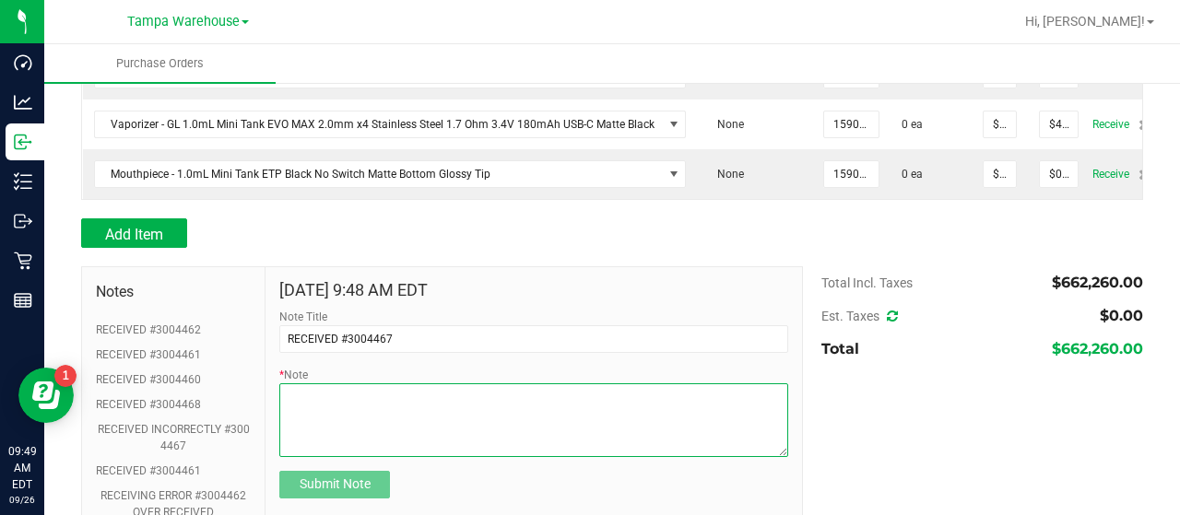
click at [311, 414] on textarea "* Note" at bounding box center [533, 420] width 509 height 74
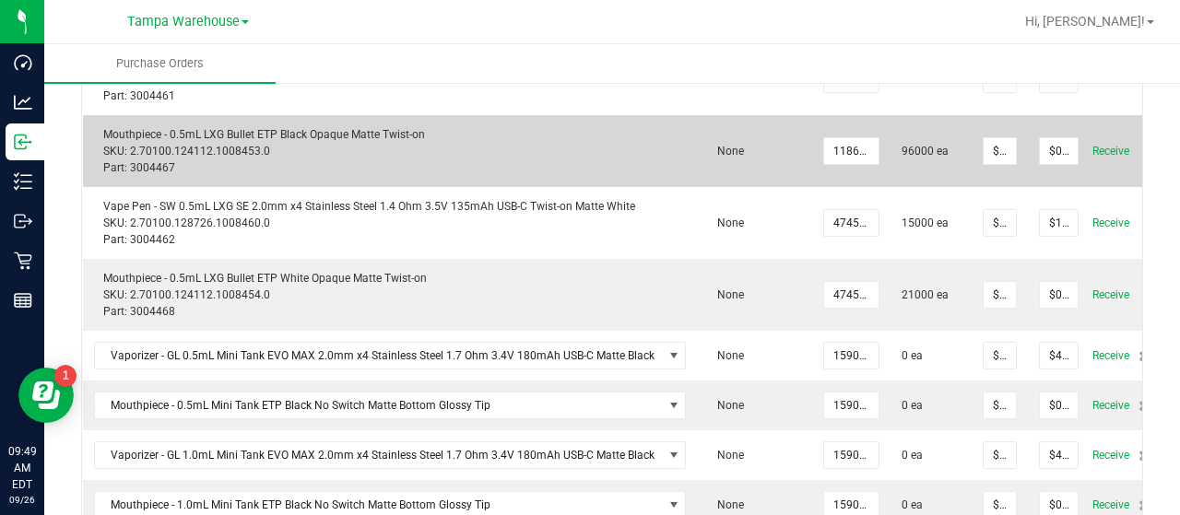
scroll to position [472, 0]
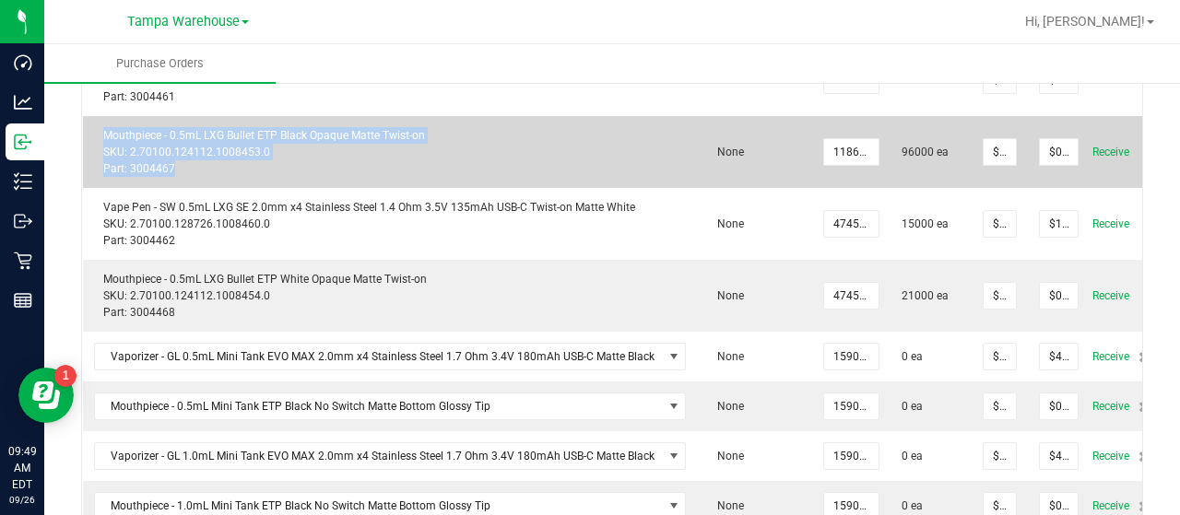
drag, startPoint x: 183, startPoint y: 170, endPoint x: 104, endPoint y: 135, distance: 86.7
click at [104, 135] on div "Mouthpiece - 0.5mL LXG Bullet ETP Black Opaque Matte Twist-on SKU: 2.70100.1241…" at bounding box center [390, 152] width 593 height 50
copy div "Mouthpiece - 0.5mL LXG Bullet ETP Black Opaque Matte Twist-on SKU: 2.70100.1241…"
click at [104, 135] on div "Mouthpiece - 0.5mL LXG Bullet ETP Black Opaque Matte Twist-on SKU: 2.70100.1241…" at bounding box center [390, 152] width 593 height 50
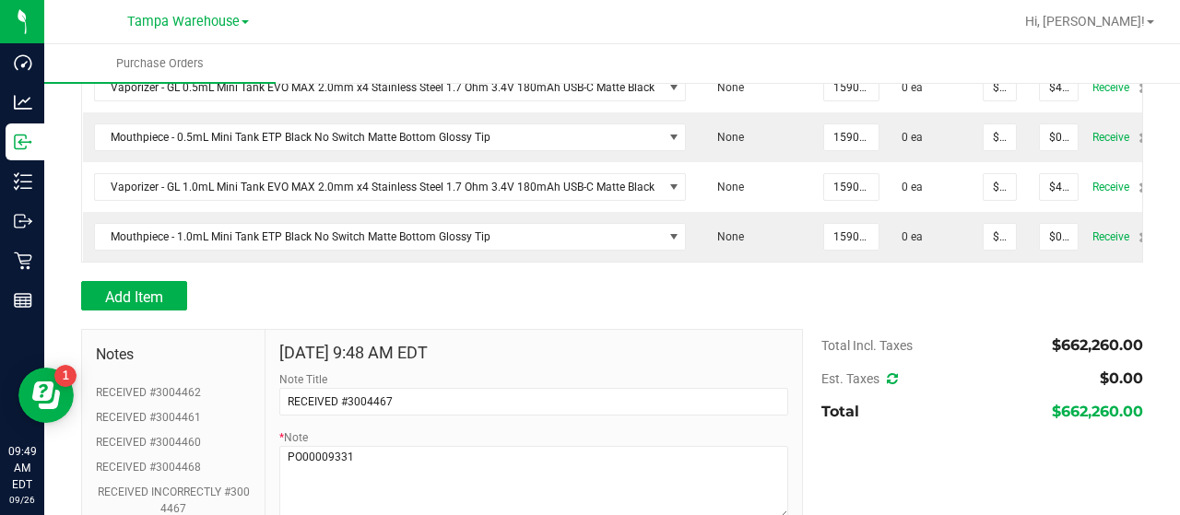
scroll to position [826, 0]
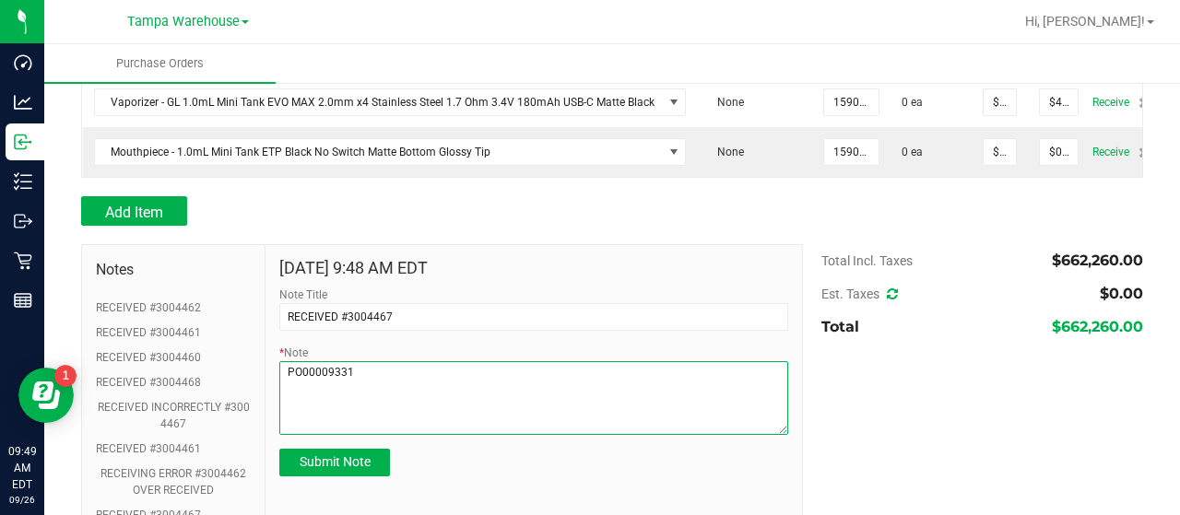
click at [299, 418] on textarea "* Note" at bounding box center [533, 398] width 509 height 74
paste textarea "Mouthpiece - 0.5mL LXG Bullet ETP Black Opaque Matte Twist-on SKU: 2.70100.1241…"
type textarea "PO00009331 Mouthpiece - 0.5mL LXG Bullet ETP Black Opaque Matte Twist-on SKU: 2…"
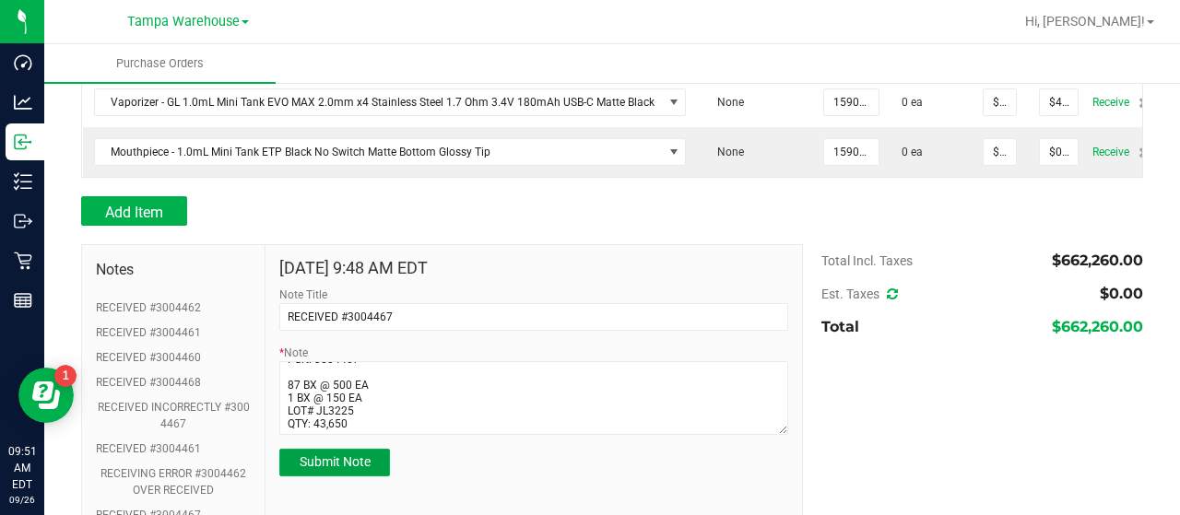
click at [319, 469] on span "Submit Note" at bounding box center [335, 461] width 71 height 15
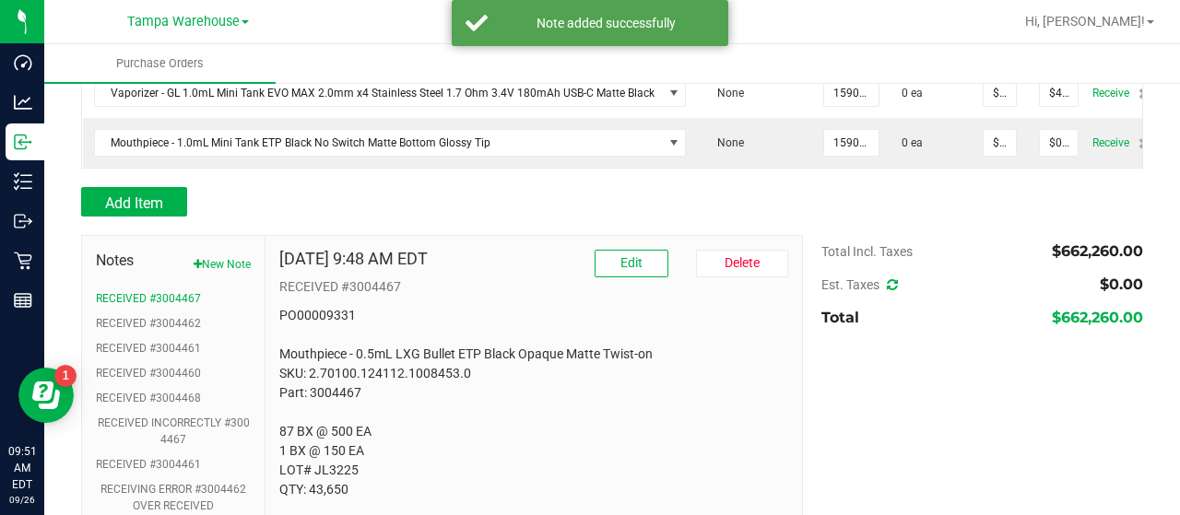
scroll to position [838, 0]
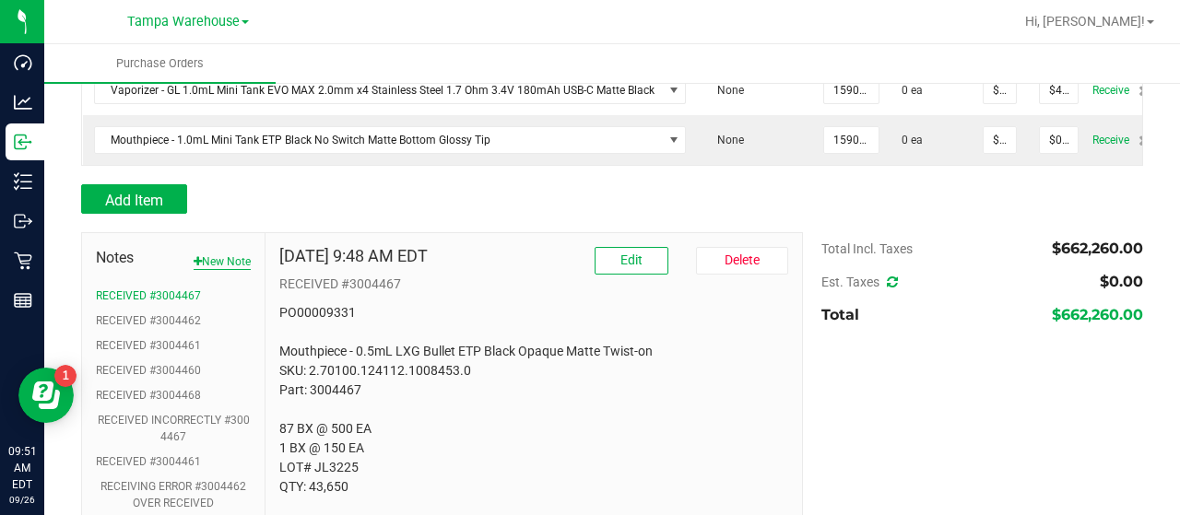
click at [229, 270] on button "New Note" at bounding box center [222, 261] width 57 height 17
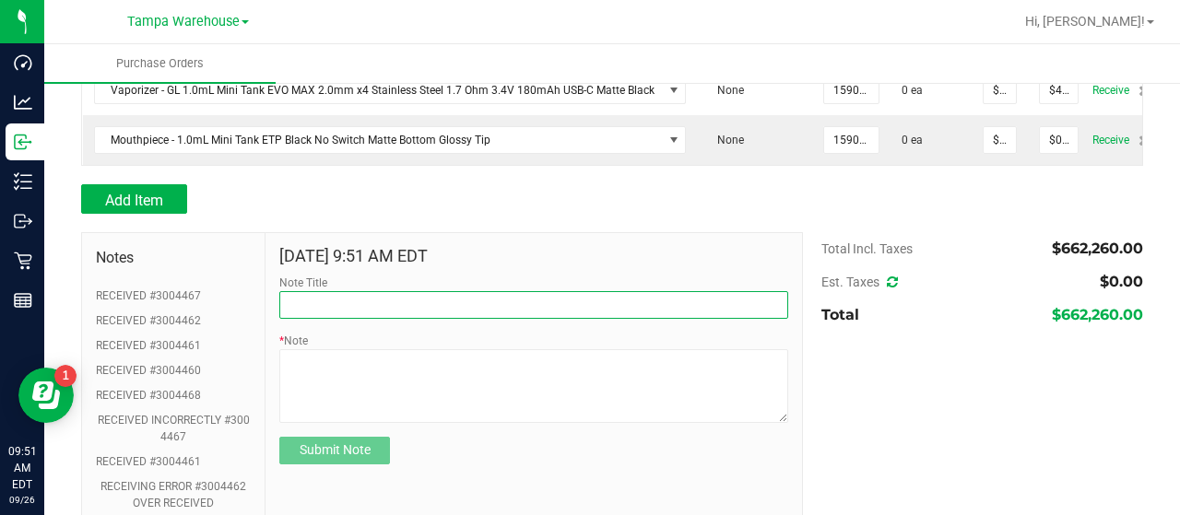
click at [326, 303] on input "Note Title" at bounding box center [533, 305] width 509 height 28
type input "P"
type input "RECEIVED #3004468"
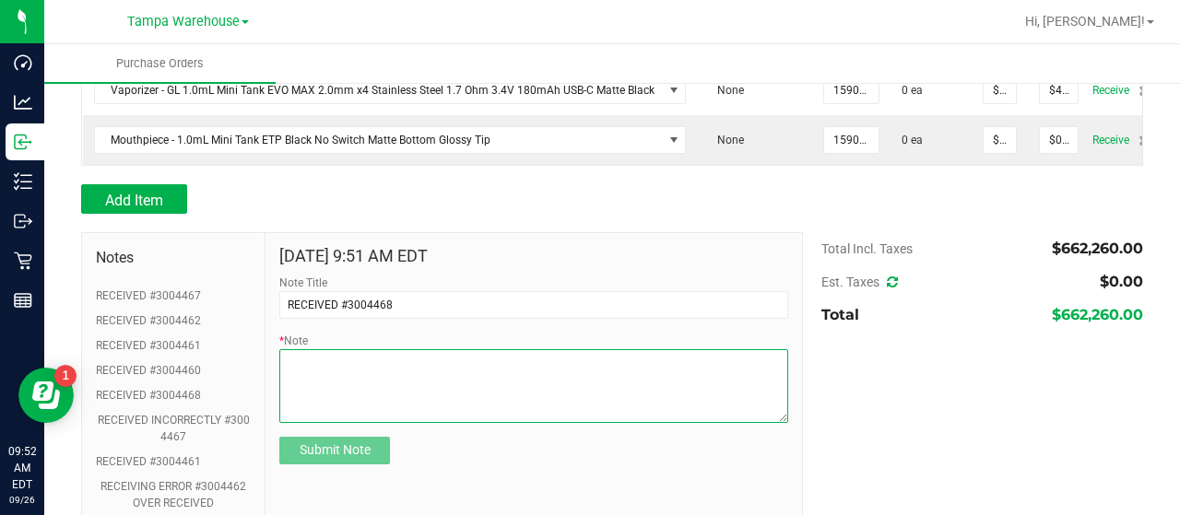
click at [305, 392] on textarea "* Note" at bounding box center [533, 386] width 509 height 74
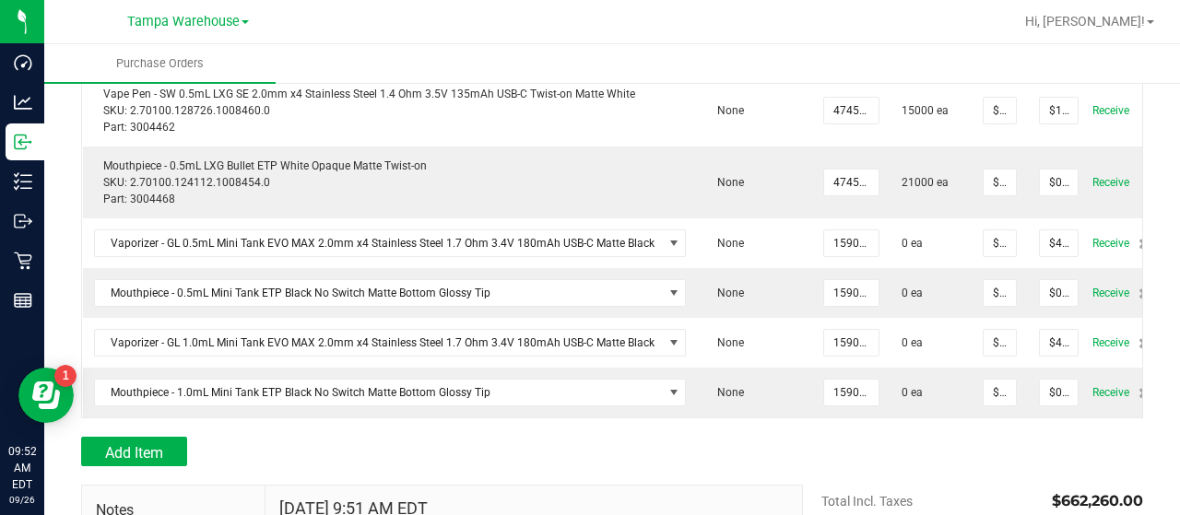
scroll to position [560, 0]
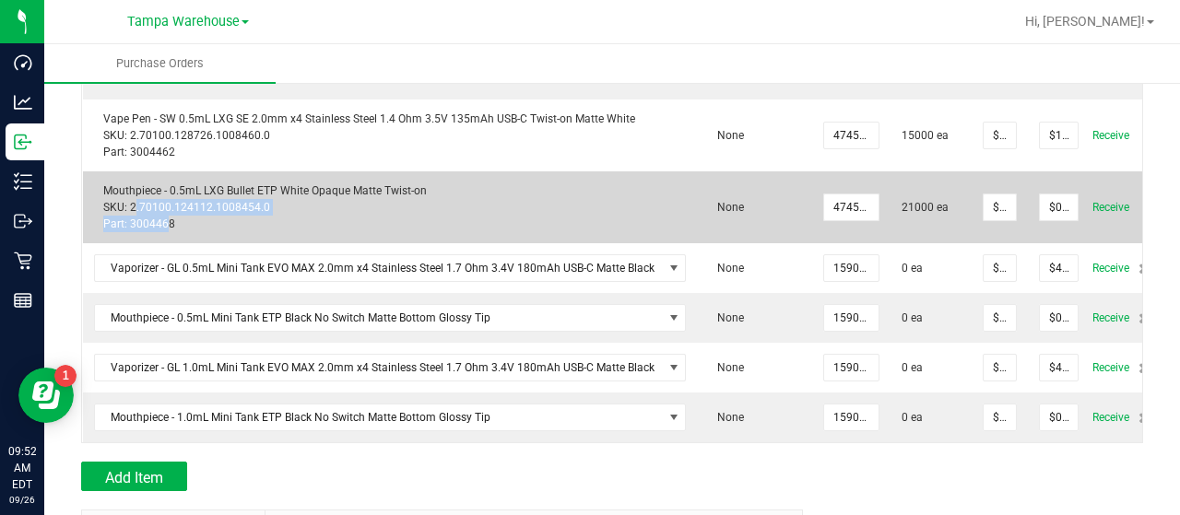
drag, startPoint x: 160, startPoint y: 218, endPoint x: 133, endPoint y: 202, distance: 32.2
click at [133, 202] on div "Mouthpiece - 0.5mL LXG Bullet ETP White Opaque Matte Twist-on SKU: 2.70100.1241…" at bounding box center [390, 208] width 593 height 50
click at [185, 220] on div "Mouthpiece - 0.5mL LXG Bullet ETP White Opaque Matte Twist-on SKU: 2.70100.1241…" at bounding box center [390, 208] width 593 height 50
drag, startPoint x: 171, startPoint y: 221, endPoint x: 94, endPoint y: 185, distance: 85.4
click at [94, 185] on div "Mouthpiece - 0.5mL LXG Bullet ETP White Opaque Matte Twist-on SKU: 2.70100.1241…" at bounding box center [390, 208] width 593 height 50
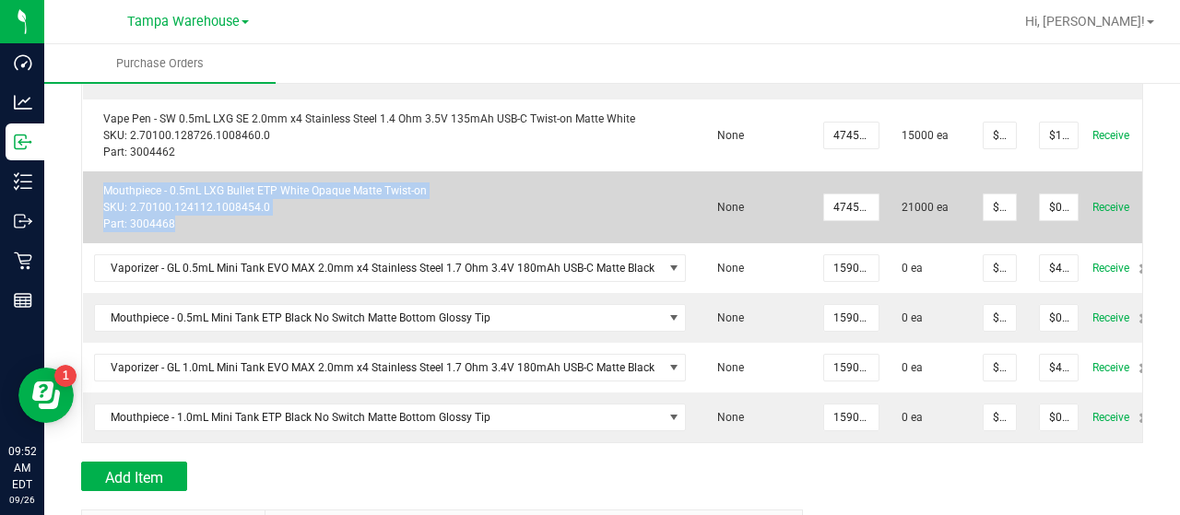
copy div "Mouthpiece - 0.5mL LXG Bullet ETP White Opaque Matte Twist-on SKU: 2.70100.1241…"
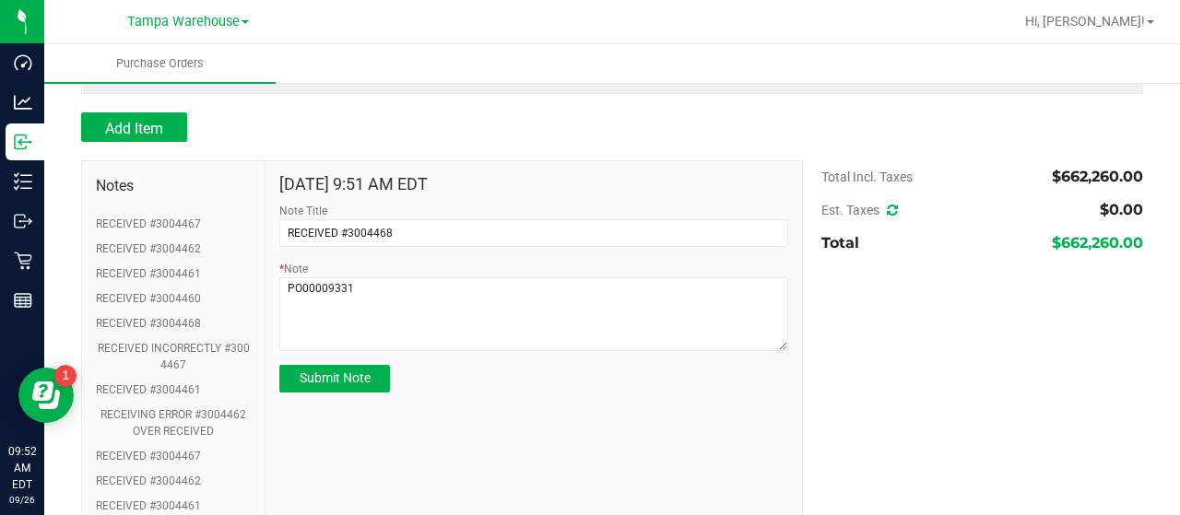
scroll to position [913, 0]
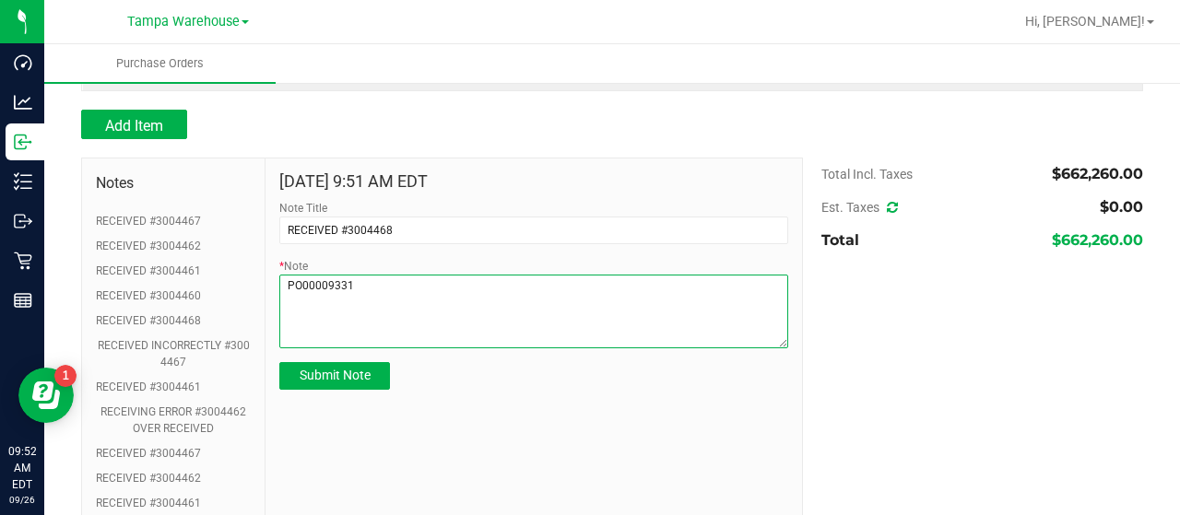
click at [292, 315] on textarea "* Note" at bounding box center [533, 312] width 509 height 74
paste textarea "Mouthpiece - 0.5mL LXG Bullet ETP White Opaque Matte Twist-on SKU: 2.70100.1241…"
type textarea "PO00009331 Mouthpiece - 0.5mL LXG Bullet ETP White Opaque Matte Twist-on SKU: 2…"
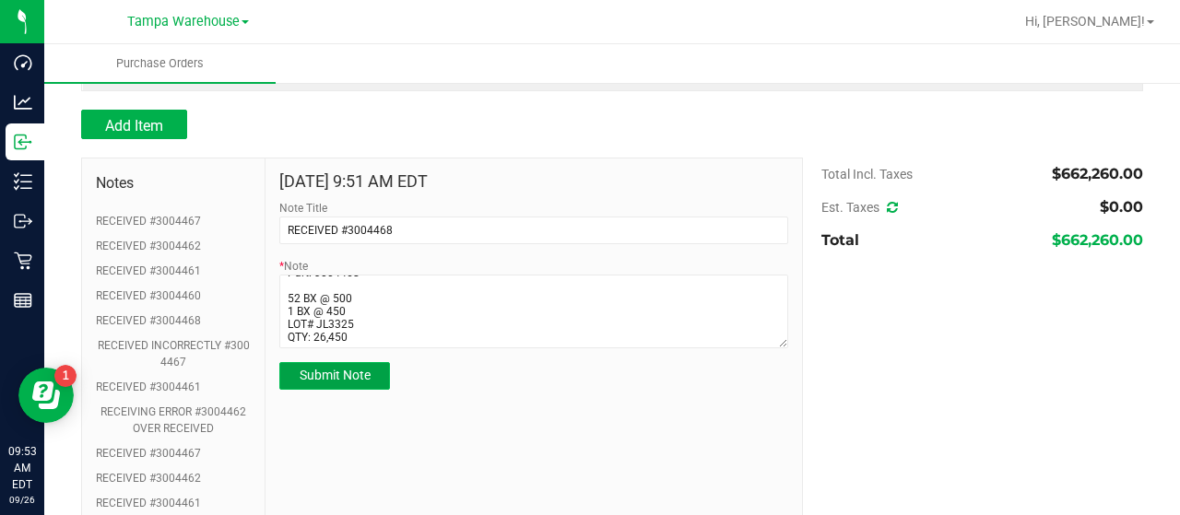
click at [332, 383] on span "Submit Note" at bounding box center [335, 375] width 71 height 15
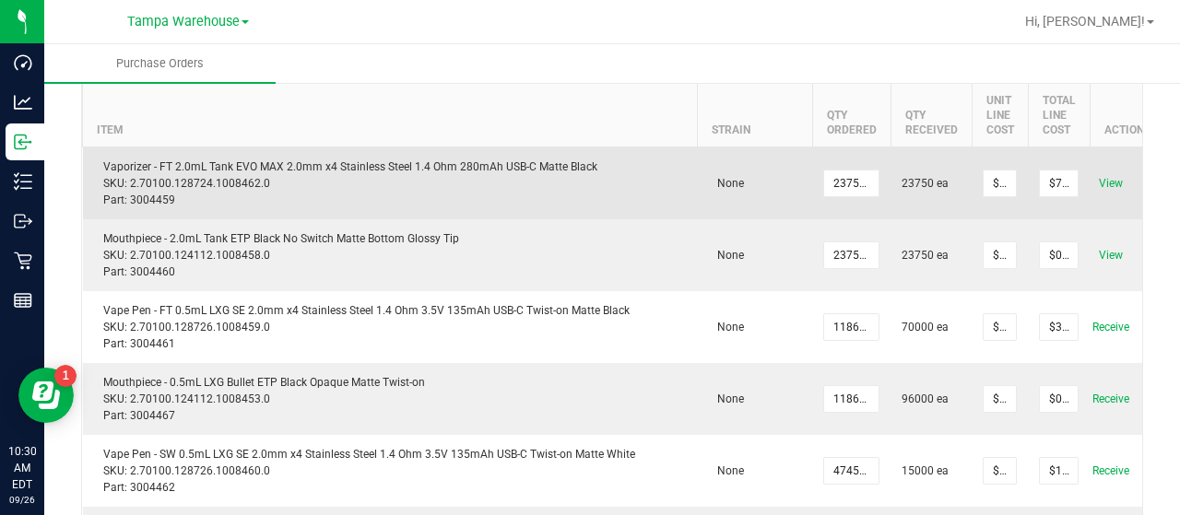
scroll to position [0, 53]
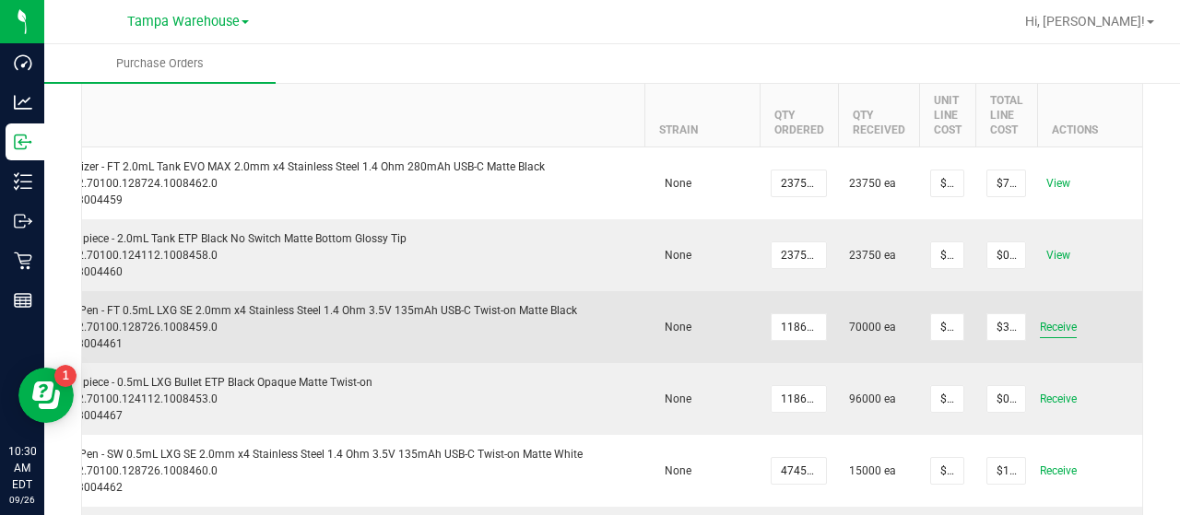
click at [1054, 324] on span "Receive" at bounding box center [1058, 327] width 37 height 22
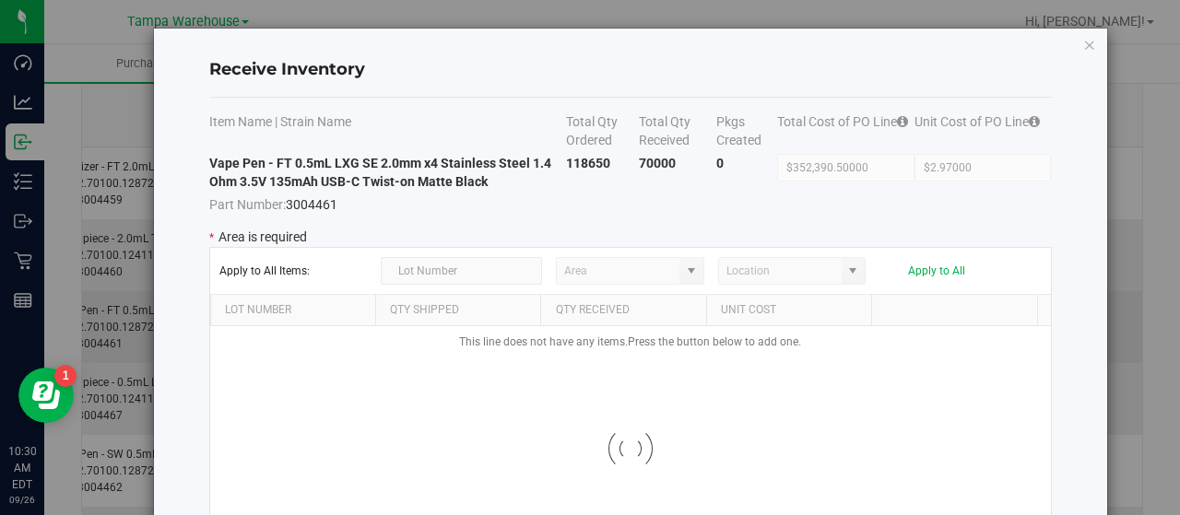
type input "State Pantry 1"
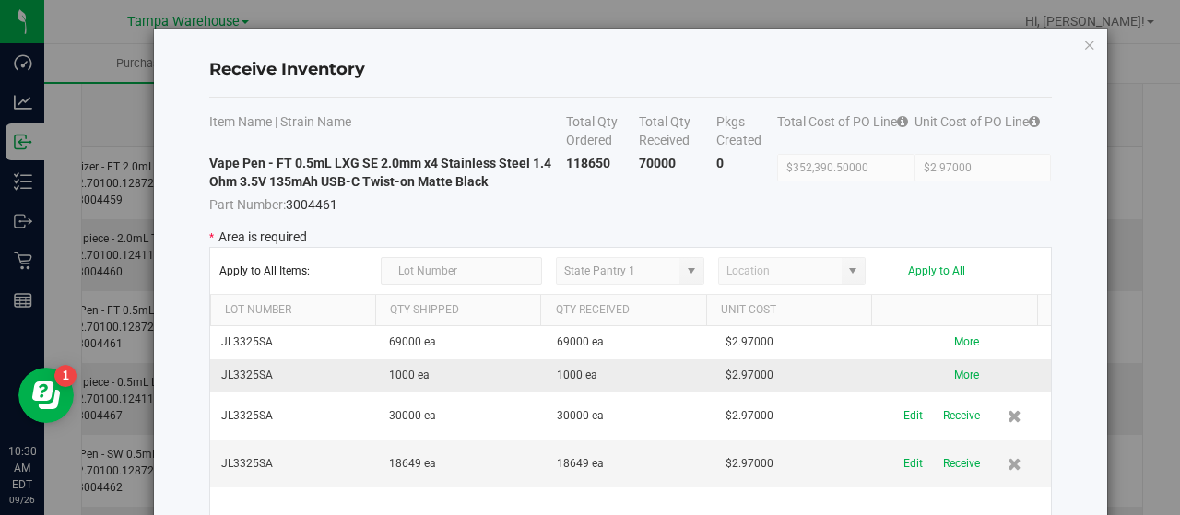
scroll to position [32, 0]
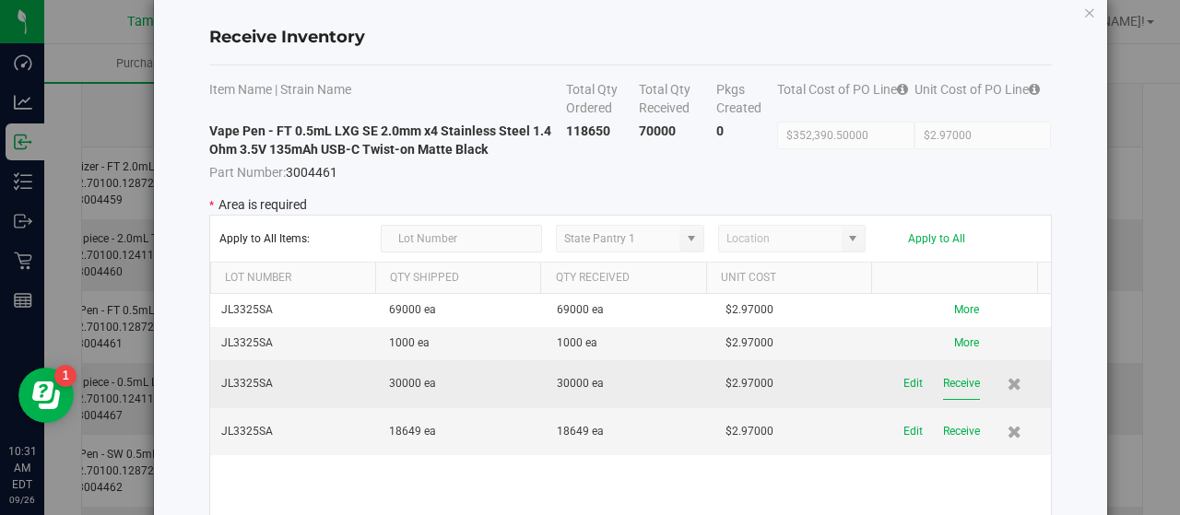
click at [948, 382] on button "Receive" at bounding box center [961, 384] width 37 height 32
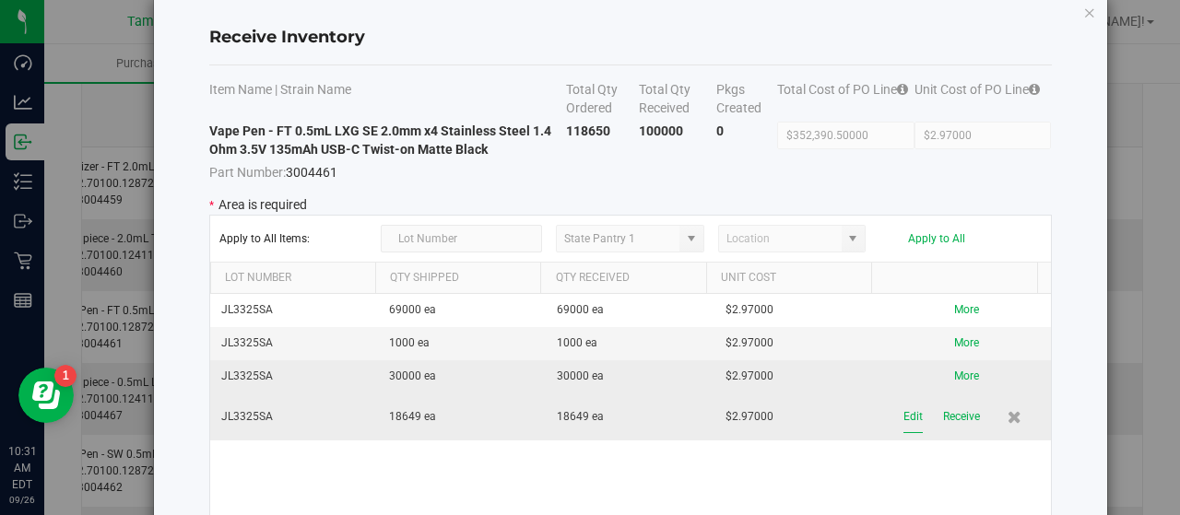
click at [903, 421] on button "Edit" at bounding box center [912, 417] width 19 height 32
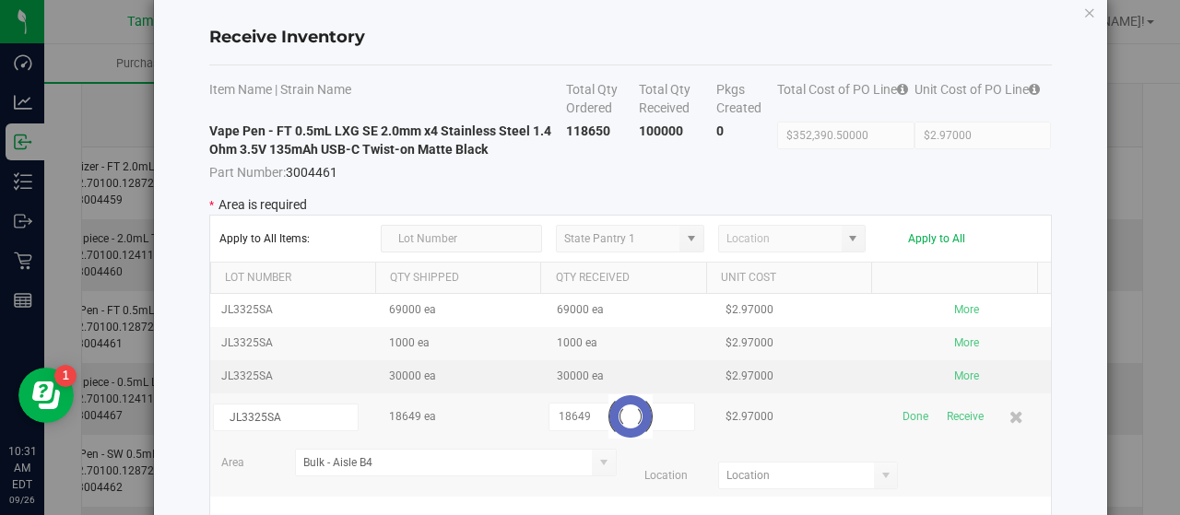
type input "B4421"
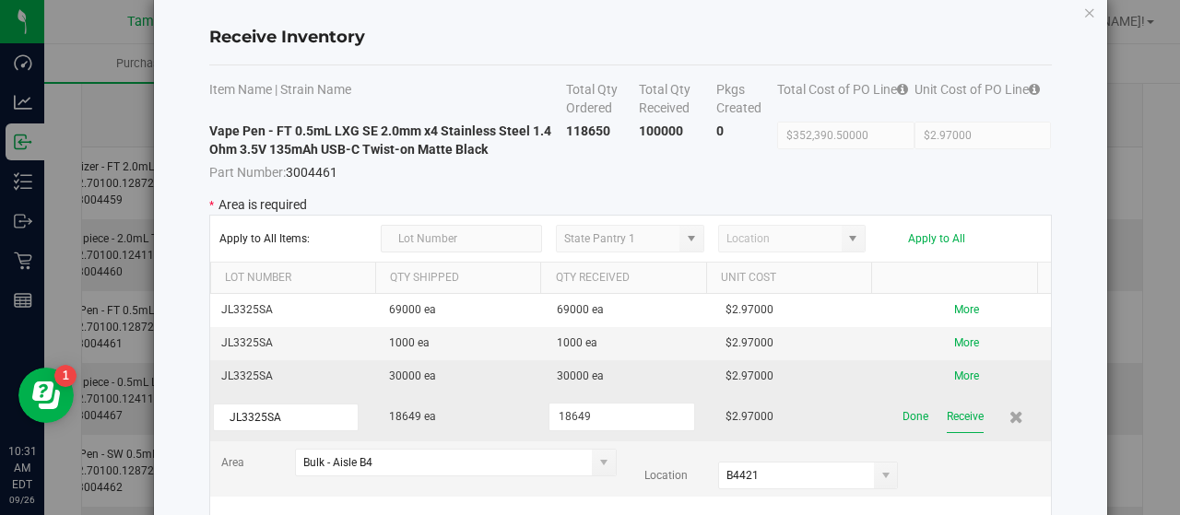
click at [955, 419] on button "Receive" at bounding box center [965, 417] width 37 height 32
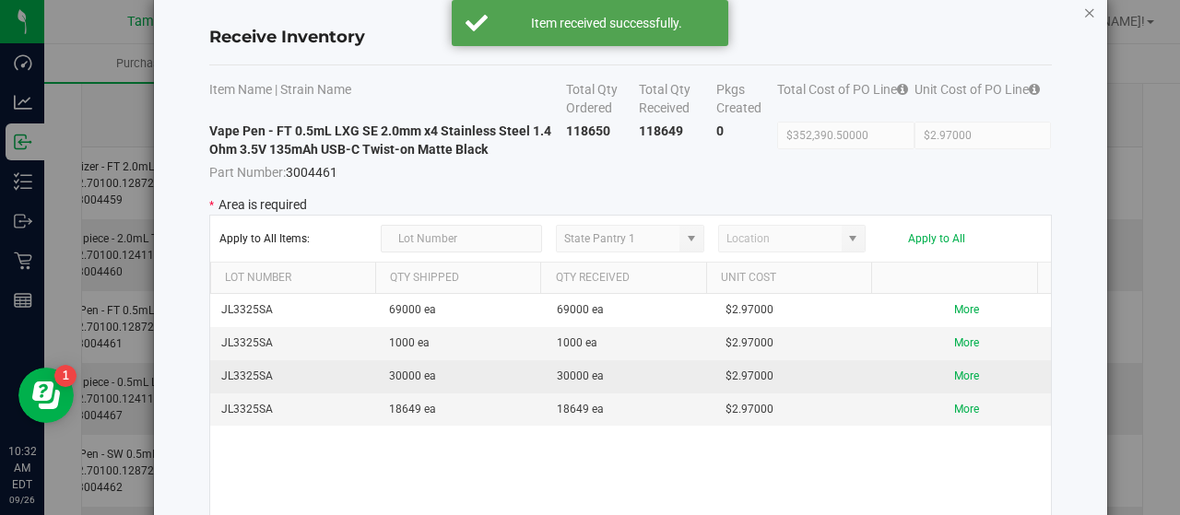
click at [1083, 3] on icon "Close modal" at bounding box center [1089, 12] width 13 height 22
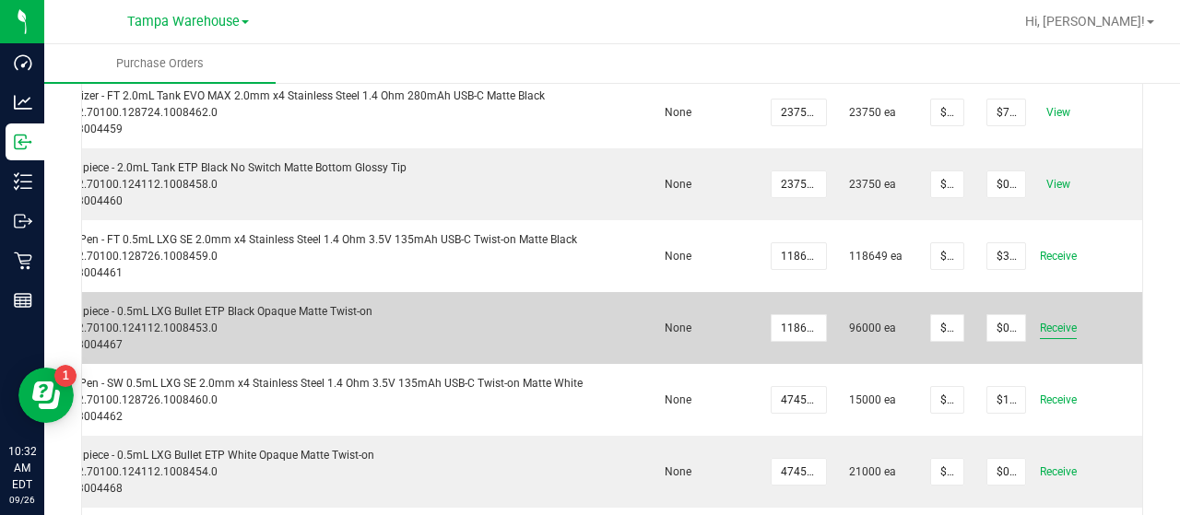
scroll to position [299, 0]
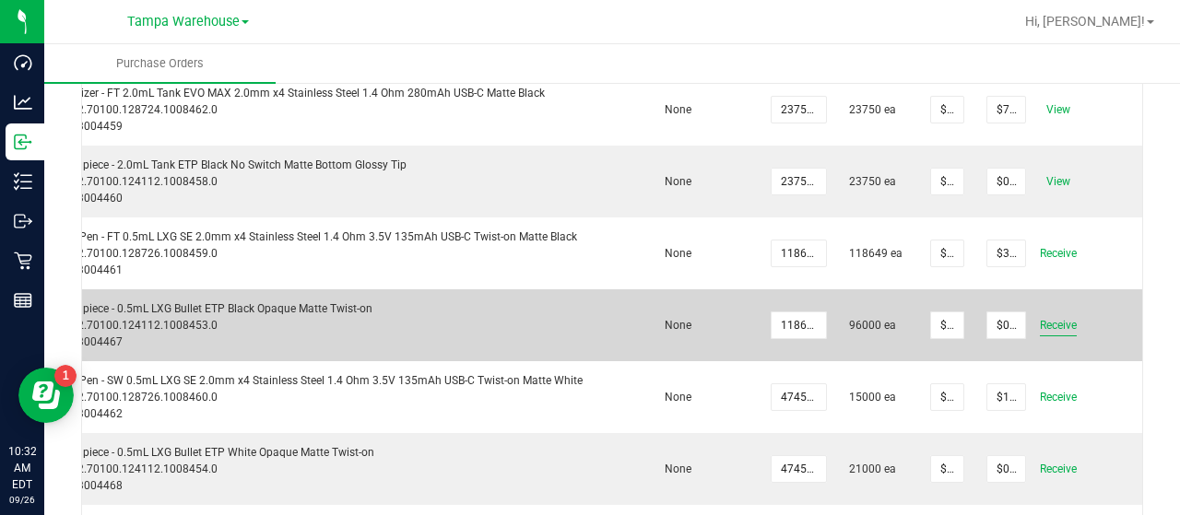
click at [1052, 395] on span "Receive" at bounding box center [1058, 397] width 37 height 22
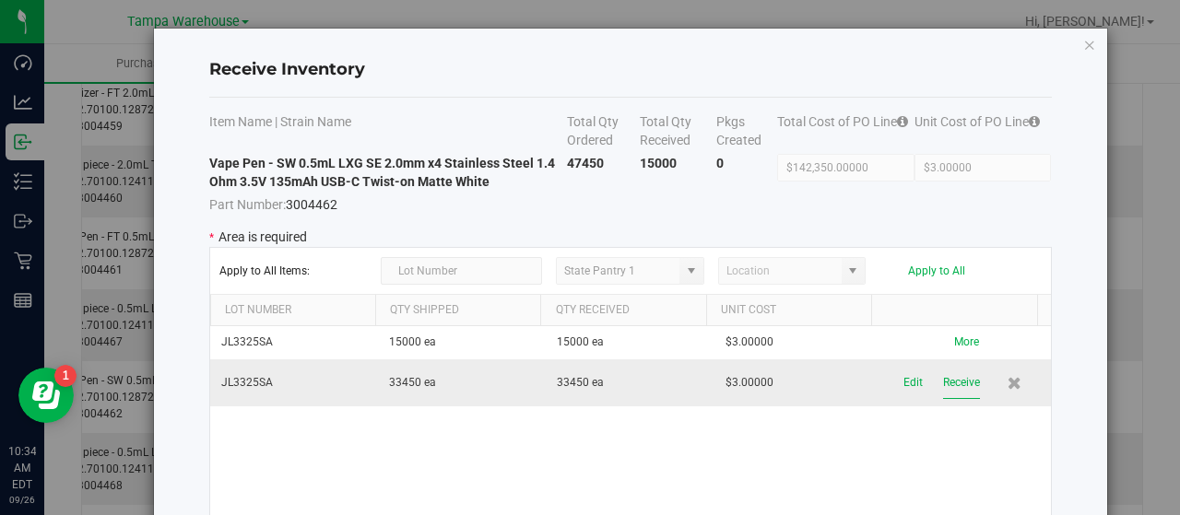
click at [946, 379] on button "Receive" at bounding box center [961, 383] width 37 height 32
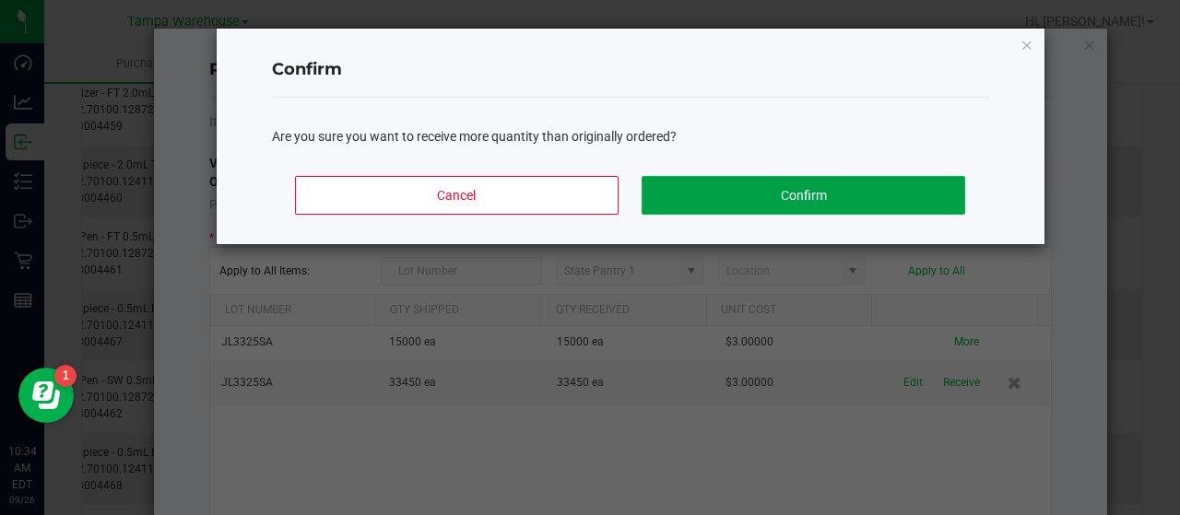
click at [878, 198] on button "Confirm" at bounding box center [803, 195] width 323 height 39
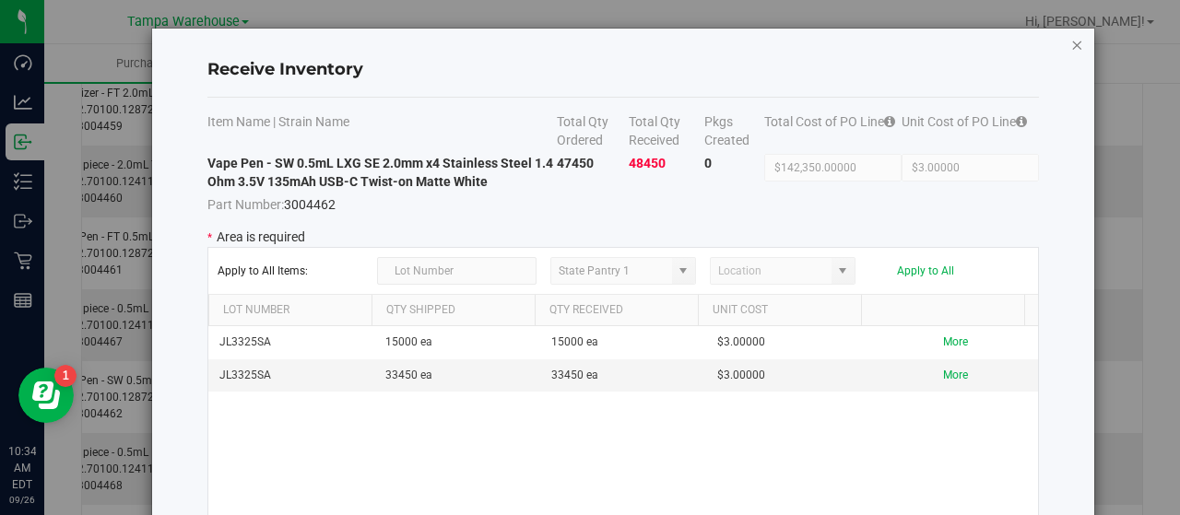
click at [1073, 44] on icon "Close modal" at bounding box center [1076, 44] width 13 height 22
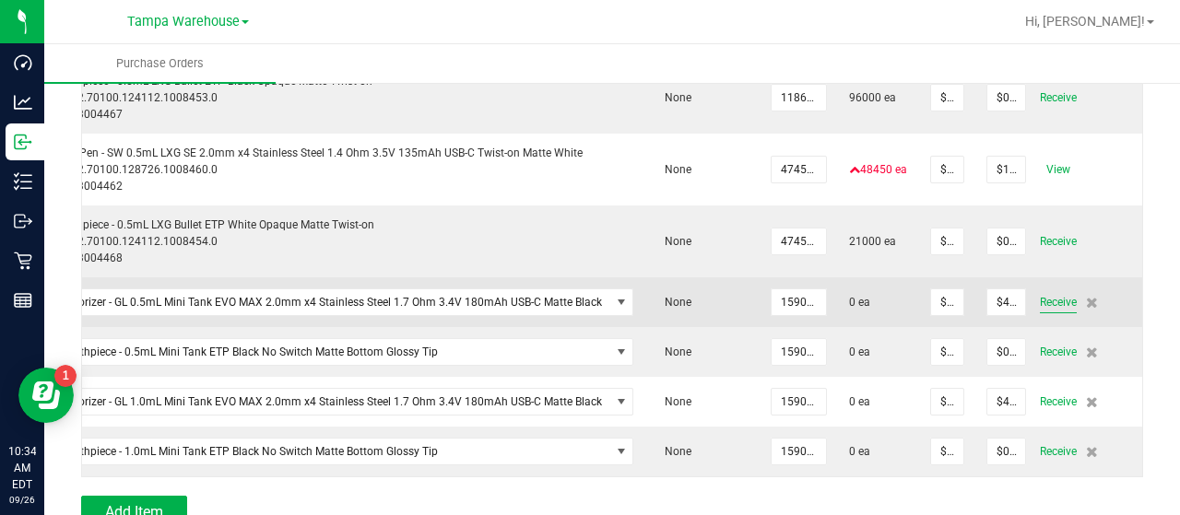
scroll to position [469, 0]
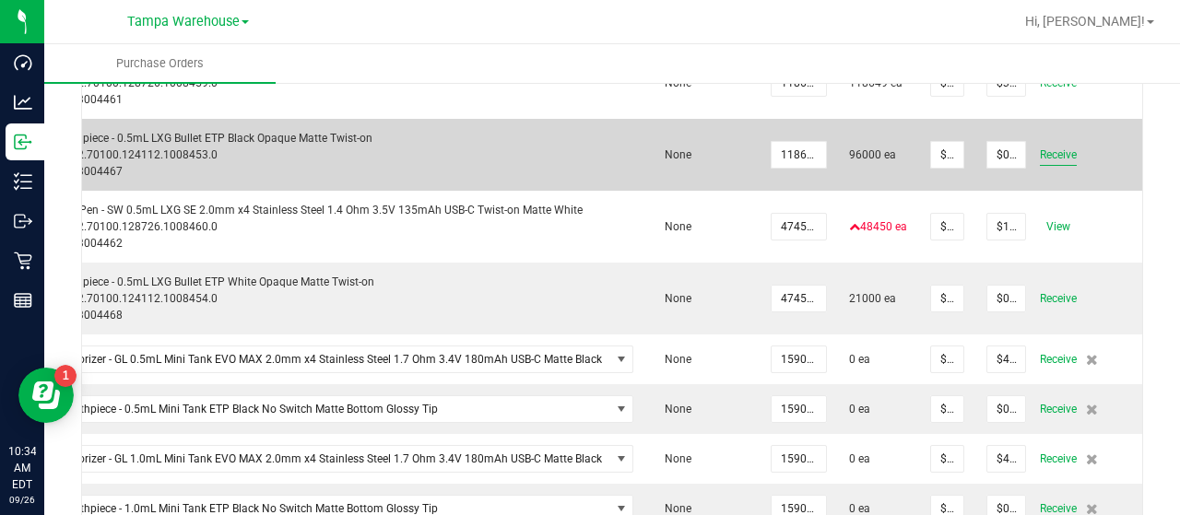
click at [1044, 152] on span "Receive" at bounding box center [1058, 155] width 37 height 22
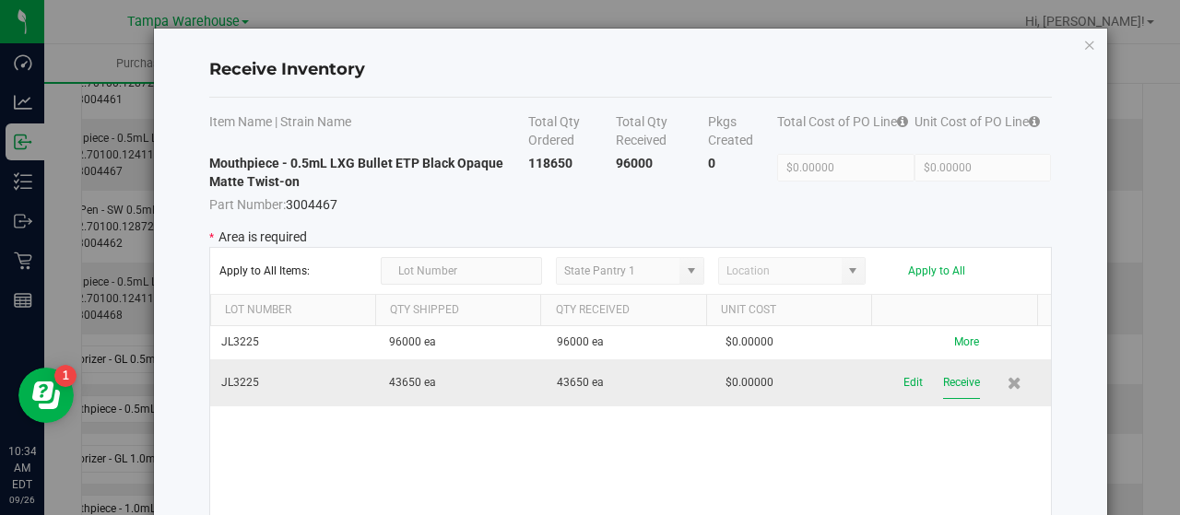
click at [943, 385] on button "Receive" at bounding box center [961, 383] width 37 height 32
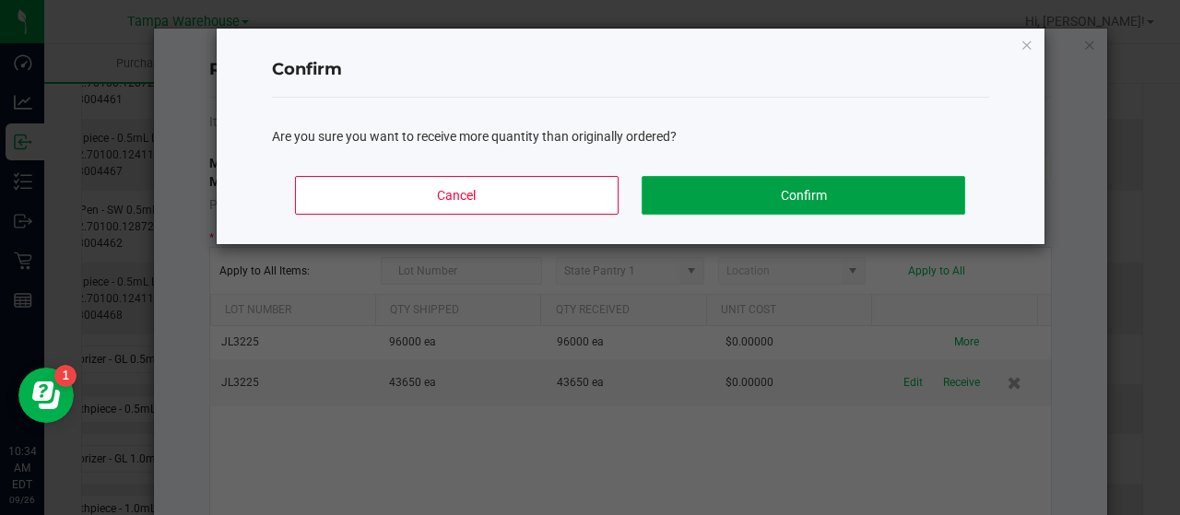
click at [857, 188] on button "Confirm" at bounding box center [803, 195] width 323 height 39
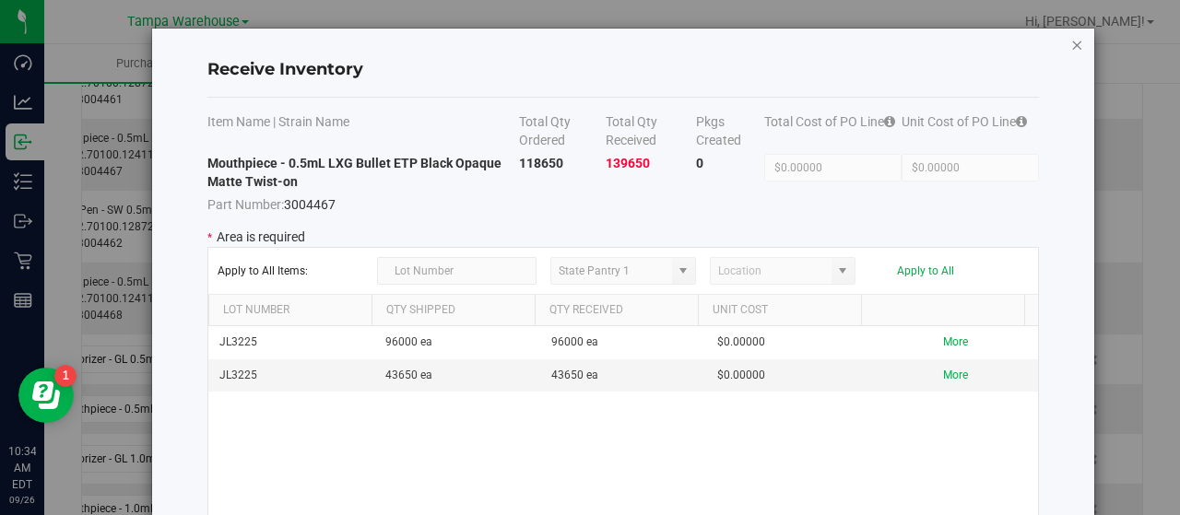
click at [1078, 46] on icon "Close modal" at bounding box center [1076, 44] width 13 height 22
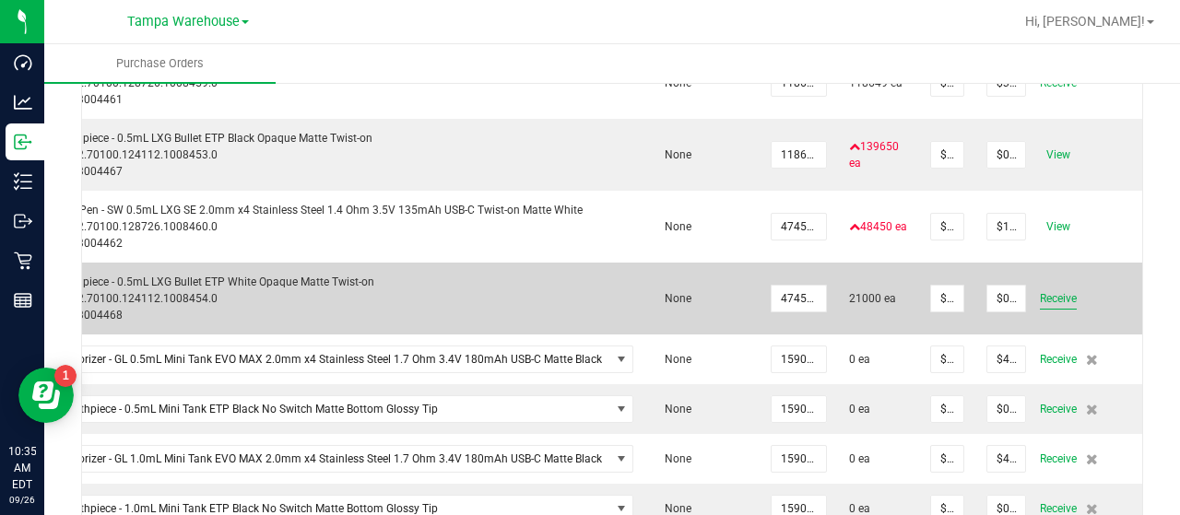
click at [1050, 294] on span "Receive" at bounding box center [1058, 299] width 37 height 22
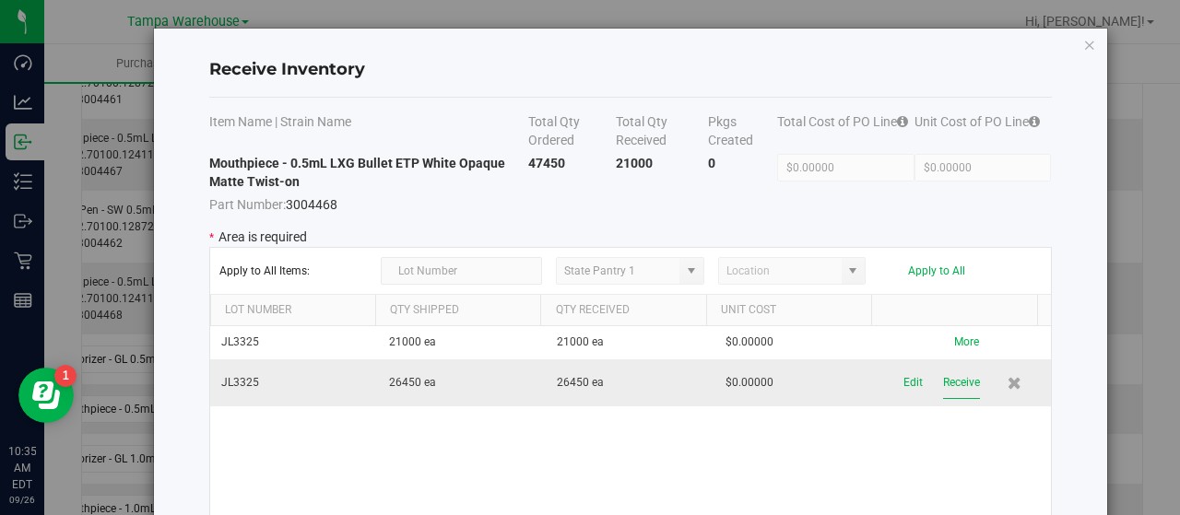
click at [948, 371] on button "Receive" at bounding box center [961, 383] width 37 height 32
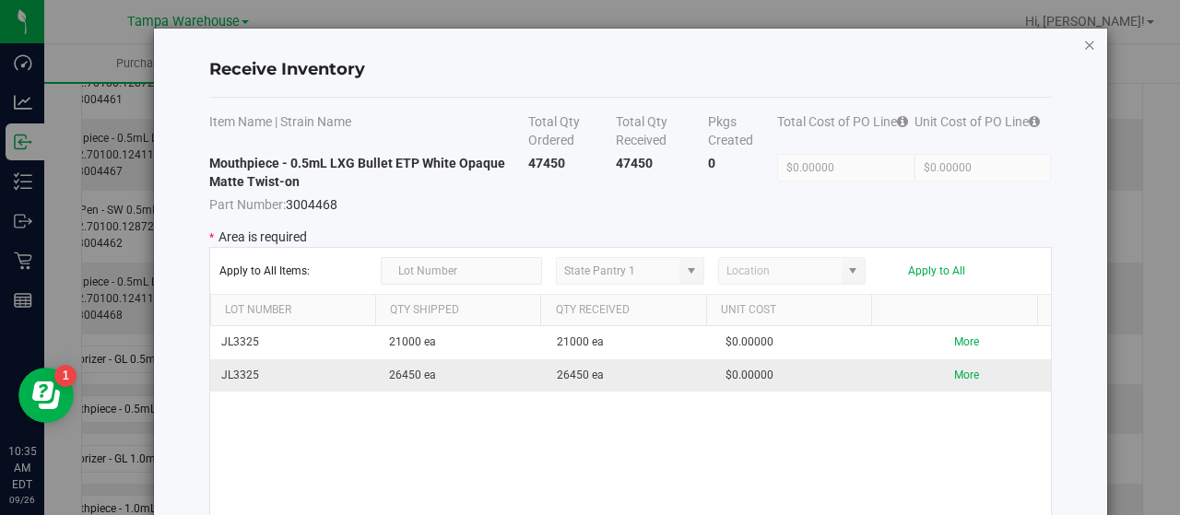
click at [1083, 37] on icon "Close modal" at bounding box center [1089, 44] width 13 height 22
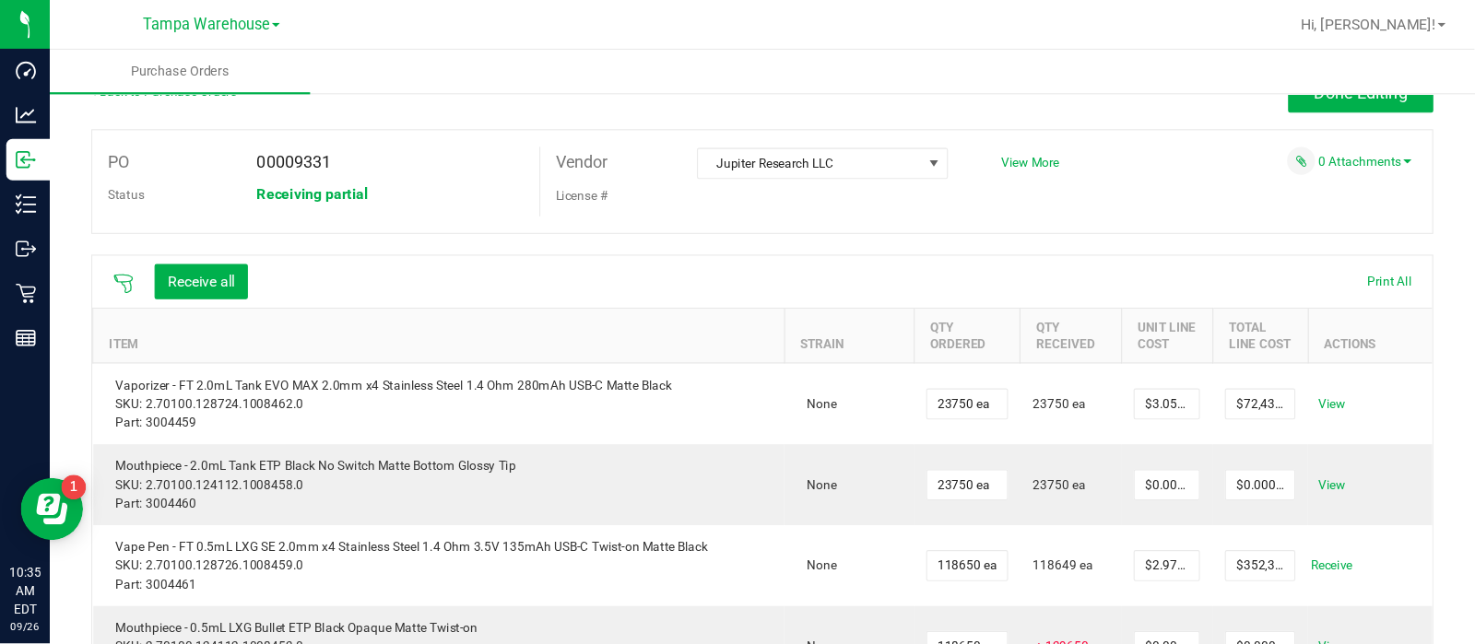
scroll to position [34, 0]
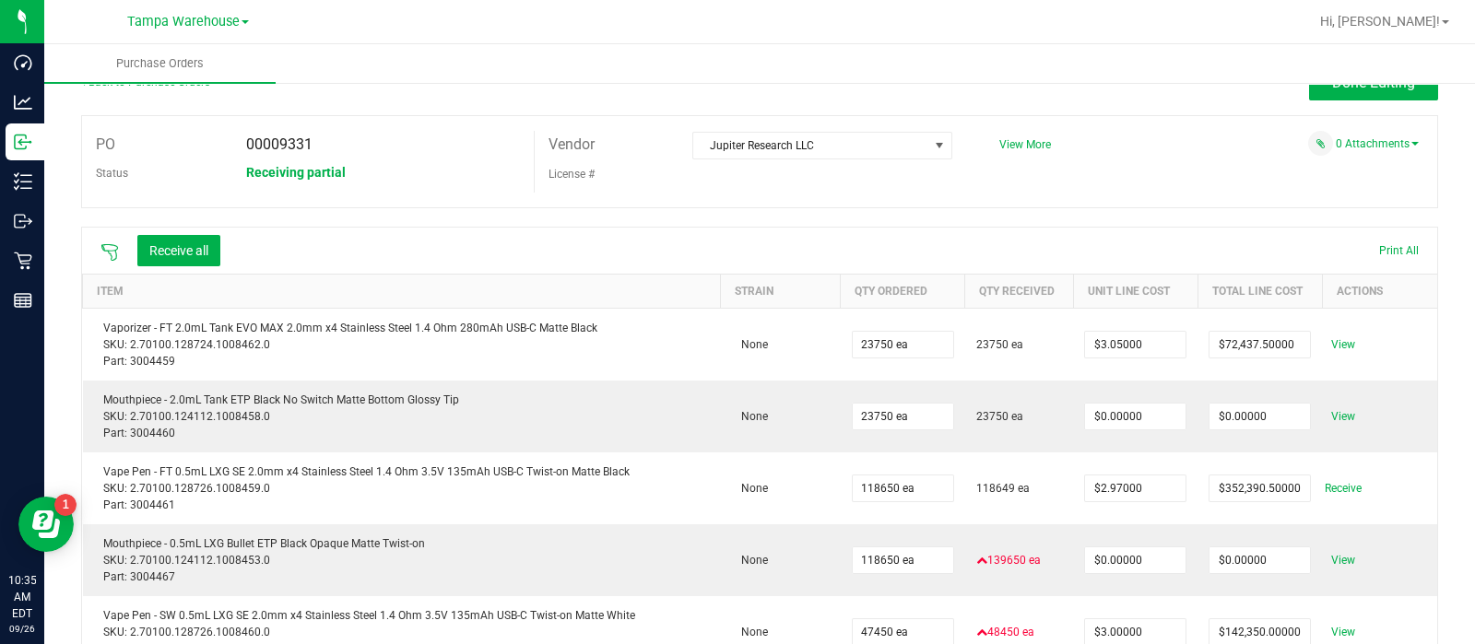
drag, startPoint x: 1165, startPoint y: 3, endPoint x: 823, endPoint y: 108, distance: 357.8
click at [823, 108] on div "Back to Purchase Orders Done Editing" at bounding box center [759, 90] width 1357 height 50
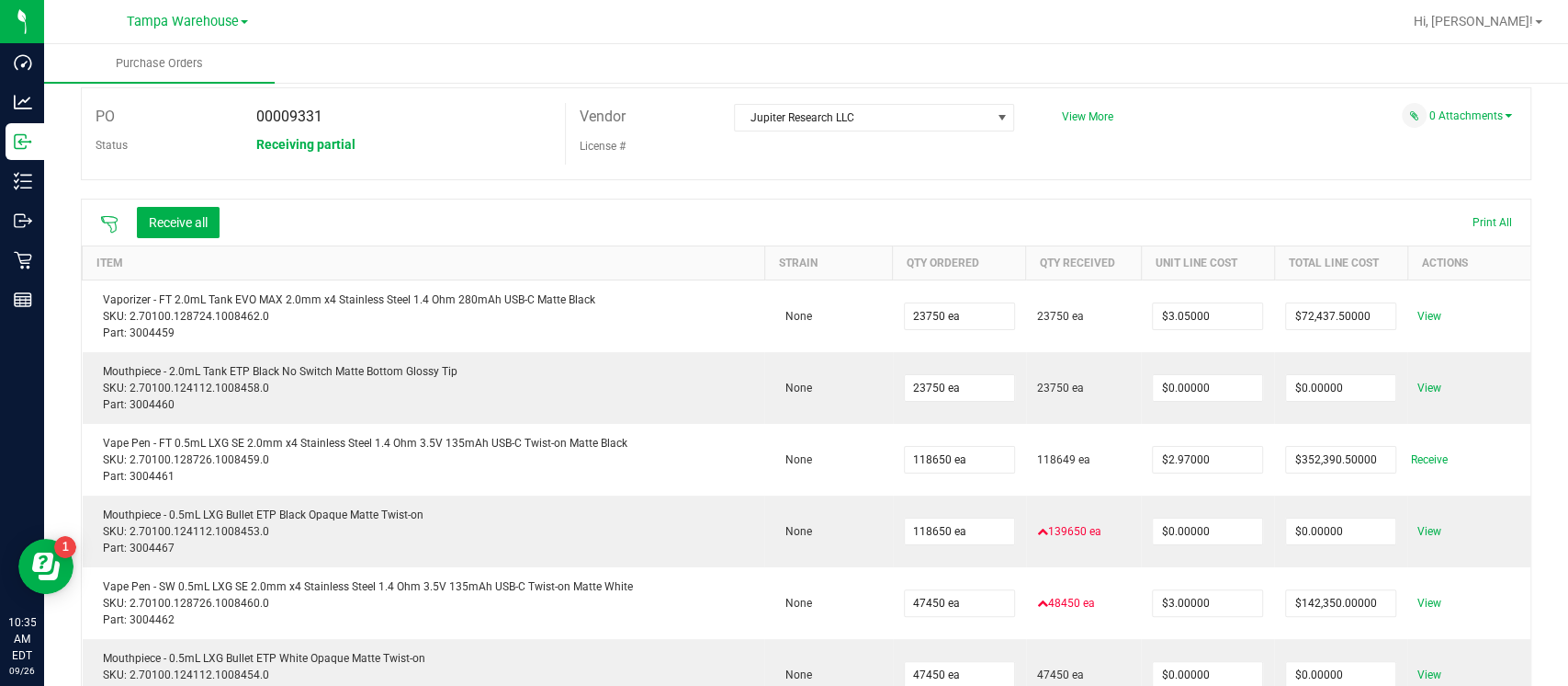
scroll to position [62, 0]
drag, startPoint x: 1351, startPoint y: 0, endPoint x: 1086, endPoint y: 198, distance: 330.8
click at [1086, 199] on div "Receive all Print All" at bounding box center [806, 222] width 1449 height 46
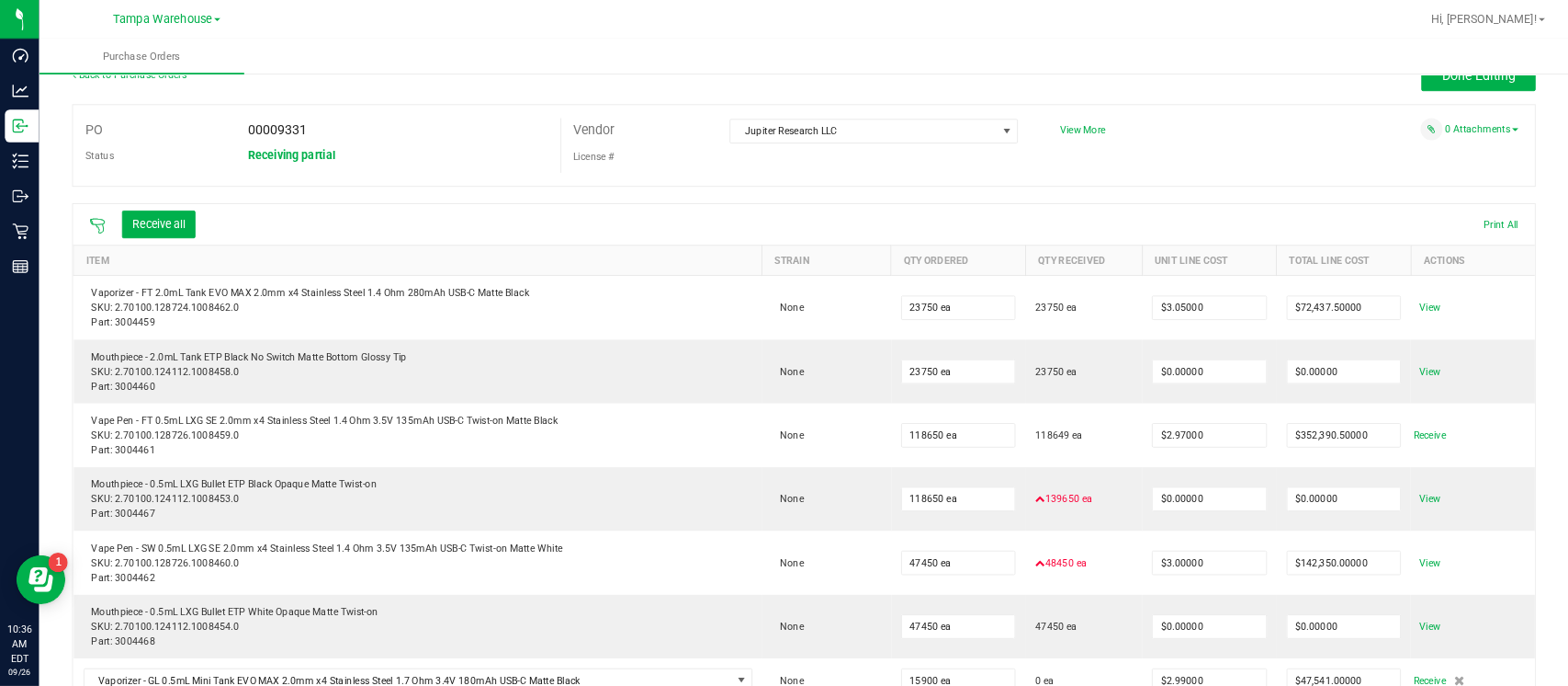
scroll to position [30, 0]
drag, startPoint x: 1280, startPoint y: 26, endPoint x: 1059, endPoint y: 59, distance: 223.5
click at [1059, 59] on ul "Purchase Orders" at bounding box center [926, 64] width 1764 height 40
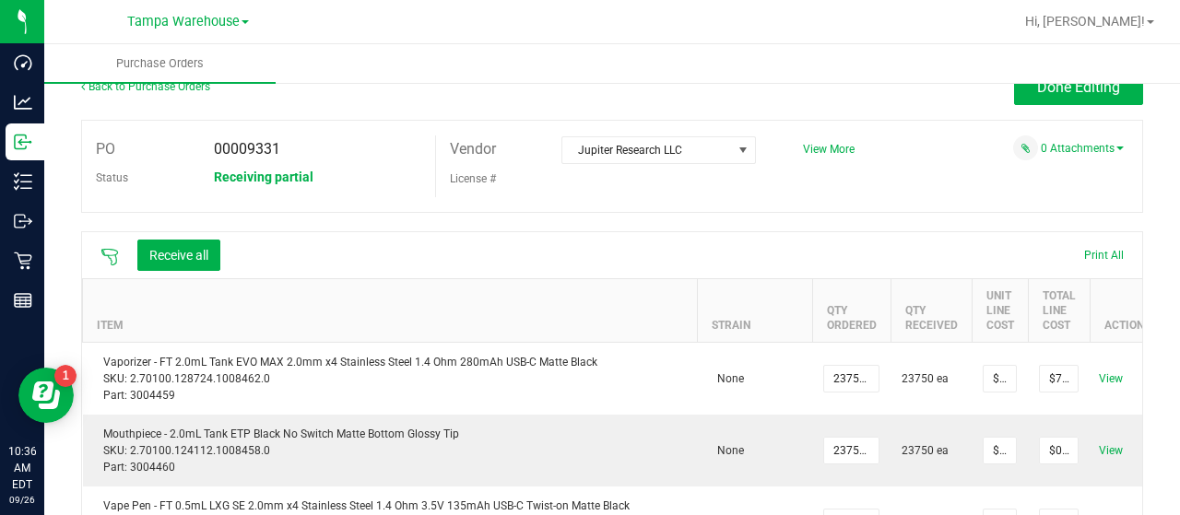
scroll to position [29, 0]
click at [1082, 88] on span "Done Editing" at bounding box center [1078, 87] width 83 height 18
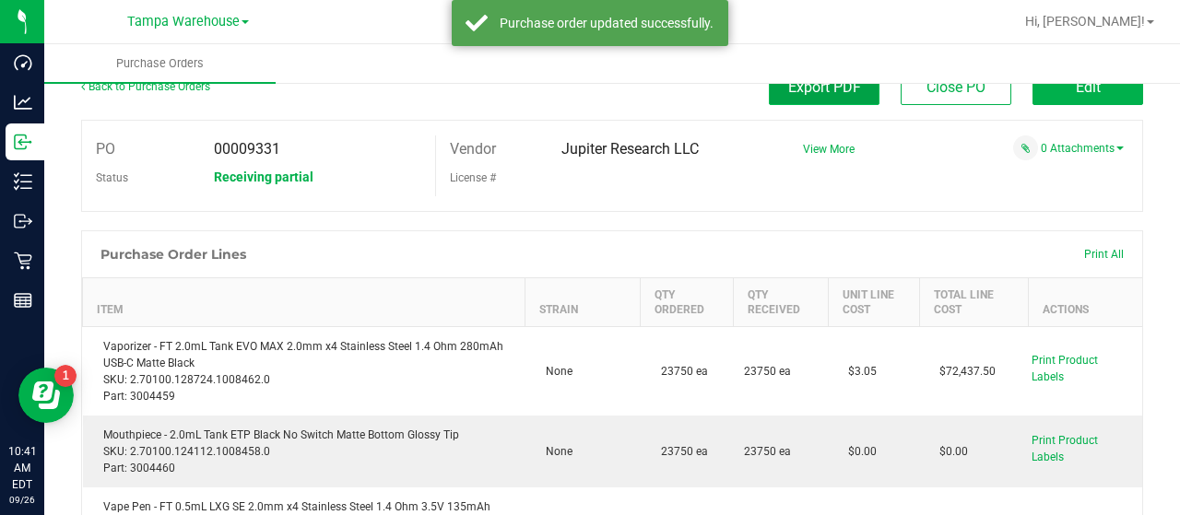
click at [854, 104] on button "Export PDF" at bounding box center [824, 87] width 111 height 35
